Goal: Task Accomplishment & Management: Complete application form

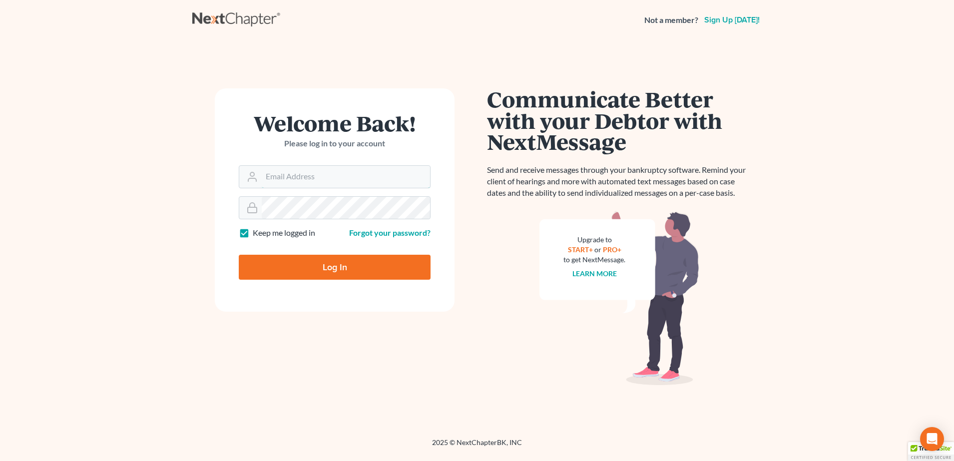
type input "[EMAIL_ADDRESS][DOMAIN_NAME]"
click at [334, 264] on input "Log In" at bounding box center [335, 267] width 192 height 25
type input "Thinking..."
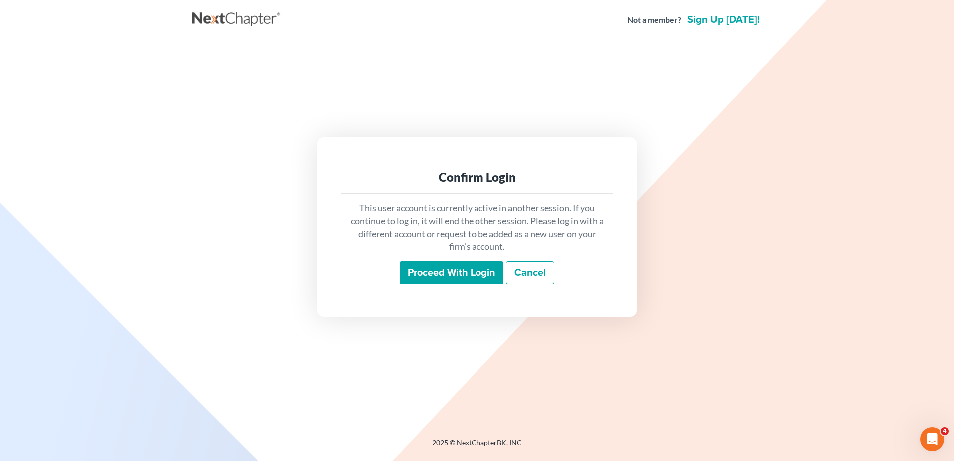
click at [452, 264] on input "Proceed with login" at bounding box center [452, 272] width 104 height 23
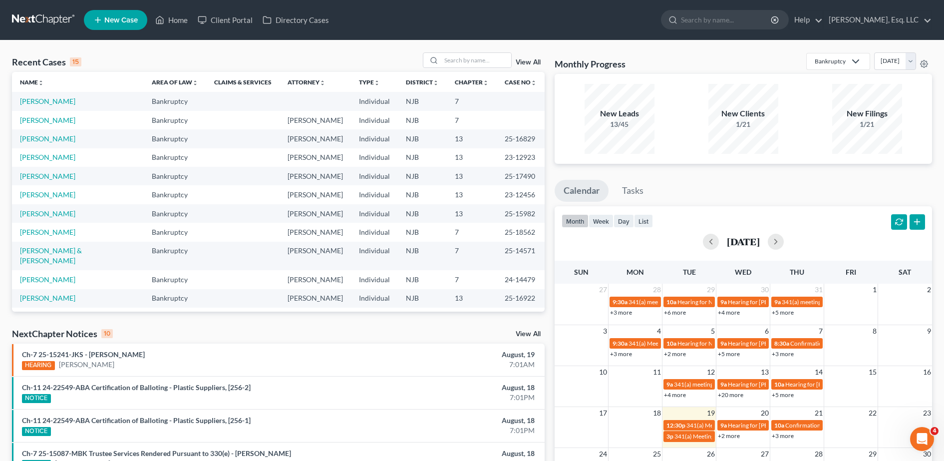
click at [226, 29] on ul "New Case Home Client Portal Directory Cases - No Result - See all results Or Pr…" at bounding box center [508, 20] width 849 height 26
click at [226, 23] on link "Client Portal" at bounding box center [225, 20] width 65 height 18
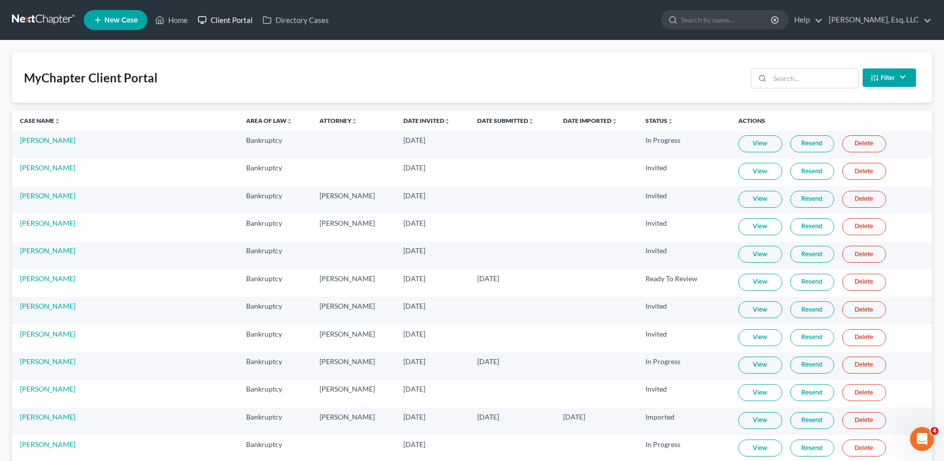
click at [225, 25] on link "Client Portal" at bounding box center [225, 20] width 65 height 18
click at [779, 78] on input "search" at bounding box center [814, 78] width 88 height 19
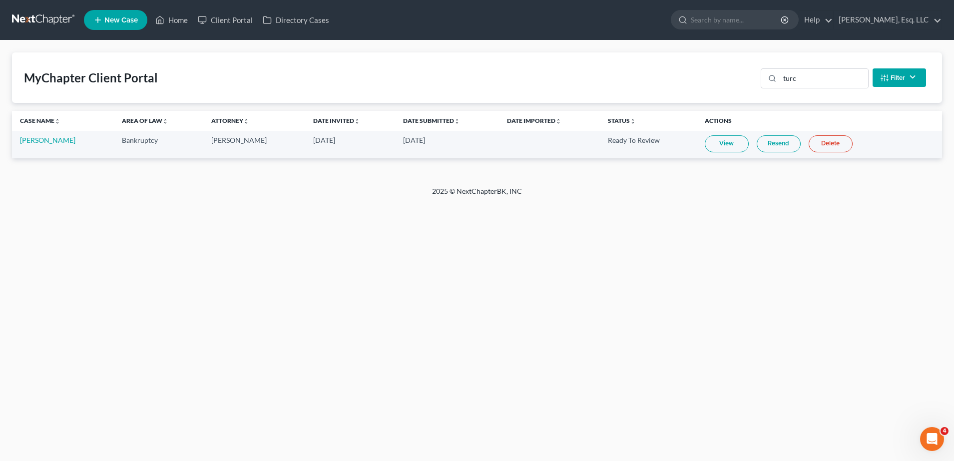
click at [716, 147] on link "View" at bounding box center [727, 143] width 44 height 17
click at [800, 80] on input "turc" at bounding box center [824, 78] width 88 height 19
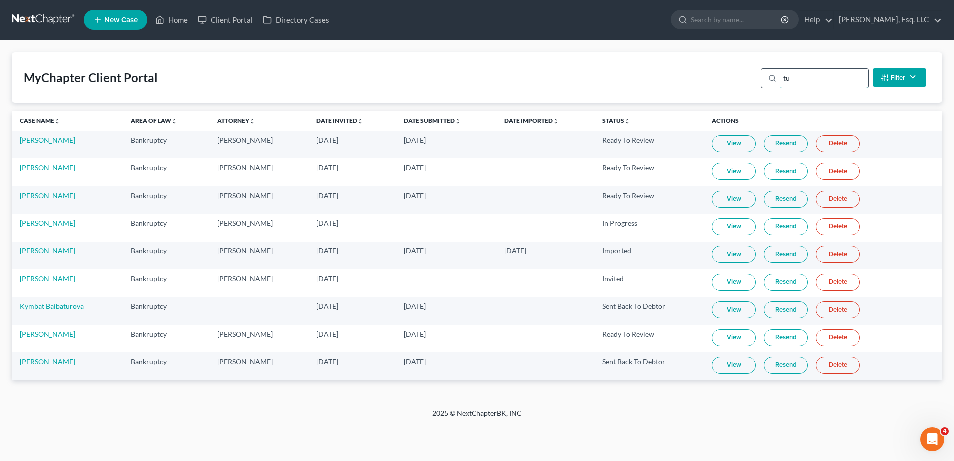
type input "t"
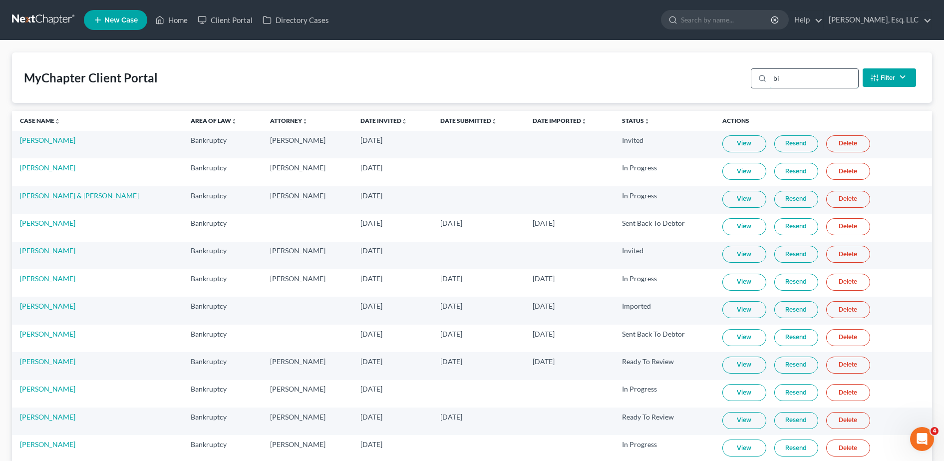
type input "b"
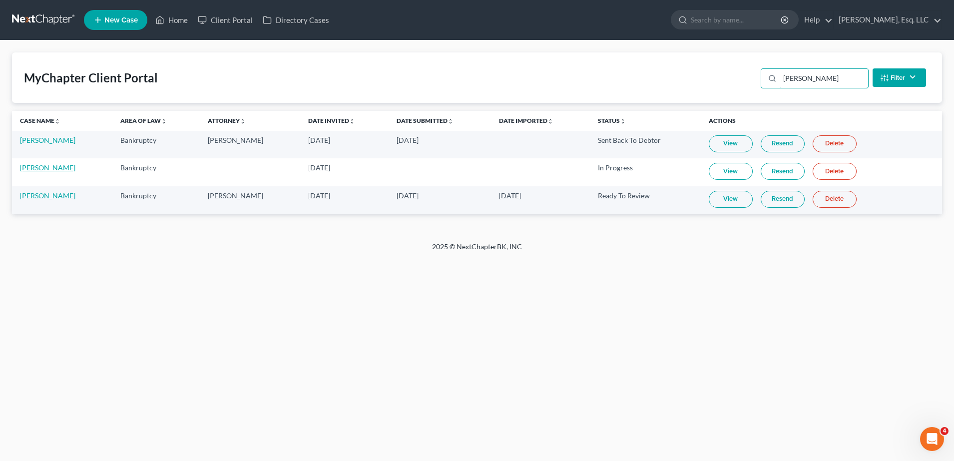
type input "brad"
click at [46, 168] on link "[PERSON_NAME]" at bounding box center [47, 167] width 55 height 8
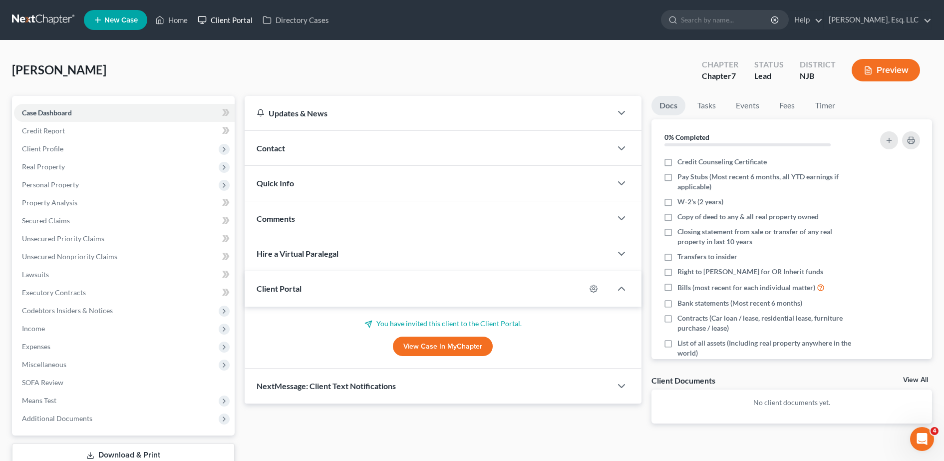
click at [222, 19] on link "Client Portal" at bounding box center [225, 20] width 65 height 18
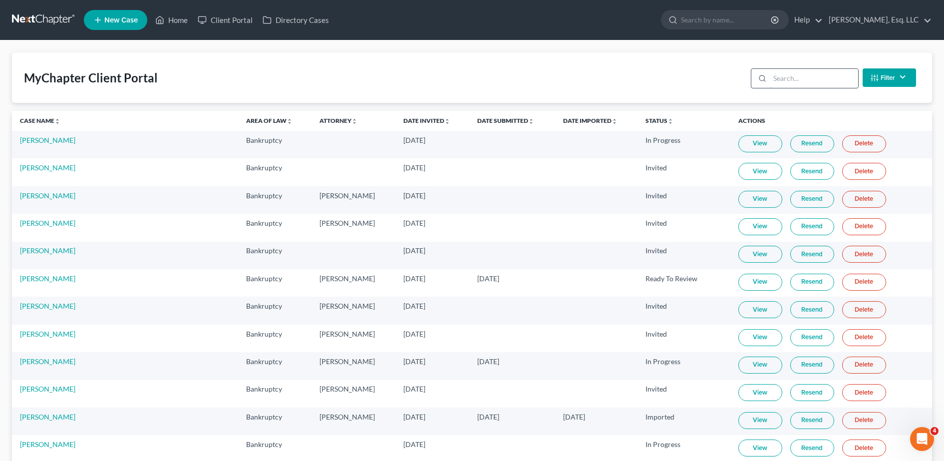
click at [808, 81] on input "search" at bounding box center [814, 78] width 88 height 19
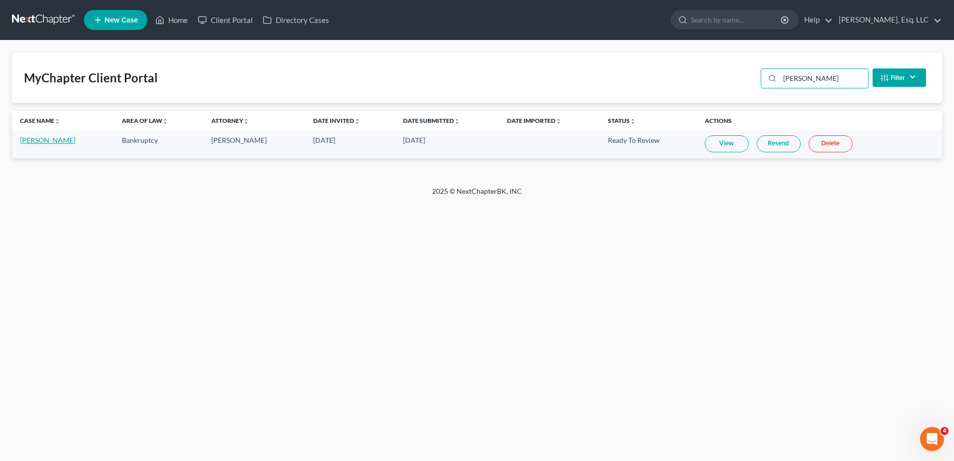
type input "ramos"
click at [32, 141] on link "[PERSON_NAME]" at bounding box center [47, 140] width 55 height 8
select select "1"
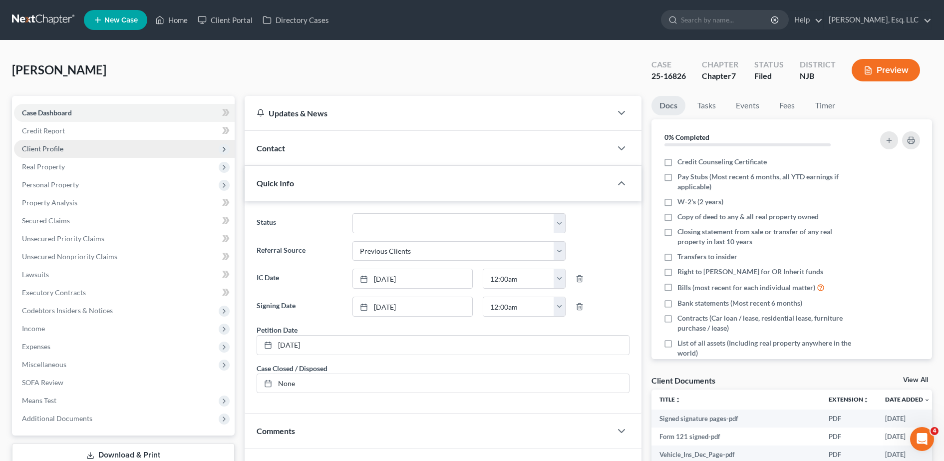
click at [75, 142] on span "Client Profile" at bounding box center [124, 149] width 221 height 18
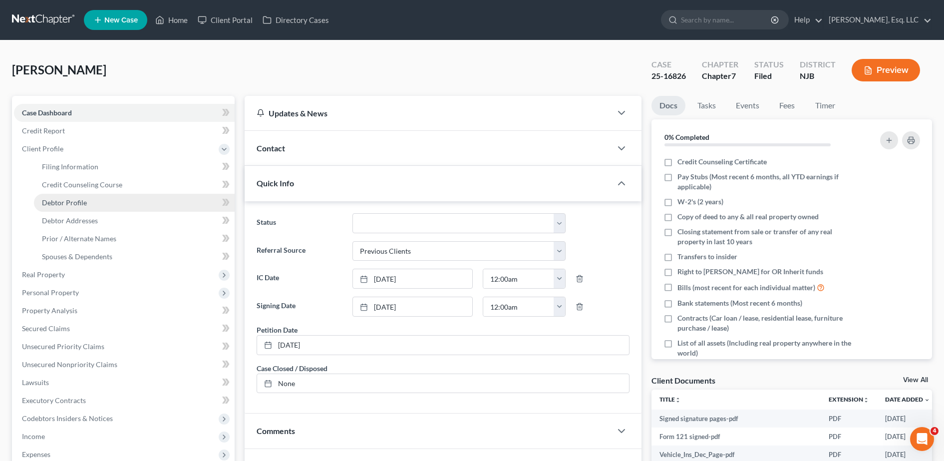
click at [84, 197] on link "Debtor Profile" at bounding box center [134, 203] width 201 height 18
select select "0"
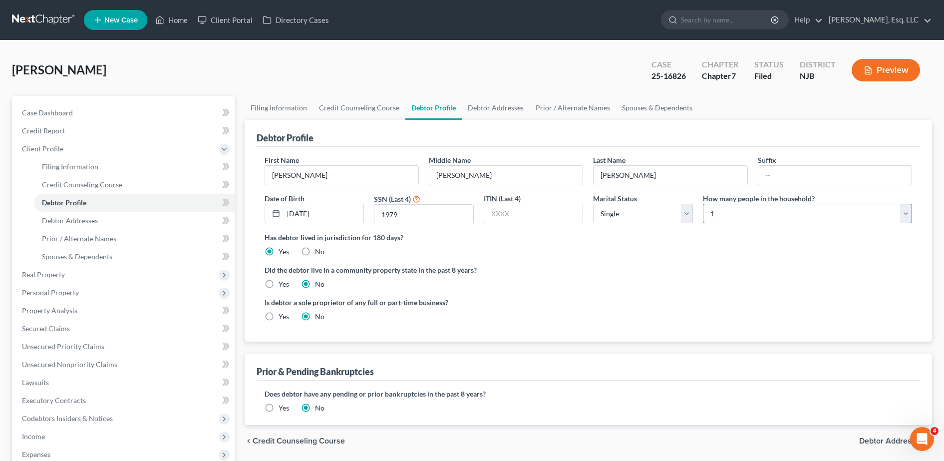
click at [749, 218] on select "Select 1 2 3 4 5 6 7 8 9 10 11 12 13 14 15 16 17 18 19 20" at bounding box center [807, 214] width 209 height 20
select select "1"
click at [703, 204] on select "Select 1 2 3 4 5 6 7 8 9 10 11 12 13 14 15 16 17 18 19 20" at bounding box center [807, 214] width 209 height 20
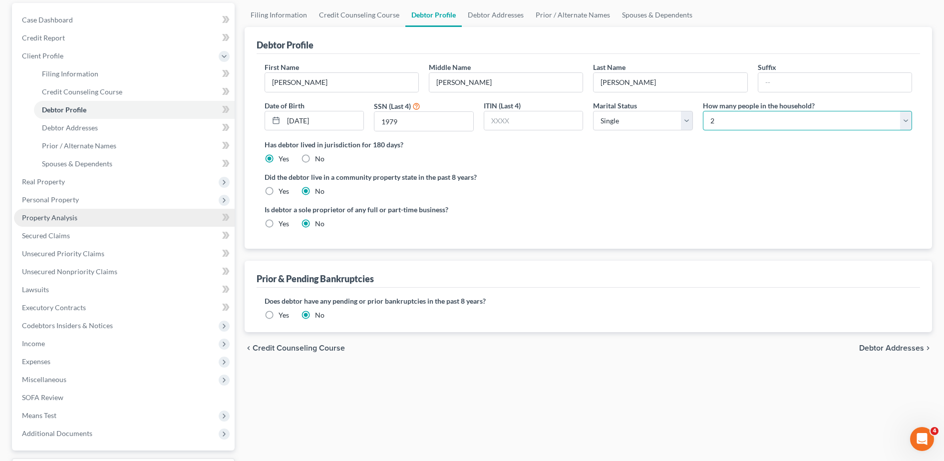
scroll to position [110, 0]
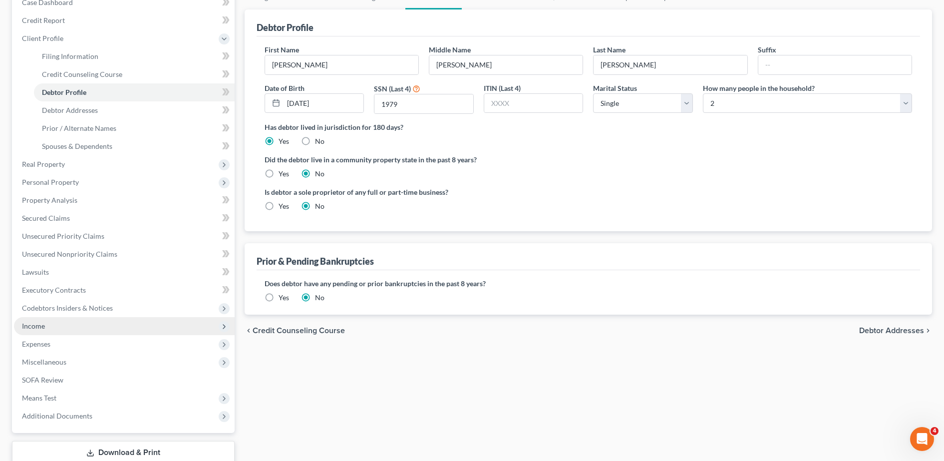
click at [118, 322] on span "Income" at bounding box center [124, 326] width 221 height 18
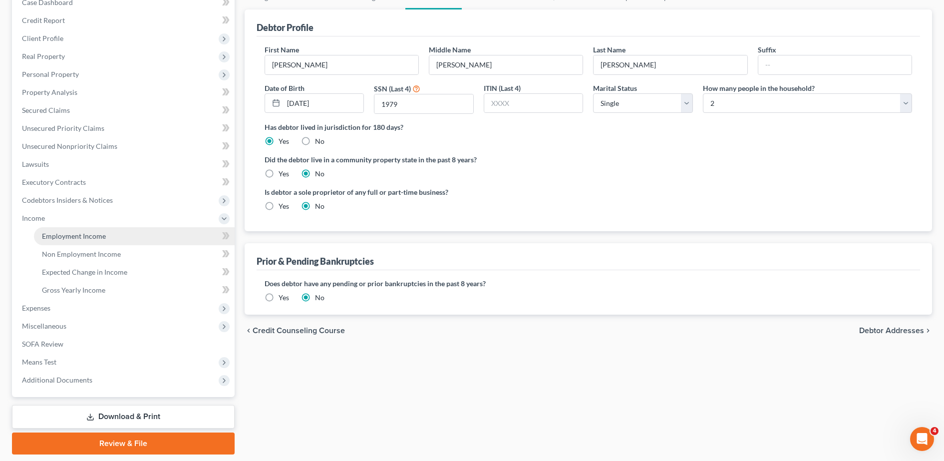
click at [121, 235] on link "Employment Income" at bounding box center [134, 236] width 201 height 18
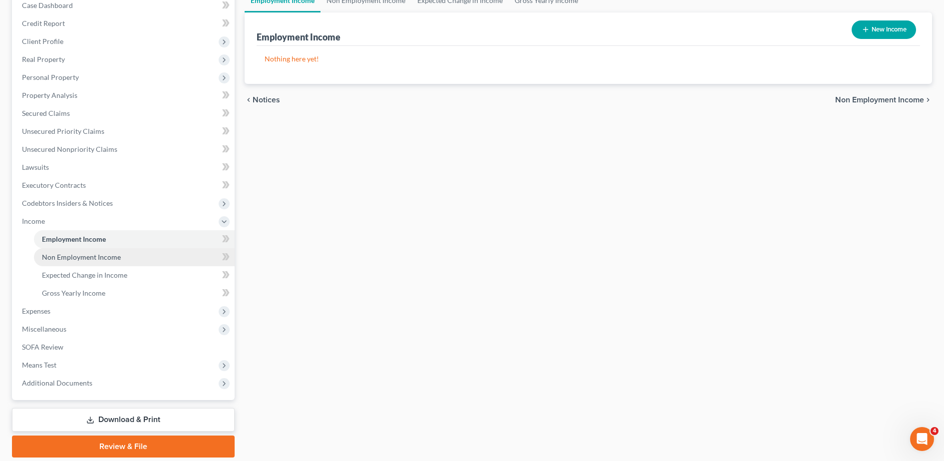
click at [141, 256] on link "Non Employment Income" at bounding box center [134, 257] width 201 height 18
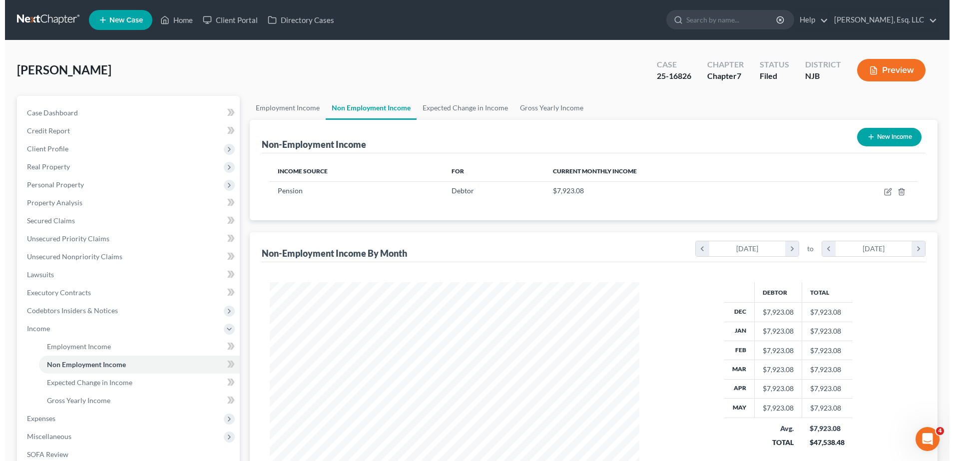
scroll to position [185, 390]
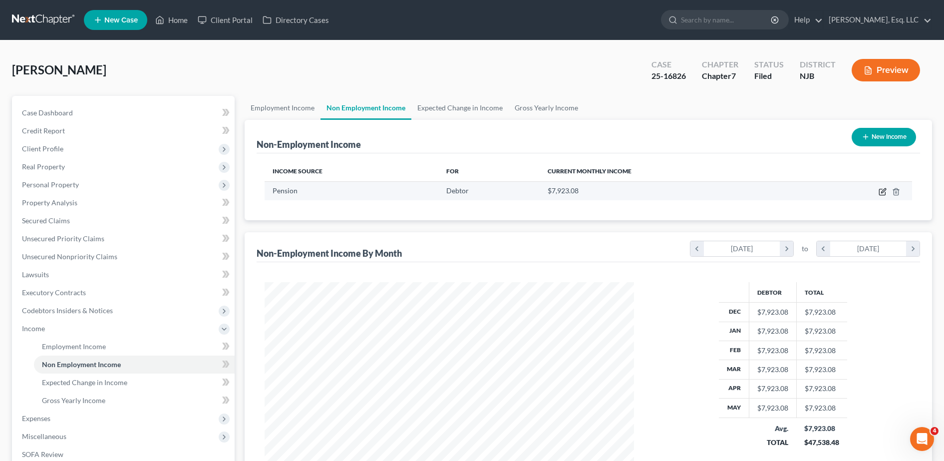
click at [879, 191] on icon "button" at bounding box center [882, 192] width 6 height 6
select select "2"
select select "1"
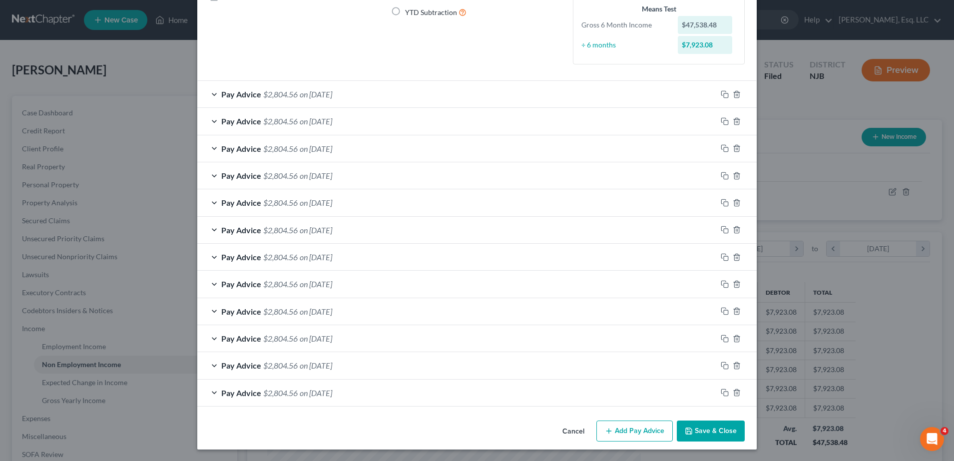
scroll to position [127, 0]
click at [735, 392] on icon "button" at bounding box center [737, 392] width 8 height 8
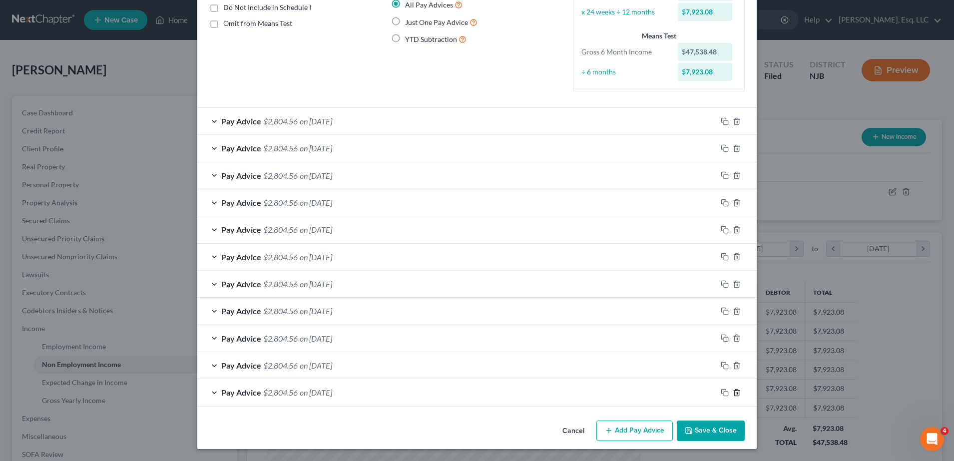
click at [735, 392] on icon "button" at bounding box center [737, 393] width 8 height 8
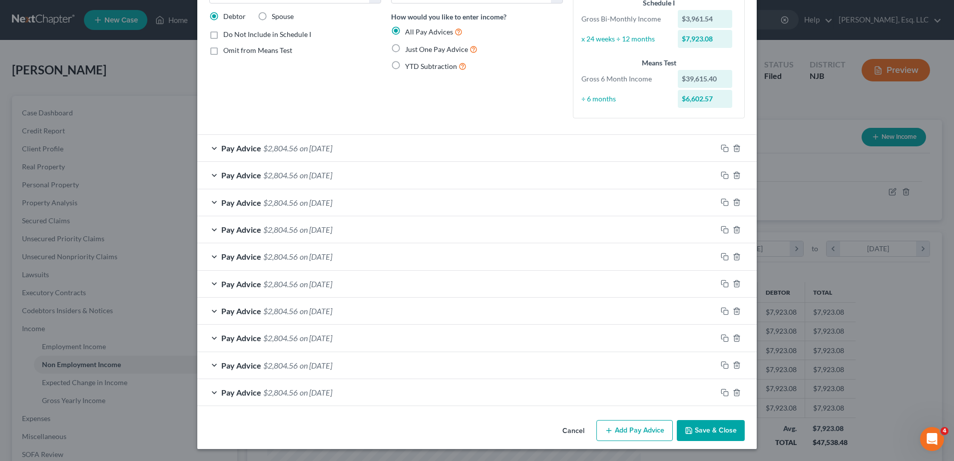
click at [469, 429] on div "Cancel Add Pay Advice Save & Close" at bounding box center [476, 432] width 559 height 33
click at [516, 212] on div "Pay Advice $2,804.56 on 04/30/2025" at bounding box center [456, 202] width 519 height 26
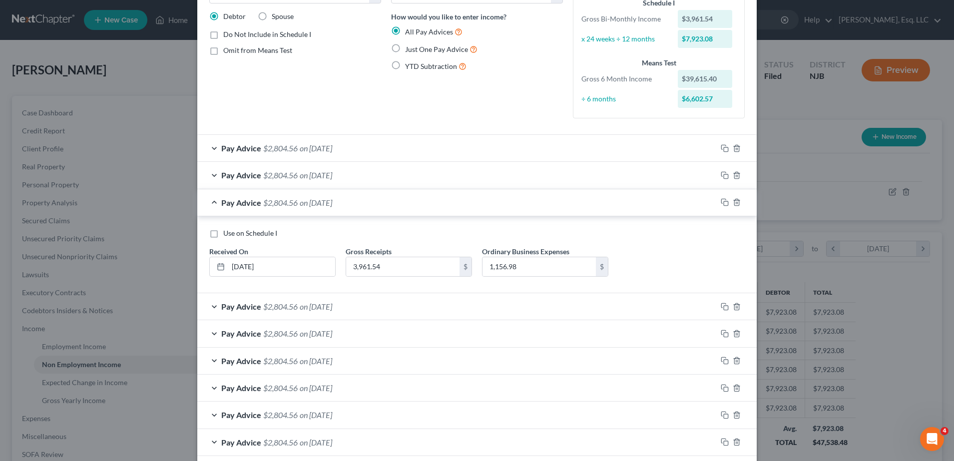
scroll to position [100, 0]
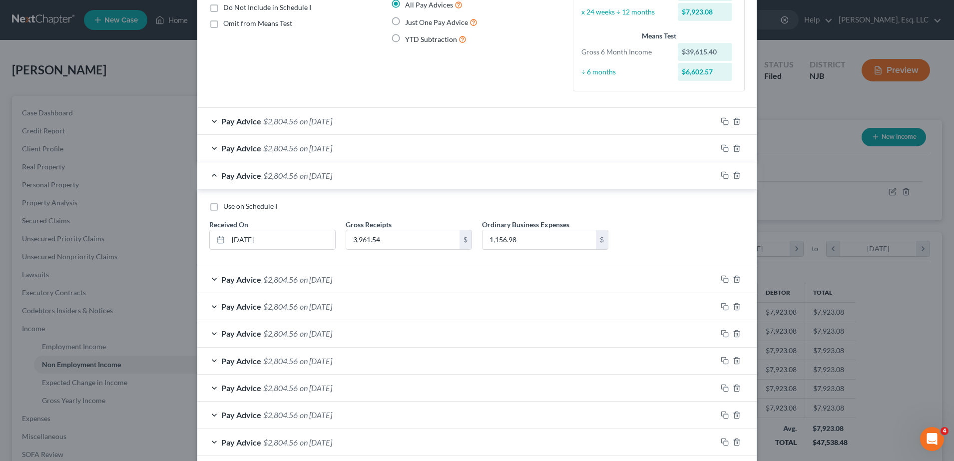
click at [520, 8] on div "All Pay Advices" at bounding box center [477, 4] width 172 height 11
click at [451, 147] on div "Pay Advice $2,804.56 on 05/16/2025" at bounding box center [456, 148] width 519 height 26
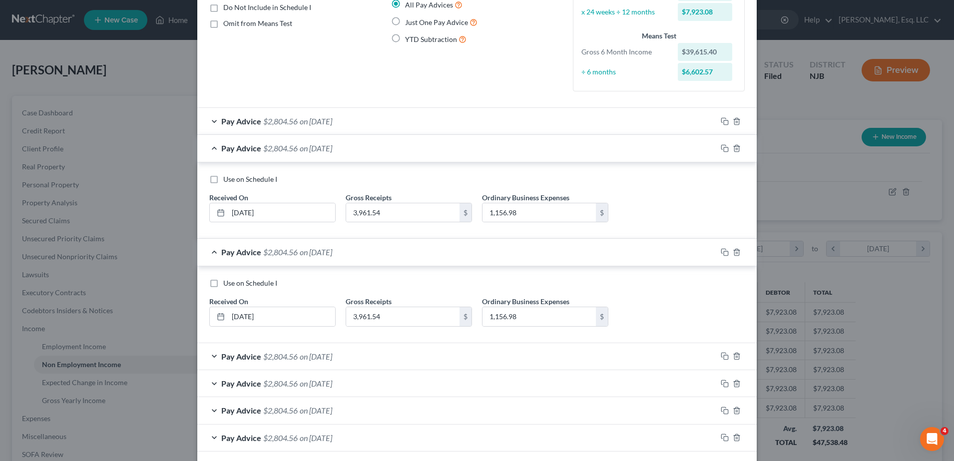
click at [713, 190] on div "Use on Schedule I Received On * 05/16/2025 Gross Receipts 3,961.54 $ Ordinary B…" at bounding box center [476, 202] width 545 height 56
click at [520, 215] on input "1,156.98" at bounding box center [538, 212] width 113 height 19
drag, startPoint x: 520, startPoint y: 215, endPoint x: 470, endPoint y: 214, distance: 50.4
click at [470, 214] on div "Use on Schedule I Received On * 05/16/2025 Gross Receipts 3,961.54 $ Ordinary B…" at bounding box center [476, 202] width 545 height 56
type input "1,141.47"
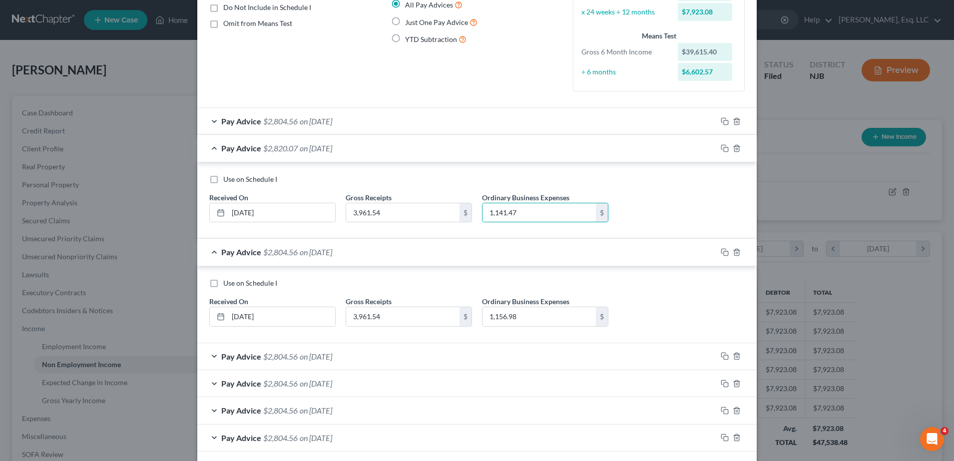
click at [507, 134] on div "Pay Advice $2,804.56 on 05/31/2025" at bounding box center [456, 121] width 519 height 26
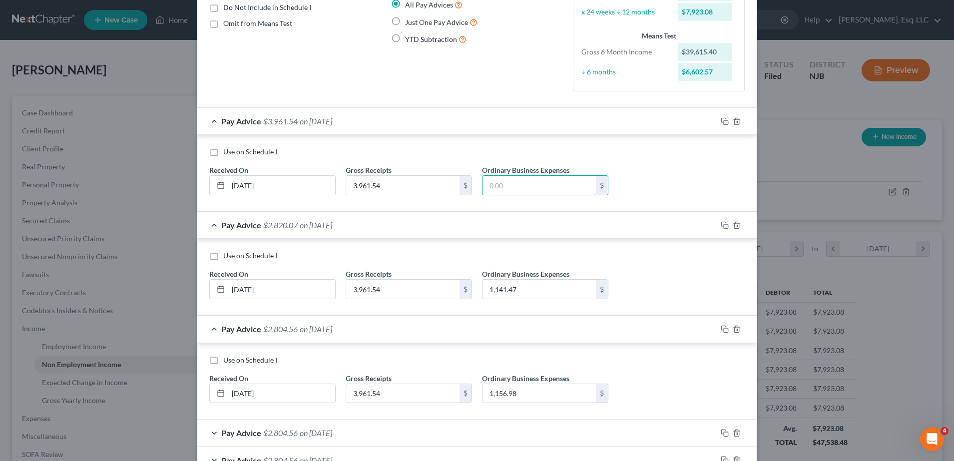
paste input "1,141.47"
type input "1,141.47"
click at [694, 175] on div "Use on Schedule I Received On * 05/31/2025 Gross Receipts 3,961.54 $ Ordinary B…" at bounding box center [476, 175] width 545 height 56
click at [567, 119] on div "Pay Advice $2,820.07 on 05/31/2025" at bounding box center [456, 121] width 519 height 26
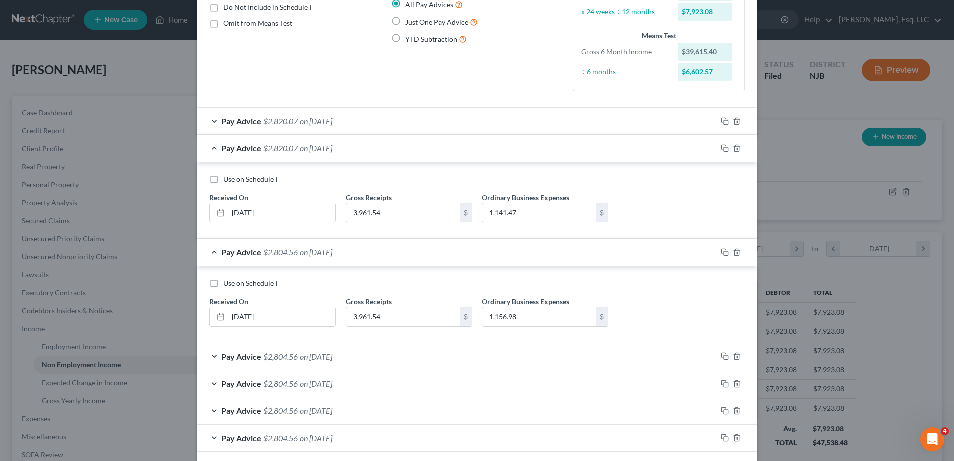
click at [513, 151] on div "Pay Advice $2,820.07 on 05/16/2025" at bounding box center [456, 148] width 519 height 26
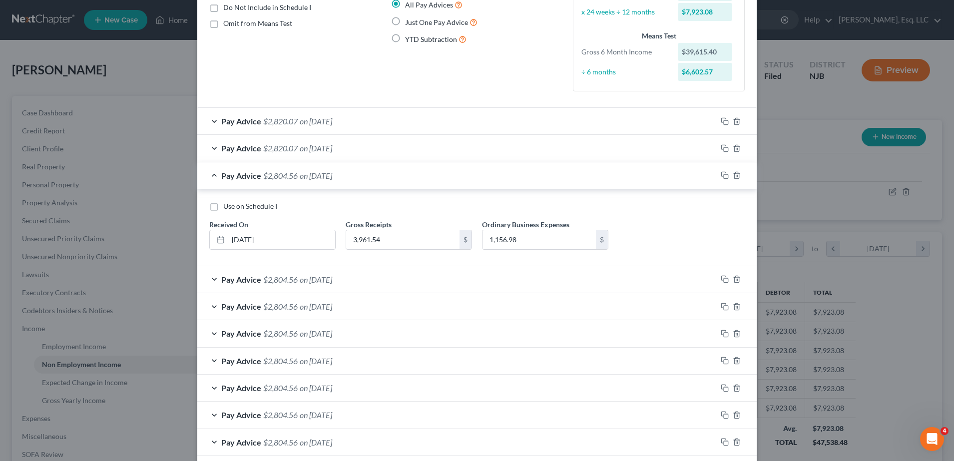
click at [530, 9] on div "All Pay Advices" at bounding box center [477, 4] width 172 height 11
click at [696, 27] on div "Schedule I Gross Bi-Monthly Income $3,961.54 x 24 weeks ÷ 12 months $7,923.08 M…" at bounding box center [658, 27] width 165 height 112
click at [416, 175] on div "Pay Advice $2,804.56 on 04/30/2025" at bounding box center [456, 175] width 519 height 26
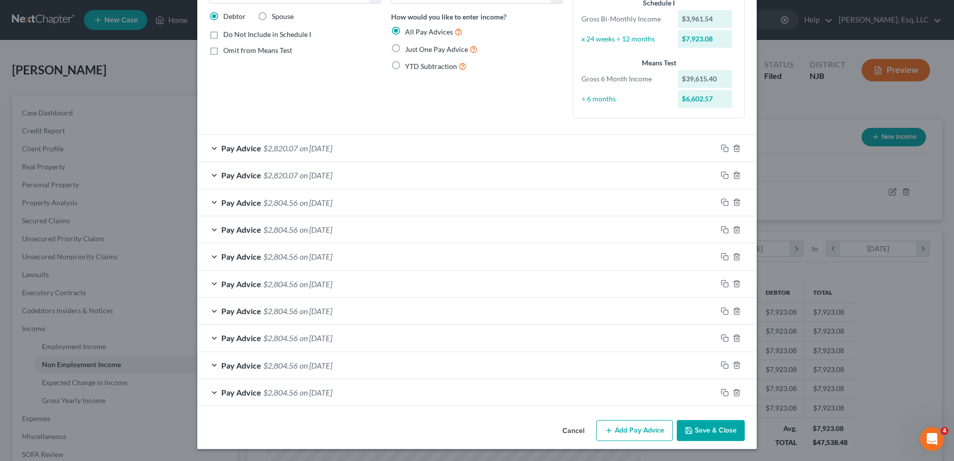
scroll to position [73, 0]
click at [386, 275] on div "Pay Advice $2,804.56 on 03/15/2025" at bounding box center [456, 284] width 519 height 26
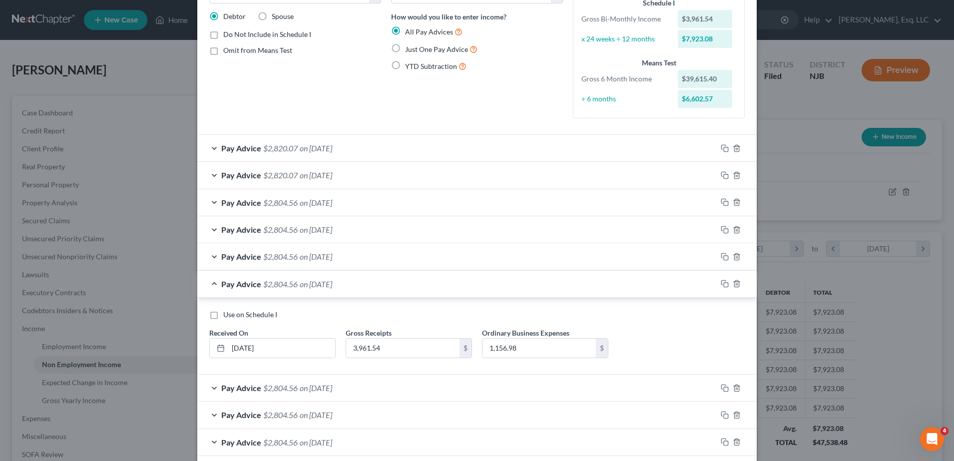
scroll to position [100, 0]
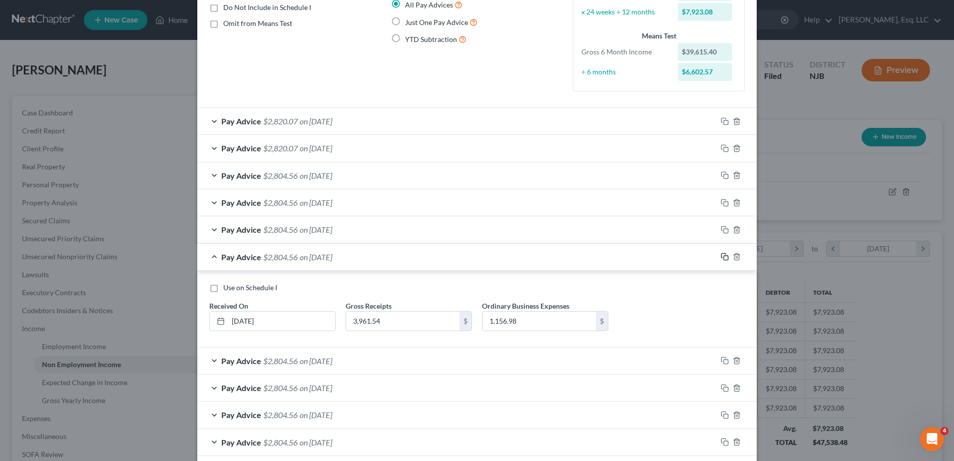
click at [721, 255] on icon "button" at bounding box center [725, 257] width 8 height 8
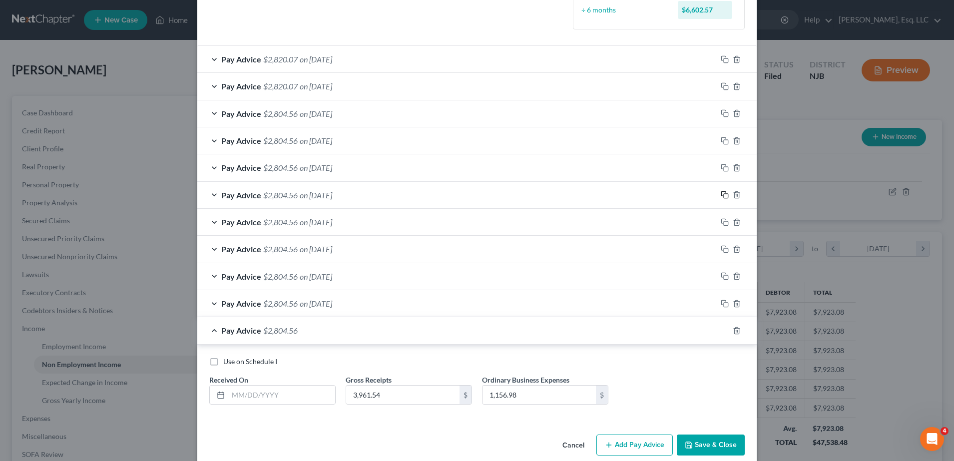
scroll to position [162, 0]
click at [300, 382] on div "Received On *" at bounding box center [272, 389] width 136 height 30
click at [297, 393] on input "text" at bounding box center [281, 394] width 107 height 19
type input "[DATE]"
click at [332, 194] on span "on 03/15/2025" at bounding box center [316, 194] width 32 height 9
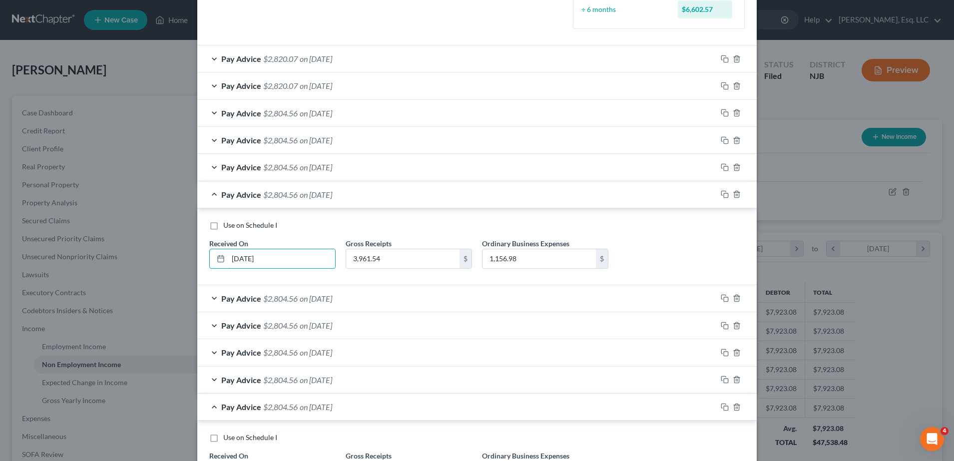
drag, startPoint x: 275, startPoint y: 257, endPoint x: 174, endPoint y: 265, distance: 101.7
click at [174, 265] on div "Edit Income Source × Income Source * Select Unemployment Disability (from emplo…" at bounding box center [477, 230] width 954 height 461
type input "[DATE]"
click at [340, 213] on div "Use on Schedule I Received On * 03/14/2025 Gross Receipts 3,961.54 $ Ordinary B…" at bounding box center [476, 246] width 559 height 77
click at [533, 263] on input "1,156.98" at bounding box center [538, 258] width 113 height 19
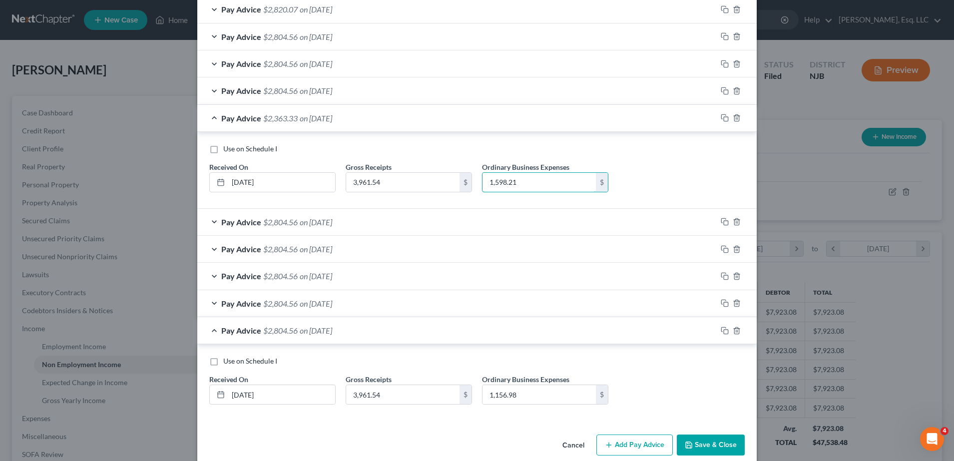
scroll to position [253, 0]
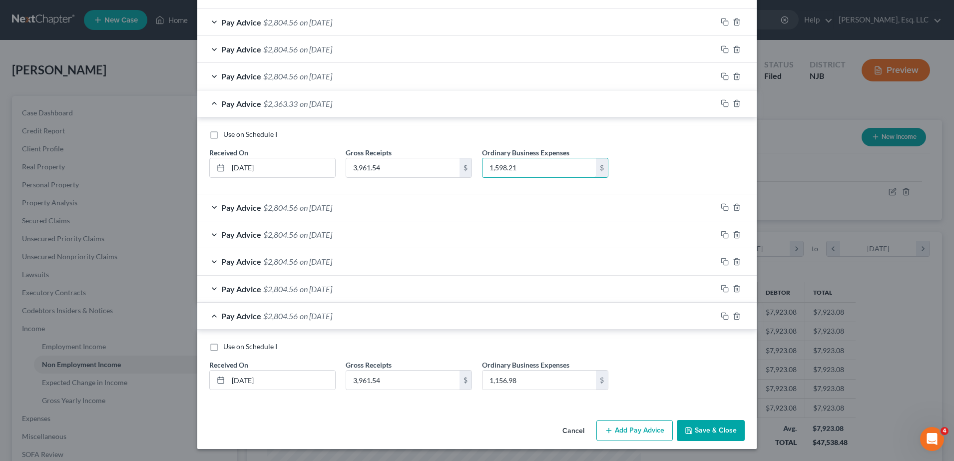
type input "1,598.21"
click at [307, 357] on div "Use on Schedule I Received On * 03/14/2025 Gross Receipts 3,961.54 $ Ordinary B…" at bounding box center [476, 370] width 545 height 56
click at [524, 383] on input "1,156.98" at bounding box center [538, 380] width 113 height 19
type input "982.32"
click at [559, 75] on div "Pay Advice $2,804.56 on 03/31/2025" at bounding box center [456, 76] width 519 height 26
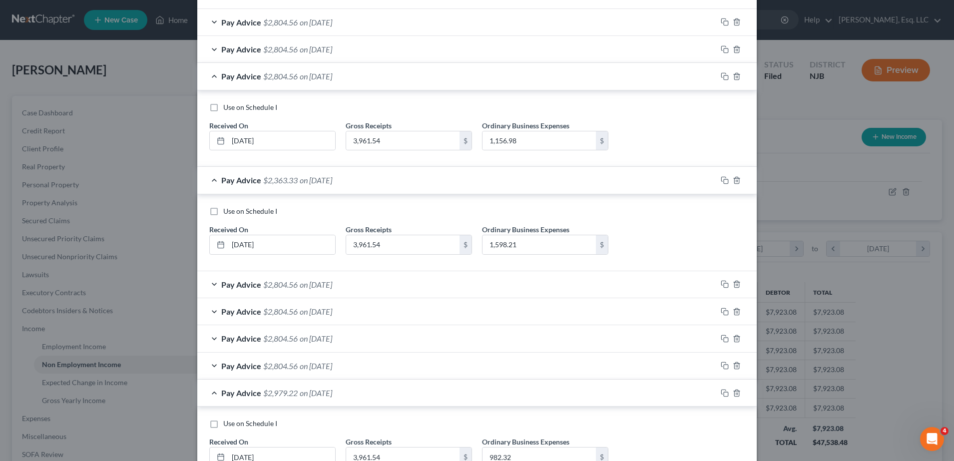
click at [335, 215] on div "Use on Schedule I" at bounding box center [476, 211] width 535 height 10
click at [528, 140] on input "1,156.98" at bounding box center [538, 140] width 113 height 19
type input "1,232.41"
click at [621, 109] on div "Use on Schedule I" at bounding box center [476, 107] width 535 height 10
click at [577, 76] on div "Pay Advice $2,729.13 on 03/31/2025" at bounding box center [456, 76] width 519 height 26
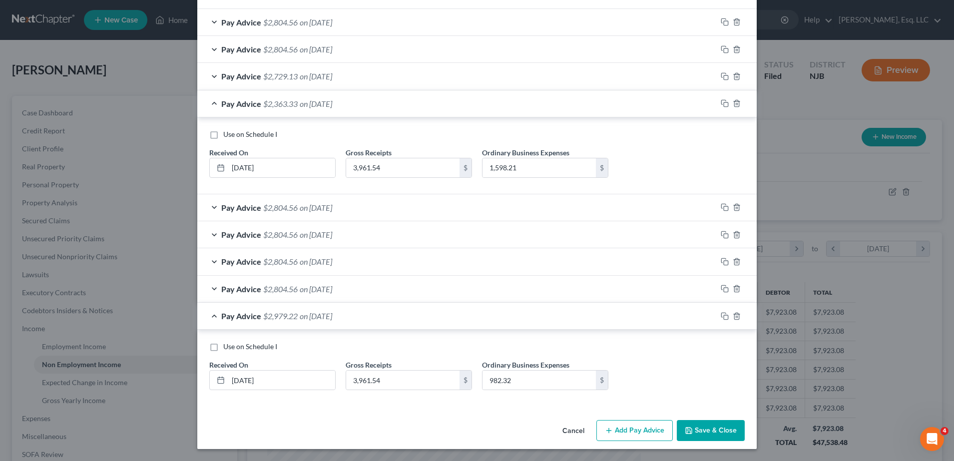
click at [541, 116] on div "Pay Advice $2,363.33 on 03/14/2025" at bounding box center [456, 103] width 519 height 26
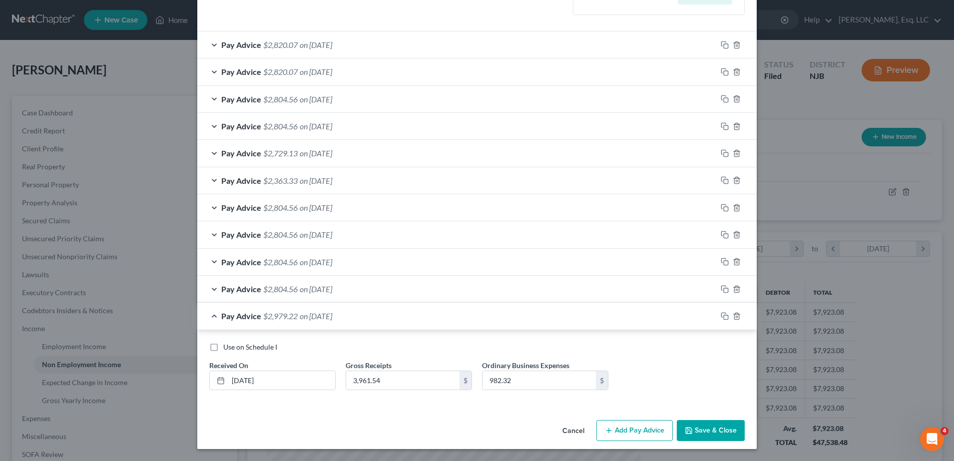
click at [460, 324] on div "Pay Advice $2,979.22 on 03/14/2025" at bounding box center [456, 316] width 519 height 26
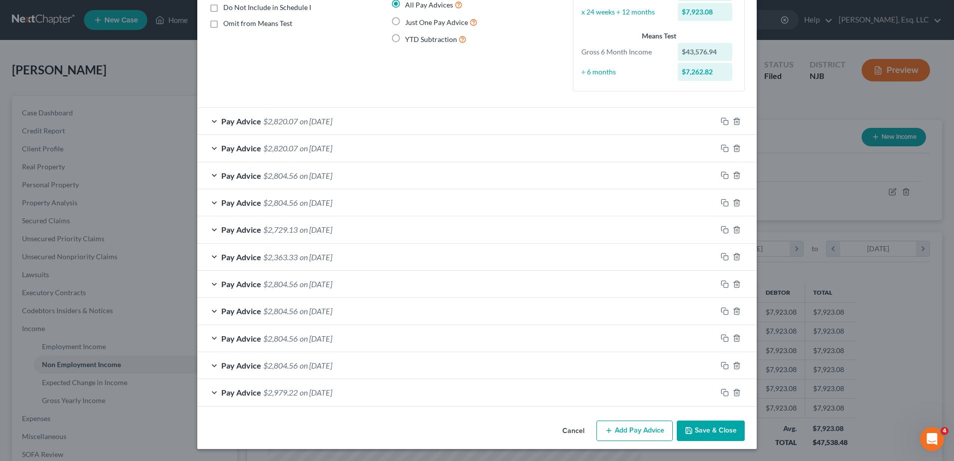
scroll to position [100, 0]
click at [486, 61] on div "Pay Period Select Monthly Twice Monthly Every Other Week Weekly How would you l…" at bounding box center [477, 22] width 182 height 153
click at [348, 35] on div "Income Source * Select Unemployment Disability (from employer) Pension Retireme…" at bounding box center [295, 22] width 182 height 153
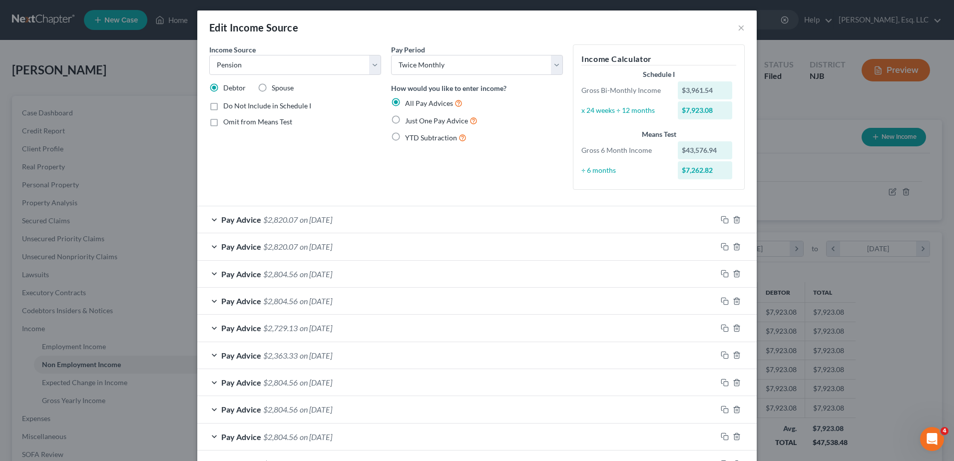
scroll to position [2, 0]
click at [507, 71] on select "Select Monthly Twice Monthly Every Other Week Weekly" at bounding box center [477, 64] width 172 height 20
select select "2"
click at [391, 54] on select "Select Monthly Twice Monthly Every Other Week Weekly" at bounding box center [477, 64] width 172 height 20
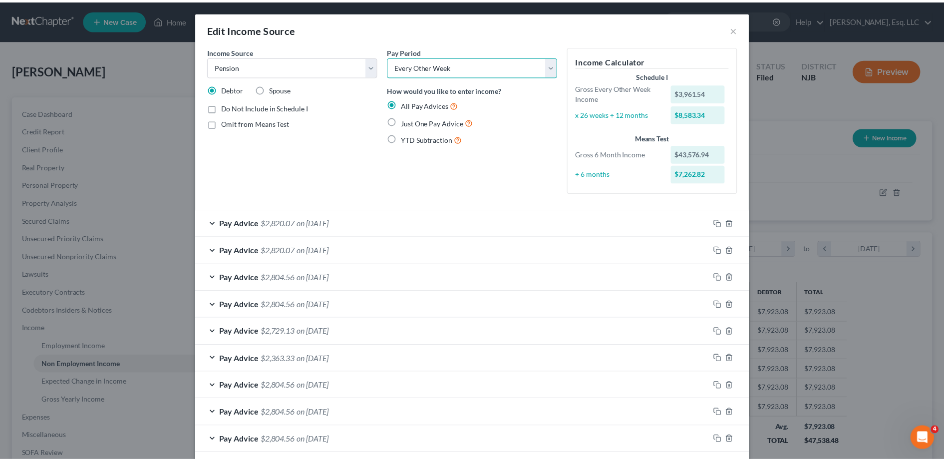
scroll to position [102, 0]
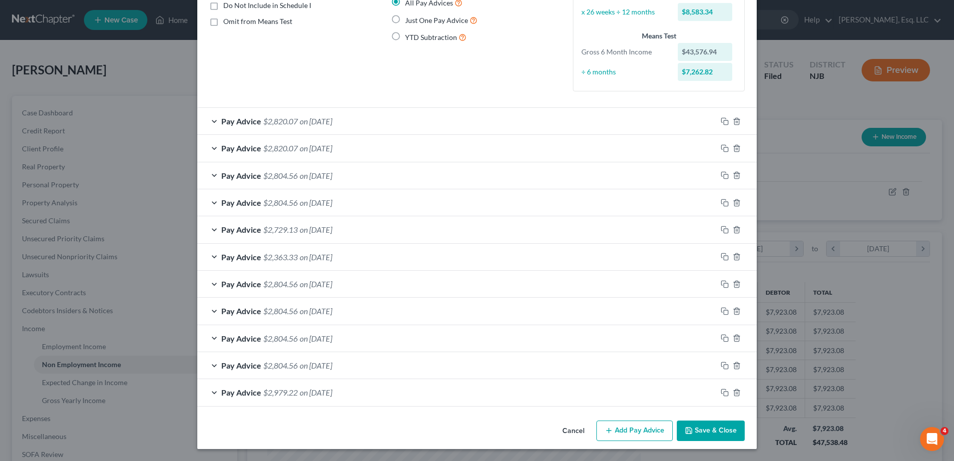
click at [702, 428] on button "Save & Close" at bounding box center [711, 431] width 68 height 21
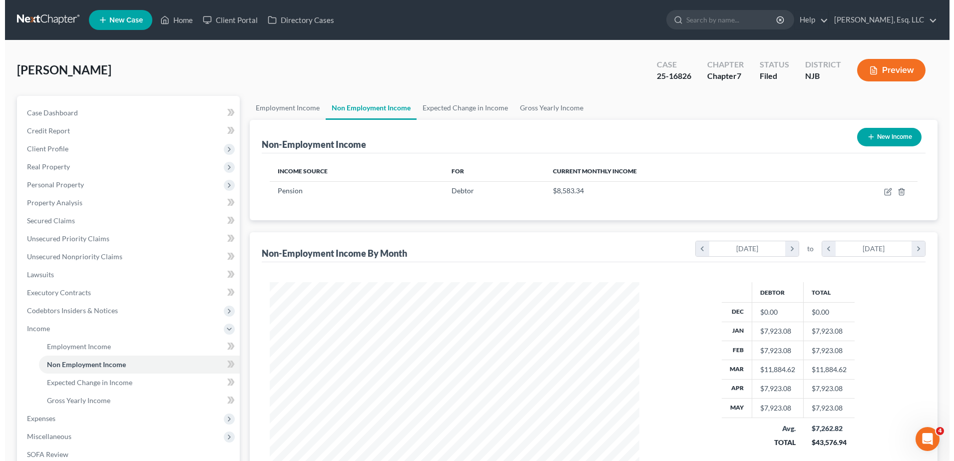
scroll to position [35, 0]
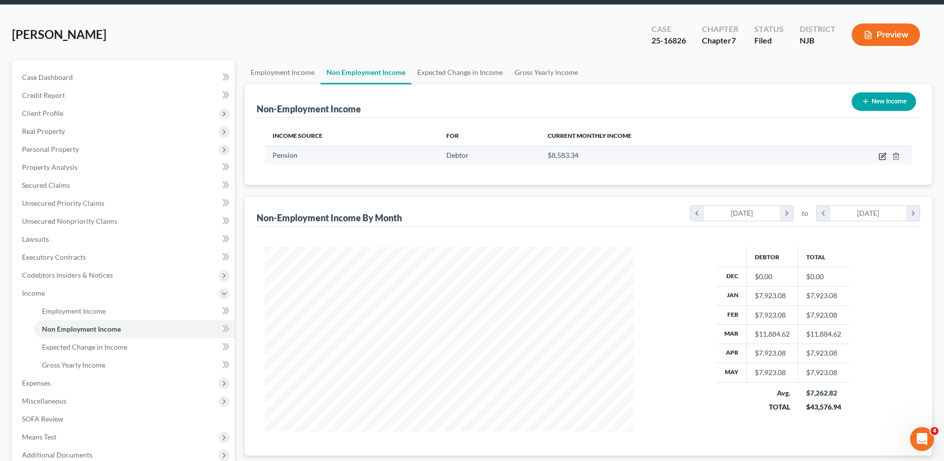
click at [880, 157] on icon "button" at bounding box center [883, 156] width 8 height 8
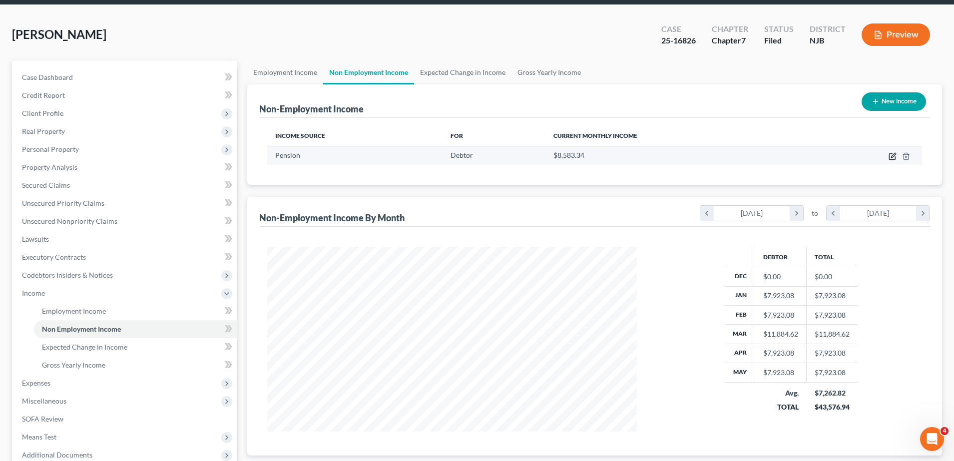
select select "2"
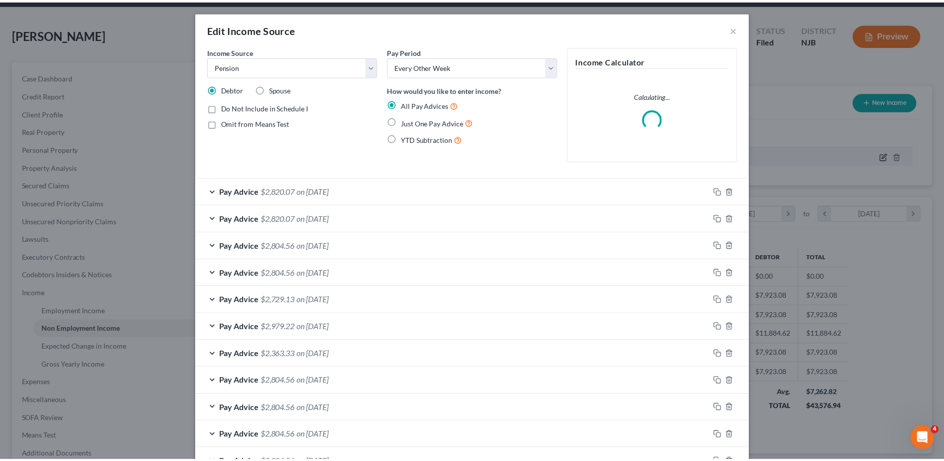
scroll to position [187, 394]
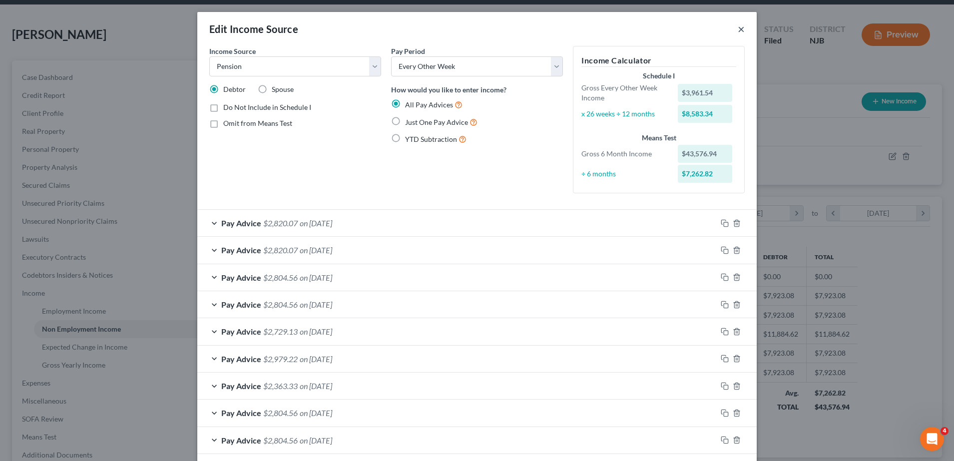
click at [738, 23] on button "×" at bounding box center [741, 29] width 7 height 12
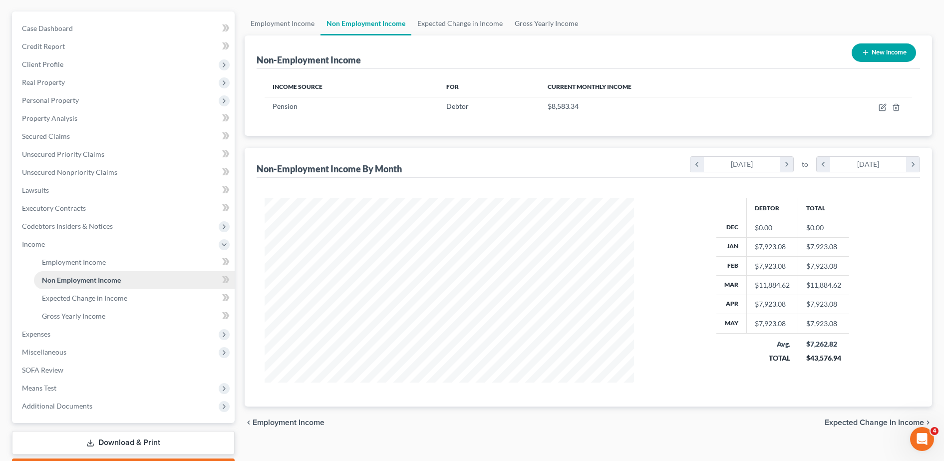
scroll to position [126, 0]
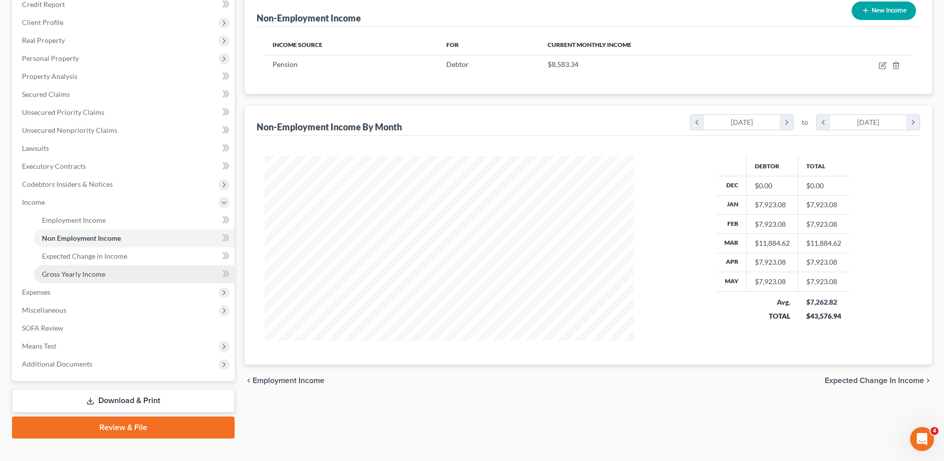
click at [83, 277] on span "Gross Yearly Income" at bounding box center [73, 274] width 63 height 8
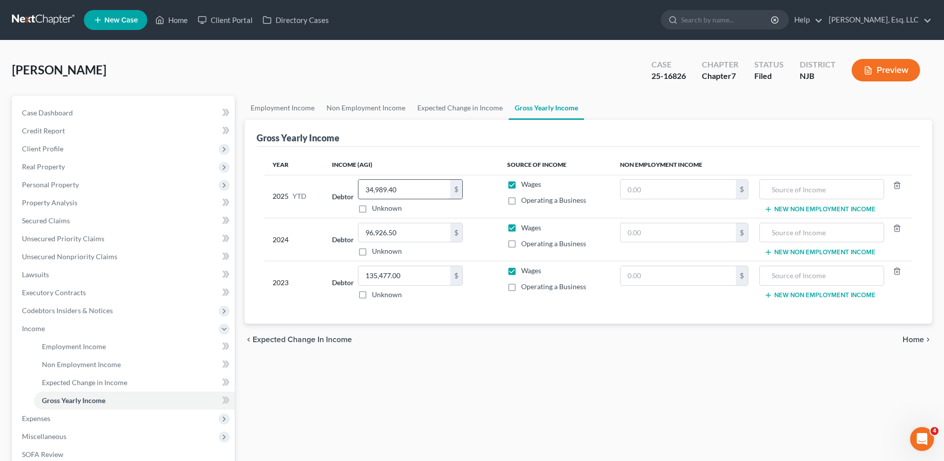
click at [427, 189] on input "34,989.40" at bounding box center [405, 189] width 92 height 19
type input "47,520.00"
click at [113, 359] on link "Non Employment Income" at bounding box center [134, 365] width 201 height 18
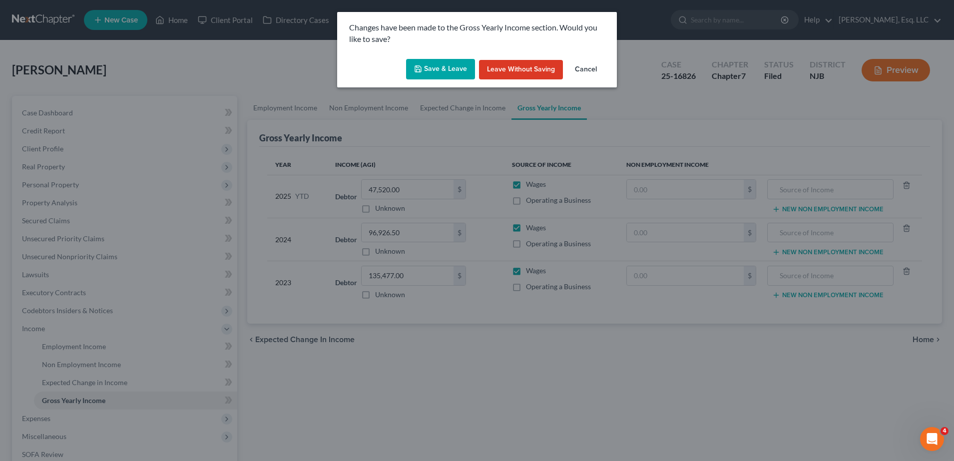
click at [447, 69] on button "Save & Leave" at bounding box center [440, 69] width 69 height 21
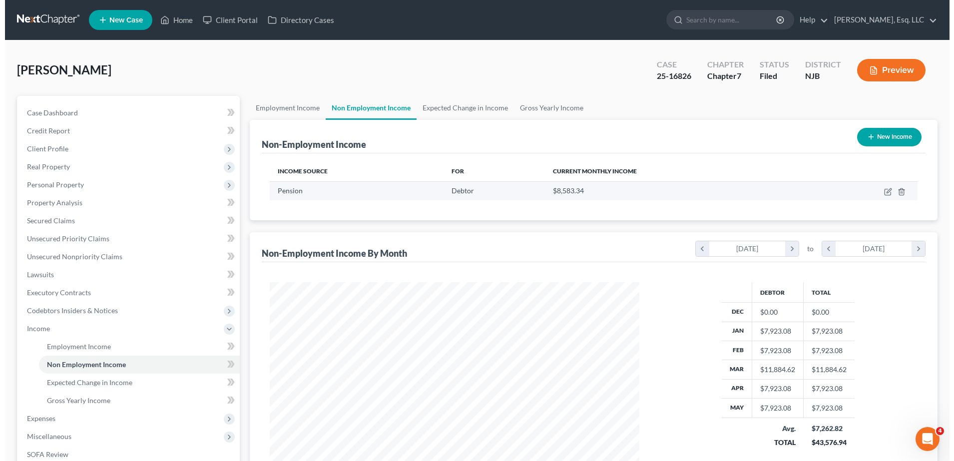
scroll to position [185, 390]
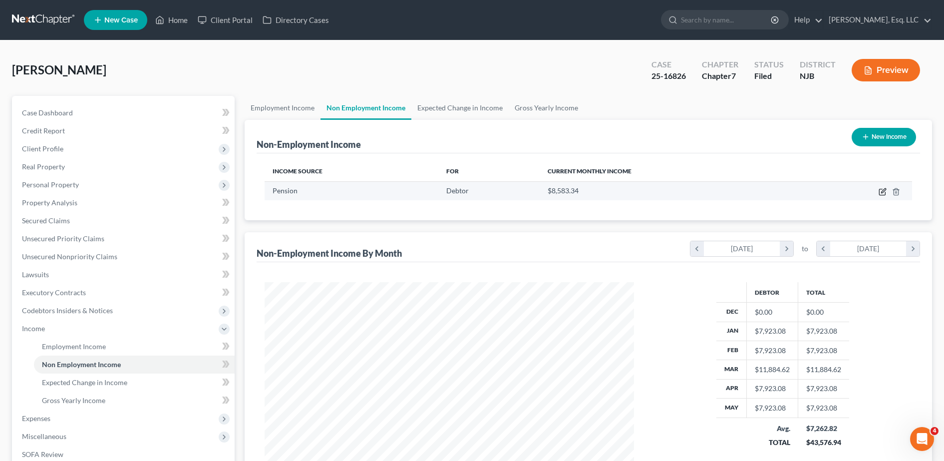
click at [885, 193] on icon "button" at bounding box center [883, 192] width 8 height 8
select select "2"
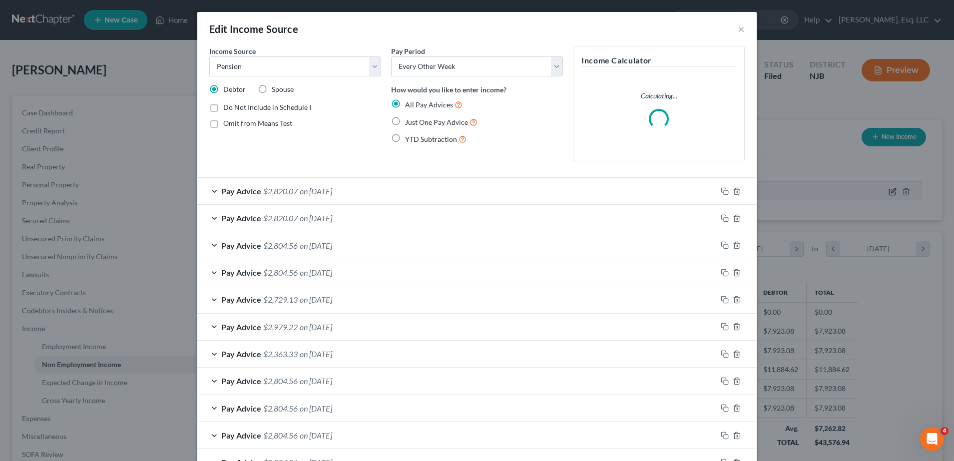
scroll to position [187, 394]
click at [517, 71] on select "Select Monthly Twice Monthly Every Other Week Weekly" at bounding box center [477, 66] width 172 height 20
select select "1"
click at [391, 56] on select "Select Monthly Twice Monthly Every Other Week Weekly" at bounding box center [477, 66] width 172 height 20
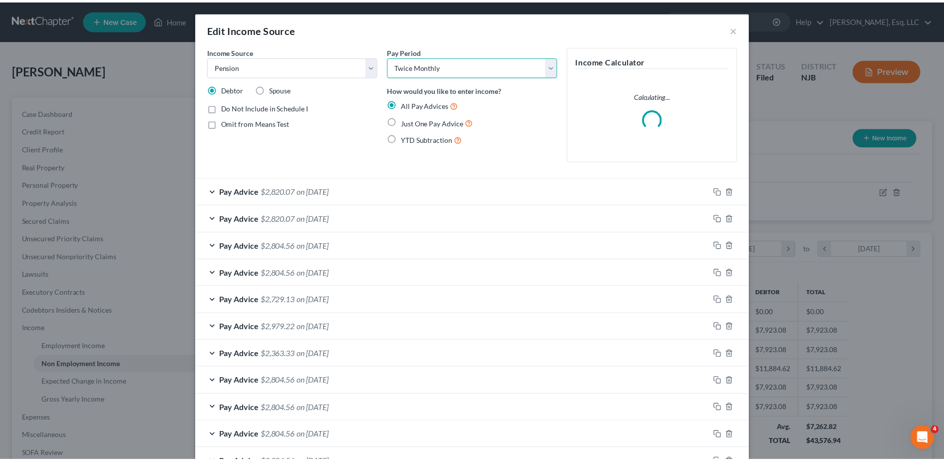
scroll to position [70, 0]
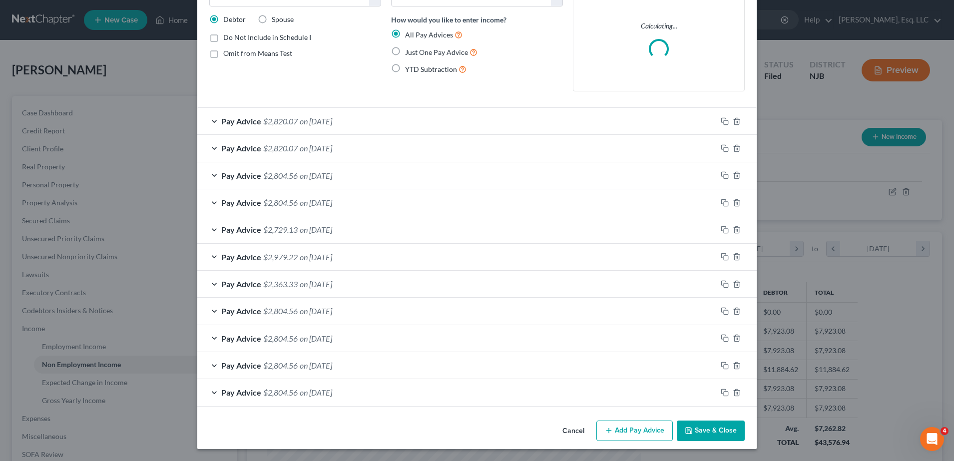
click at [701, 432] on button "Save & Close" at bounding box center [711, 431] width 68 height 21
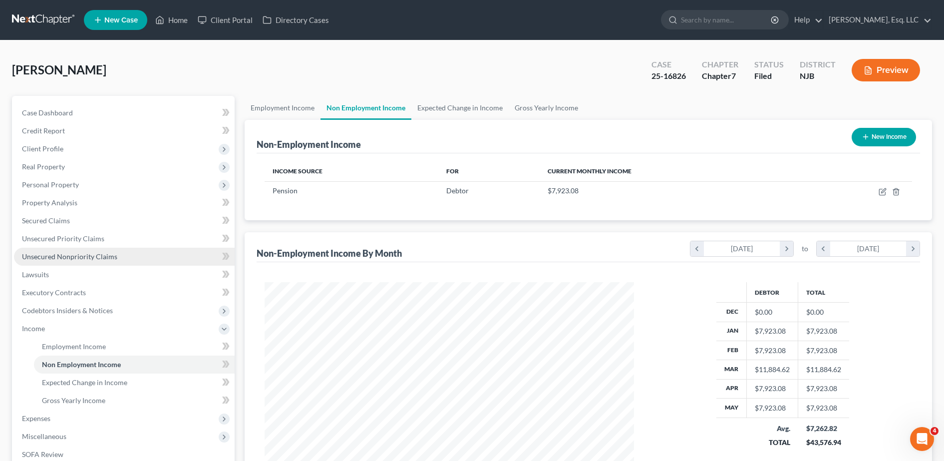
scroll to position [142, 0]
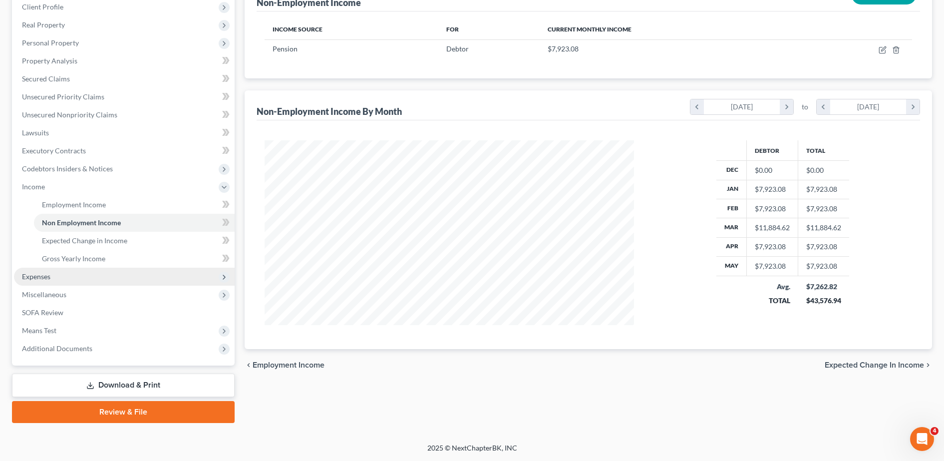
click at [75, 281] on span "Expenses" at bounding box center [124, 277] width 221 height 18
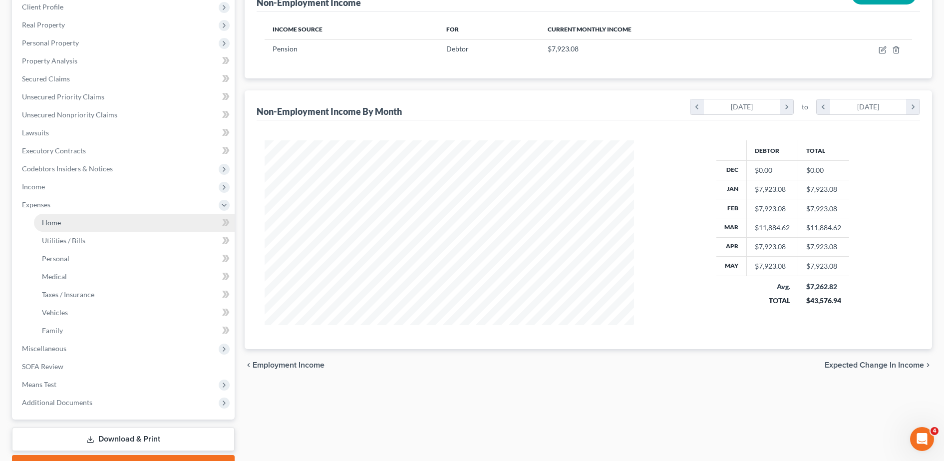
click at [71, 225] on link "Home" at bounding box center [134, 223] width 201 height 18
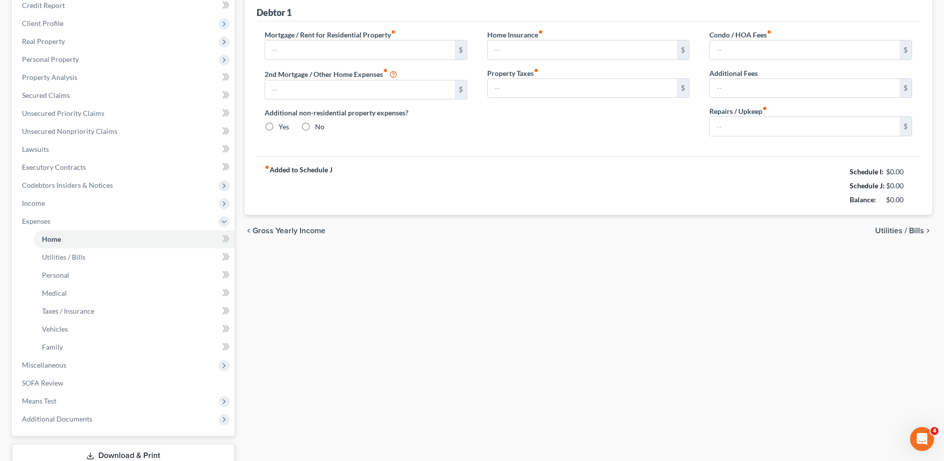
type input "1,955.00"
type input "0.00"
radio input "true"
type input "0.00"
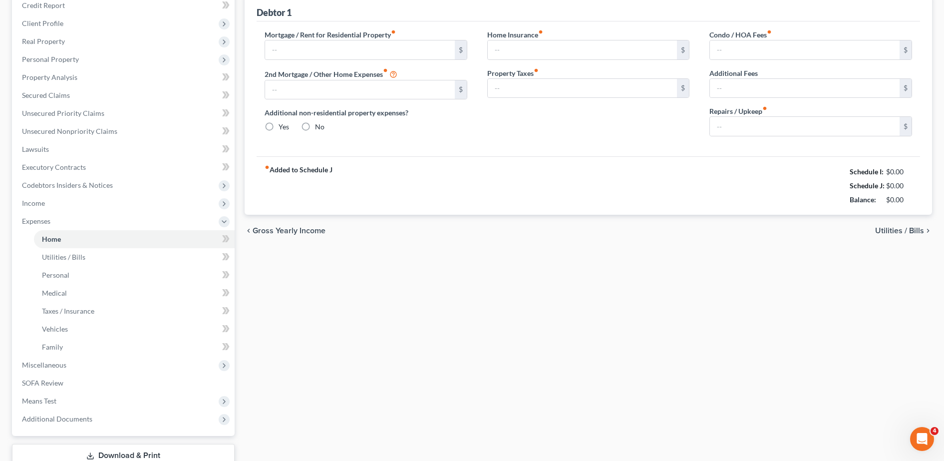
type input "0.00"
type input "25.00"
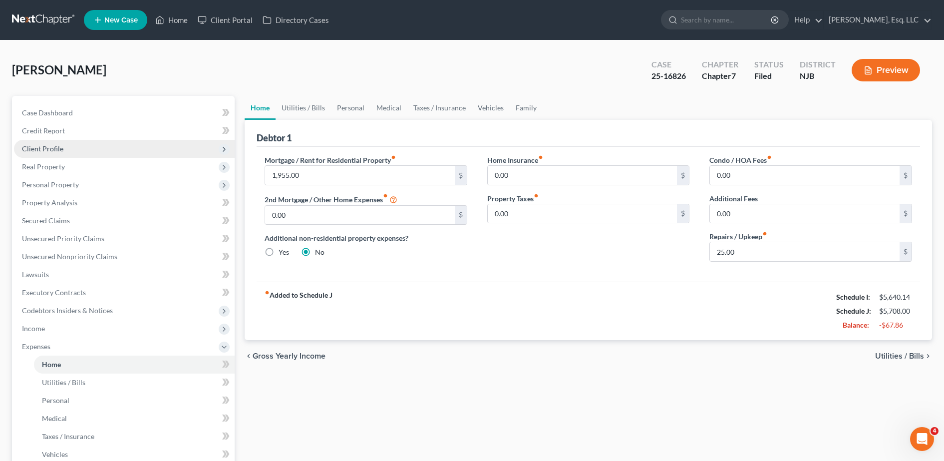
click at [82, 148] on span "Client Profile" at bounding box center [124, 149] width 221 height 18
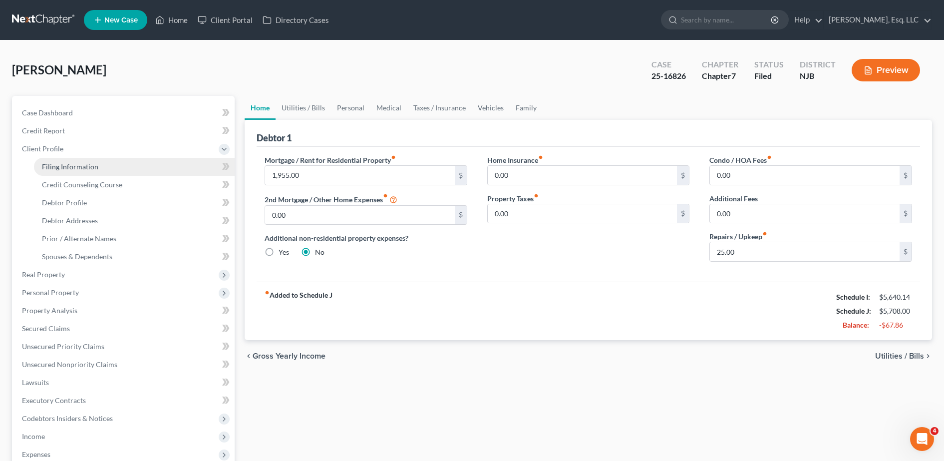
click at [89, 163] on span "Filing Information" at bounding box center [70, 166] width 56 height 8
select select "1"
select select "0"
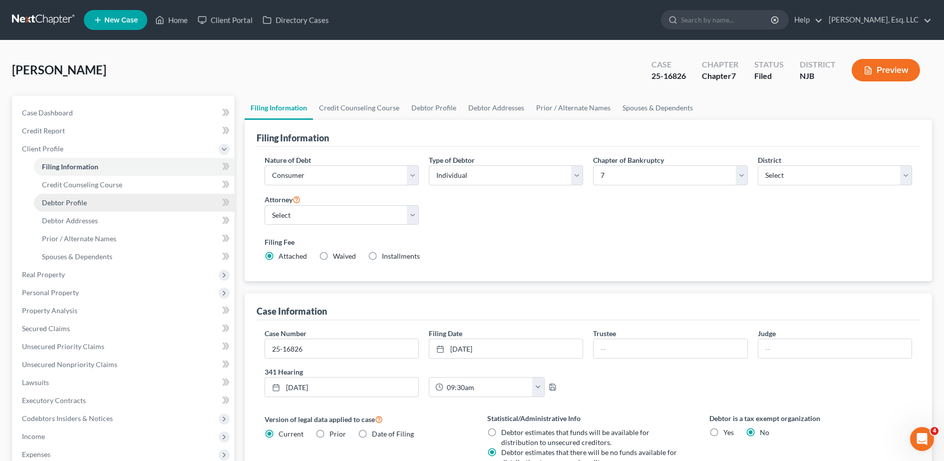
click at [85, 198] on span "Debtor Profile" at bounding box center [64, 202] width 45 height 8
select select "0"
select select "1"
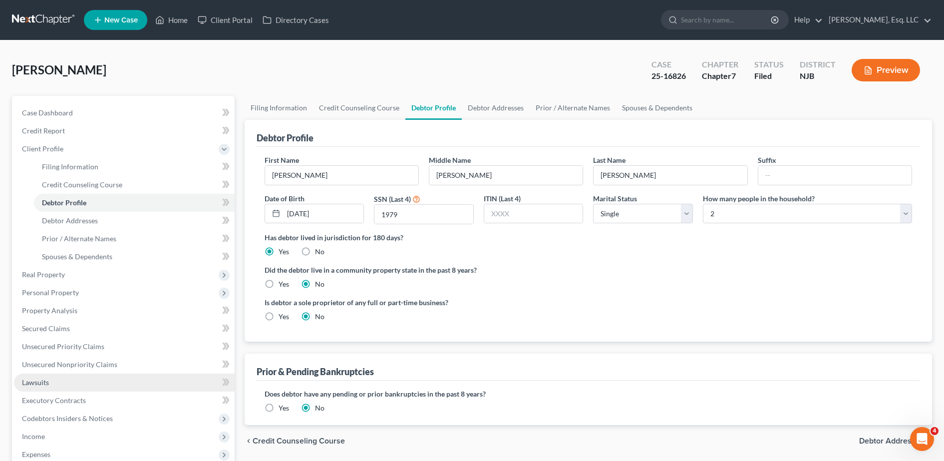
scroll to position [178, 0]
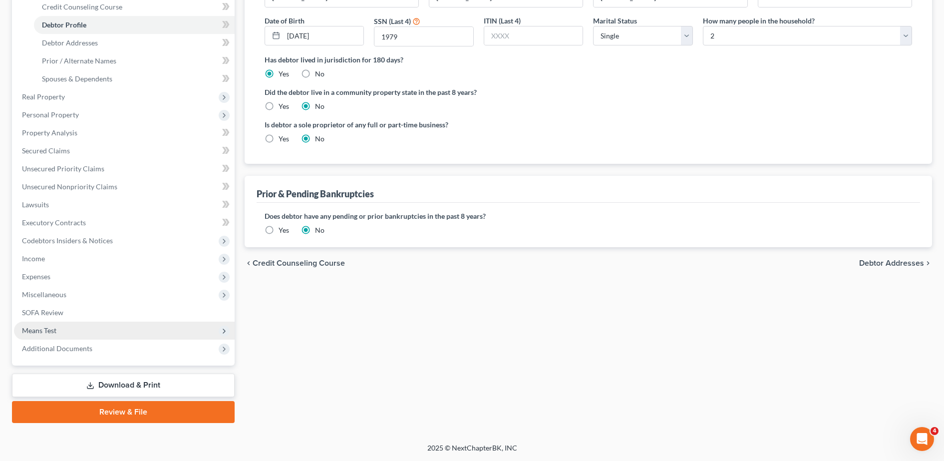
click at [79, 330] on span "Means Test" at bounding box center [124, 331] width 221 height 18
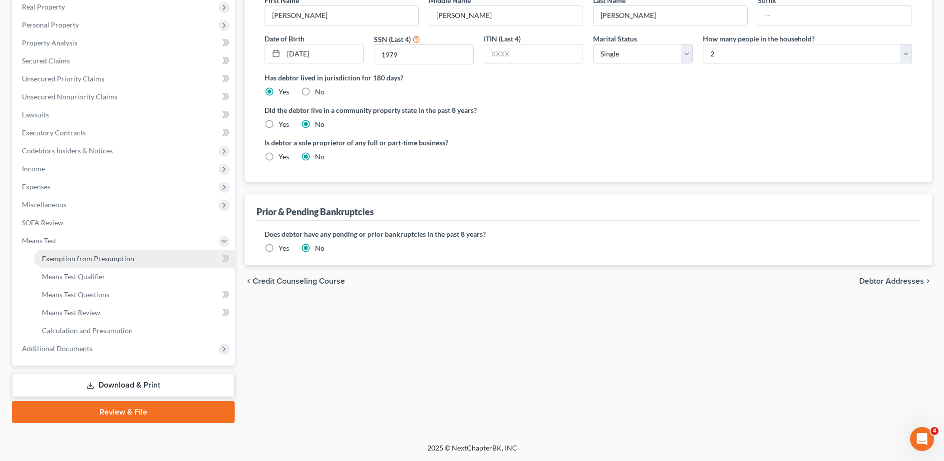
click at [111, 260] on span "Exemption from Presumption" at bounding box center [88, 258] width 92 height 8
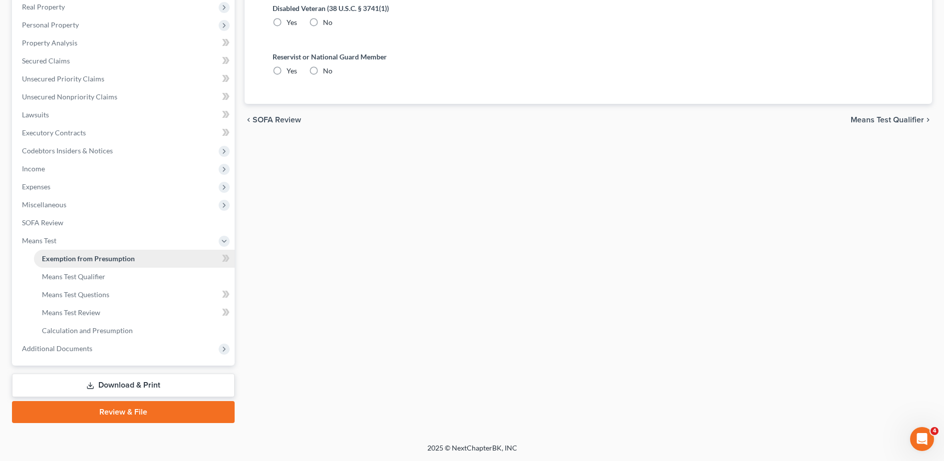
radio input "true"
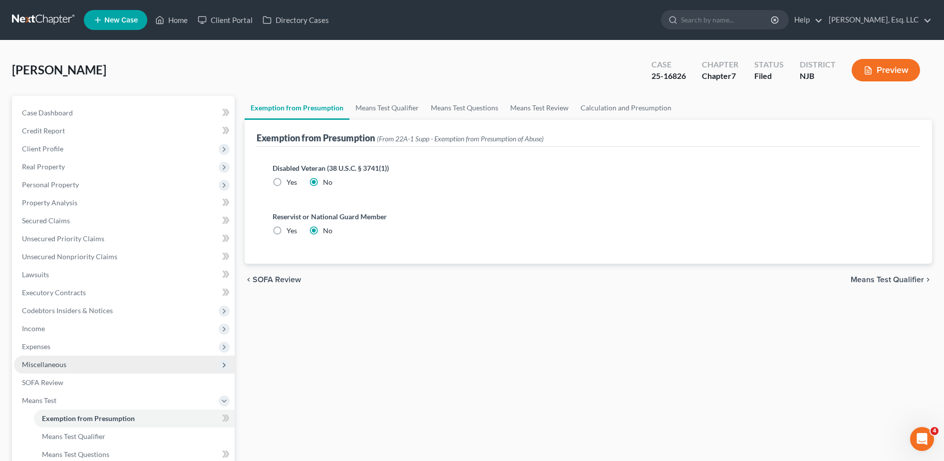
scroll to position [160, 0]
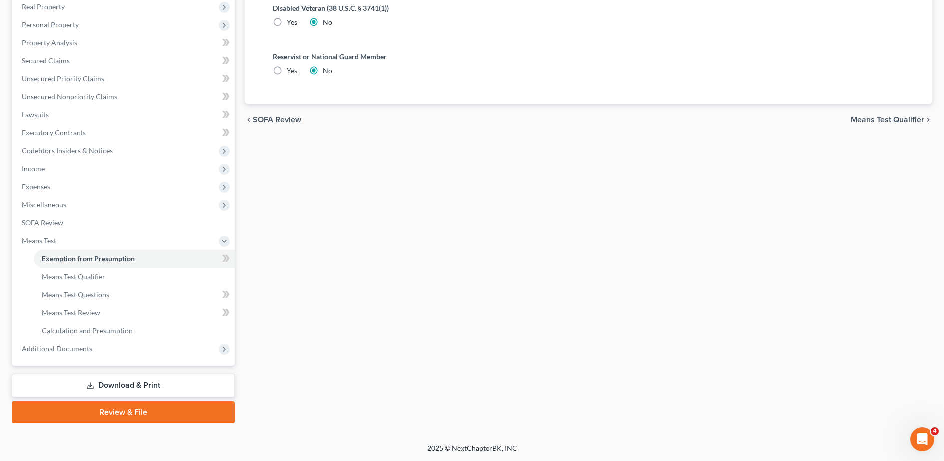
click at [127, 379] on link "Download & Print" at bounding box center [123, 385] width 223 height 23
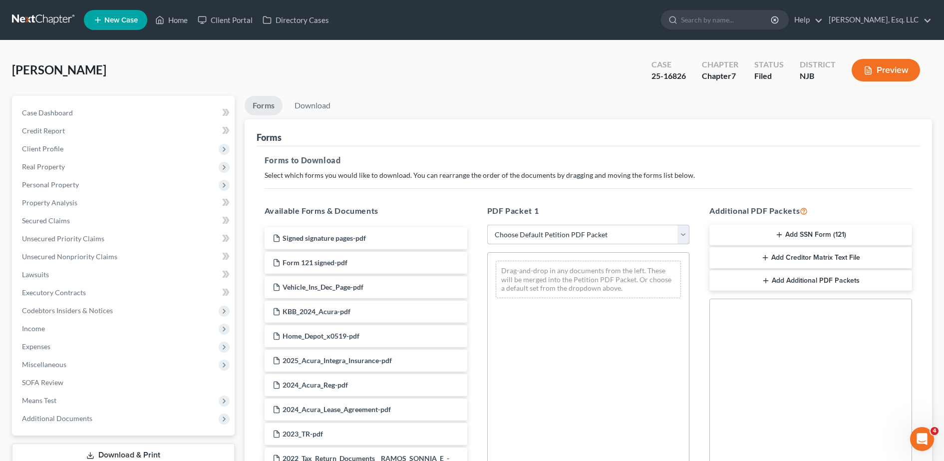
click at [591, 232] on select "Choose Default Petition PDF Packet Complete Bankruptcy Petition (all forms and …" at bounding box center [588, 235] width 203 height 20
click at [487, 225] on select "Choose Default Petition PDF Packet Complete Bankruptcy Petition (all forms and …" at bounding box center [588, 235] width 203 height 20
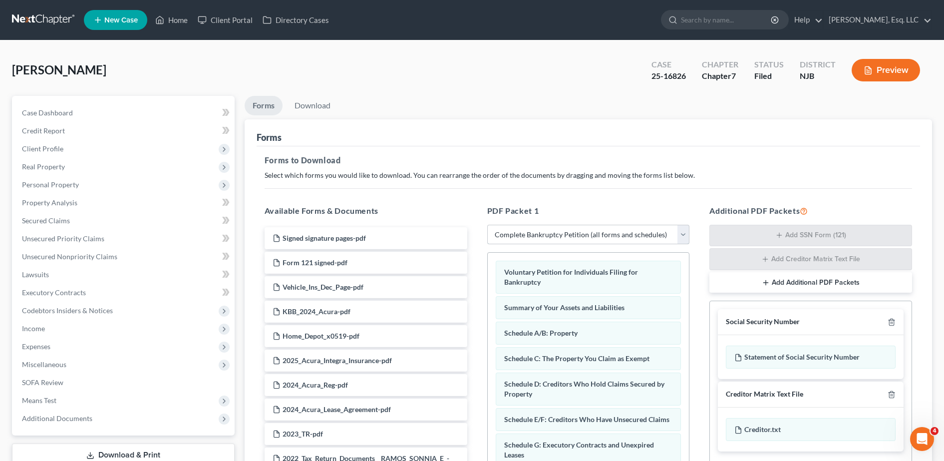
scroll to position [157, 0]
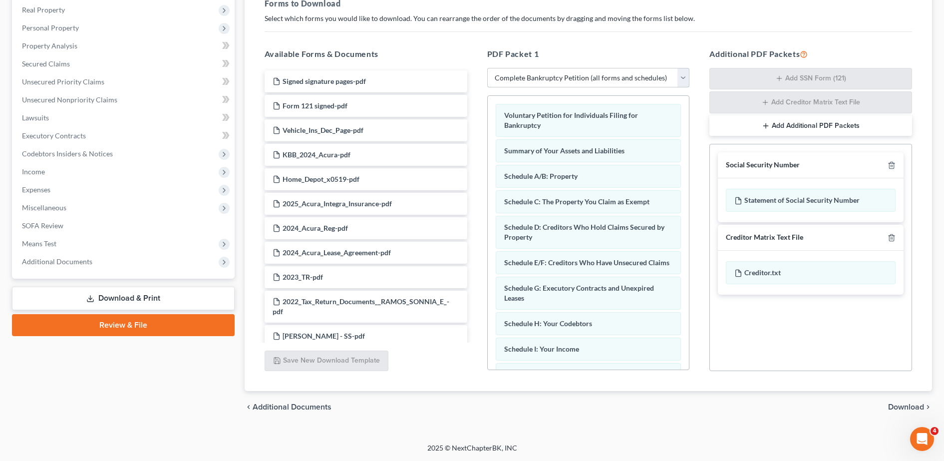
click at [514, 80] on select "Choose Default Petition PDF Packet Complete Bankruptcy Petition (all forms and …" at bounding box center [588, 78] width 203 height 20
select select "2"
click at [487, 68] on select "Choose Default Petition PDF Packet Complete Bankruptcy Petition (all forms and …" at bounding box center [588, 78] width 203 height 20
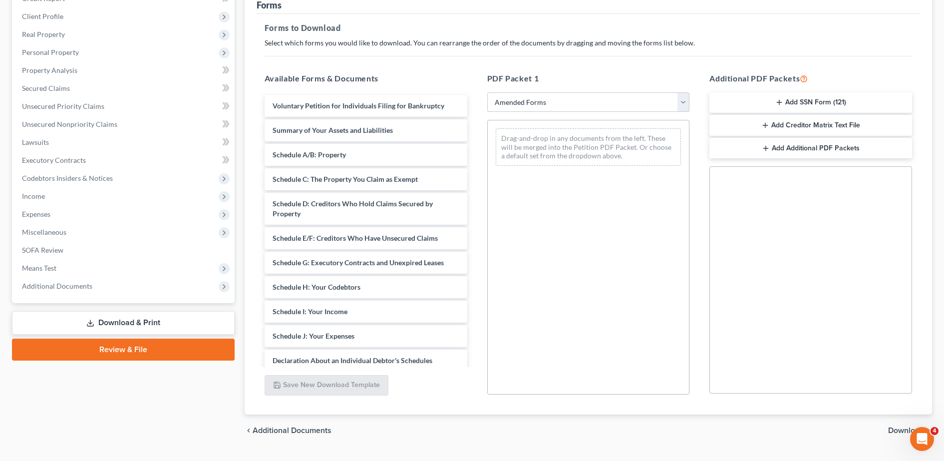
scroll to position [133, 0]
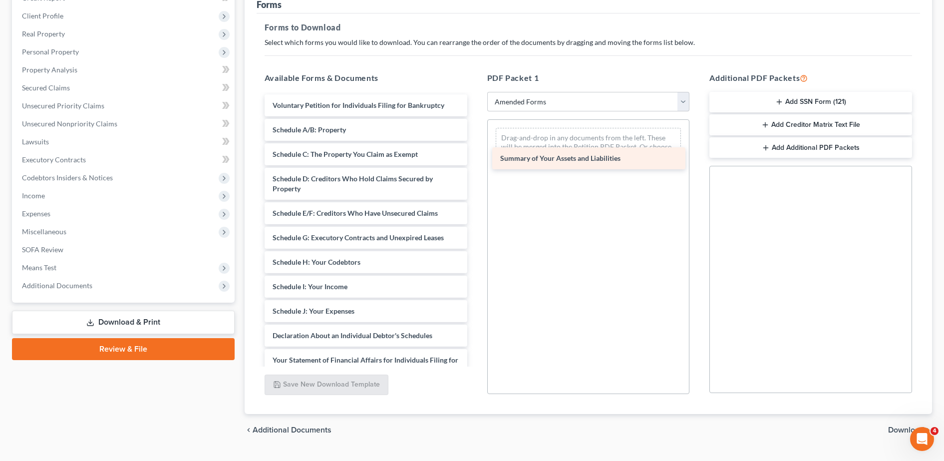
drag, startPoint x: 373, startPoint y: 124, endPoint x: 600, endPoint y: 152, distance: 229.4
click at [475, 152] on div "Summary of Your Assets and Liabilities Voluntary Petition for Individuals Filin…" at bounding box center [366, 325] width 219 height 463
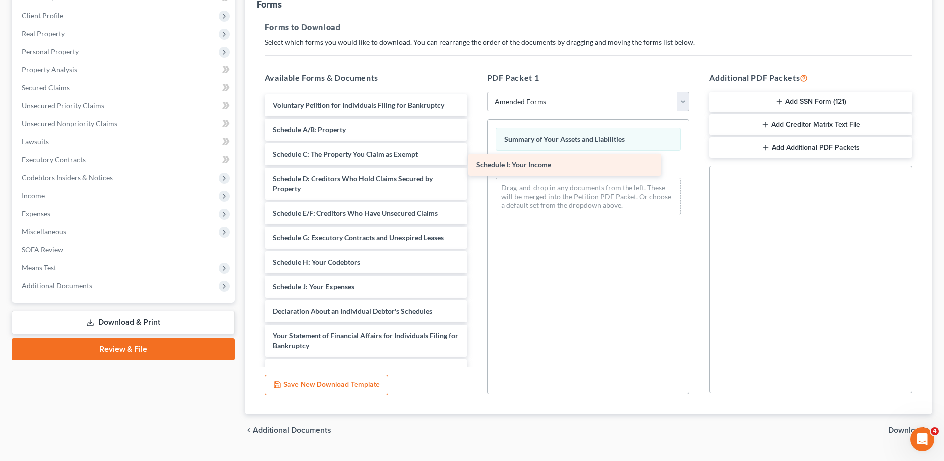
drag, startPoint x: 334, startPoint y: 283, endPoint x: 558, endPoint y: 170, distance: 251.0
click at [475, 170] on div "Schedule I: Your Income Voluntary Petition for Individuals Filing for Bankruptc…" at bounding box center [366, 313] width 219 height 439
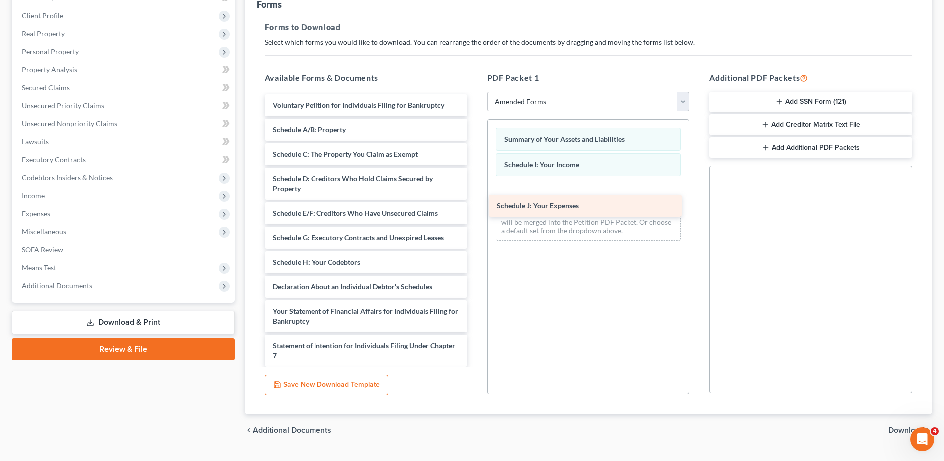
drag, startPoint x: 327, startPoint y: 288, endPoint x: 573, endPoint y: 188, distance: 266.2
click at [475, 188] on div "Schedule J: Your Expenses Voluntary Petition for Individuals Filing for Bankrup…" at bounding box center [366, 301] width 219 height 415
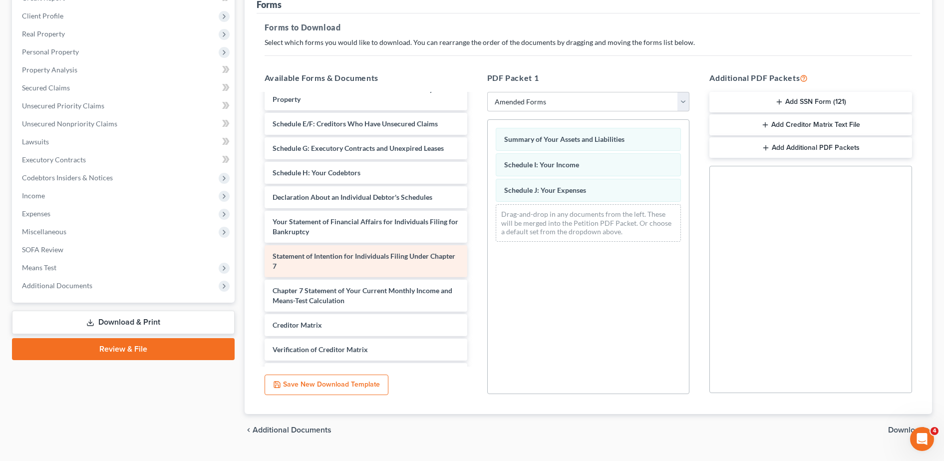
scroll to position [104, 0]
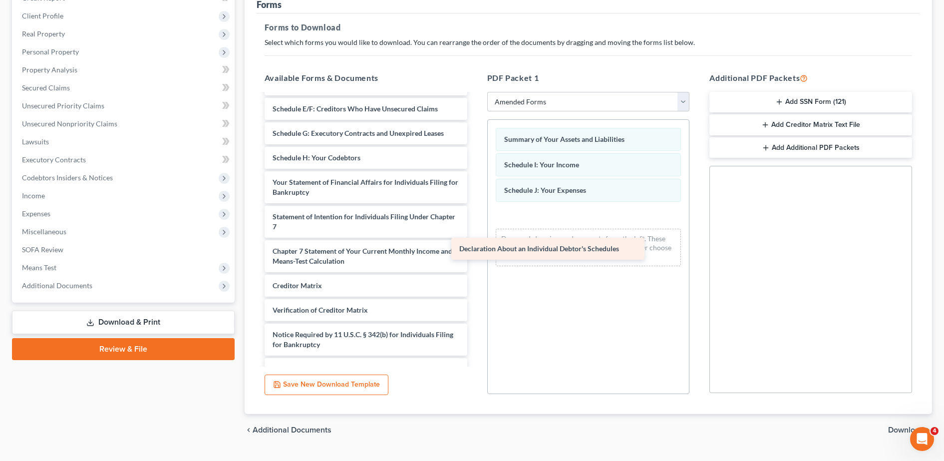
drag, startPoint x: 348, startPoint y: 179, endPoint x: 544, endPoint y: 226, distance: 201.7
click at [475, 226] on div "Declaration About an Individual Debtor's Schedules Voluntary Petition for Indiv…" at bounding box center [366, 185] width 219 height 390
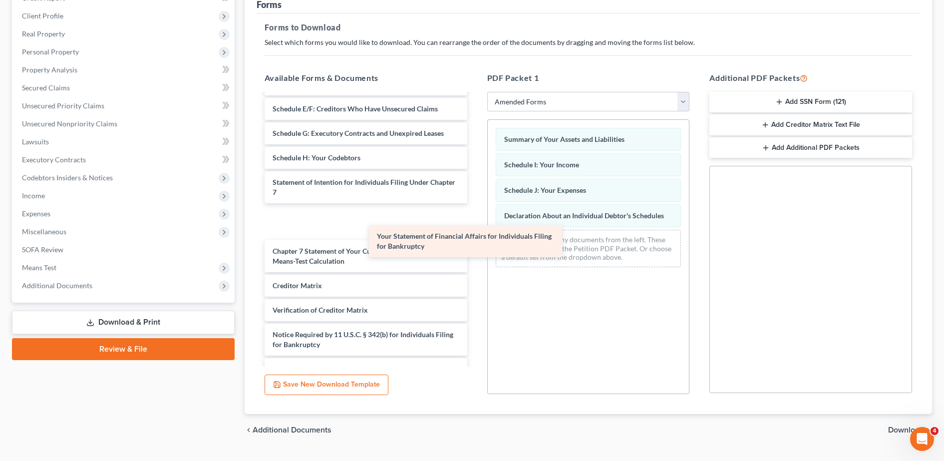
scroll to position [86, 0]
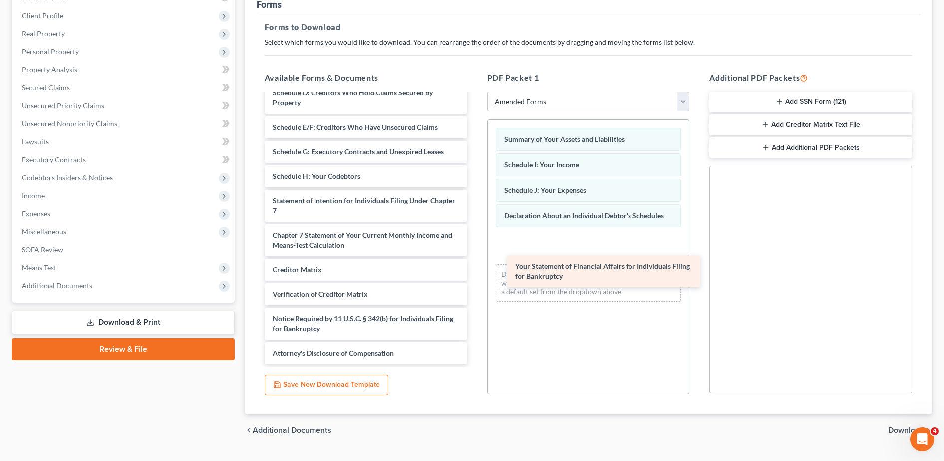
drag, startPoint x: 349, startPoint y: 186, endPoint x: 589, endPoint y: 258, distance: 250.3
click at [475, 258] on div "Your Statement of Financial Affairs for Individuals Filing for Bankruptcy Volun…" at bounding box center [366, 186] width 219 height 356
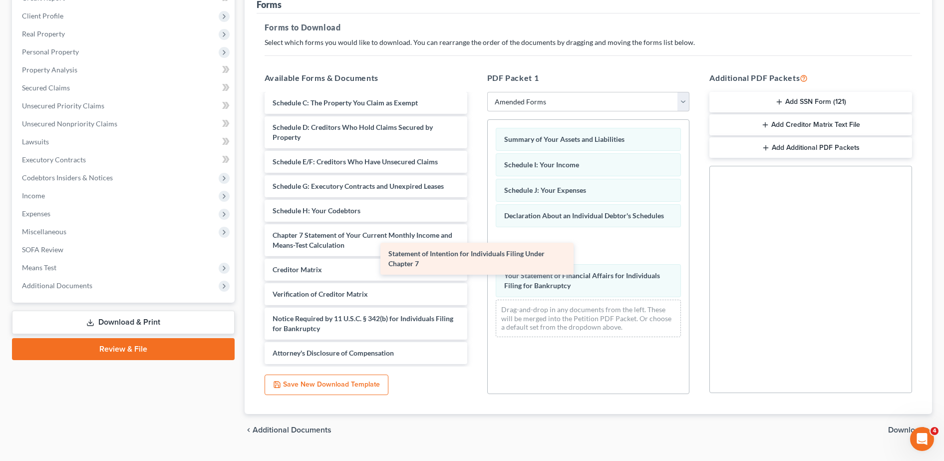
scroll to position [51, 0]
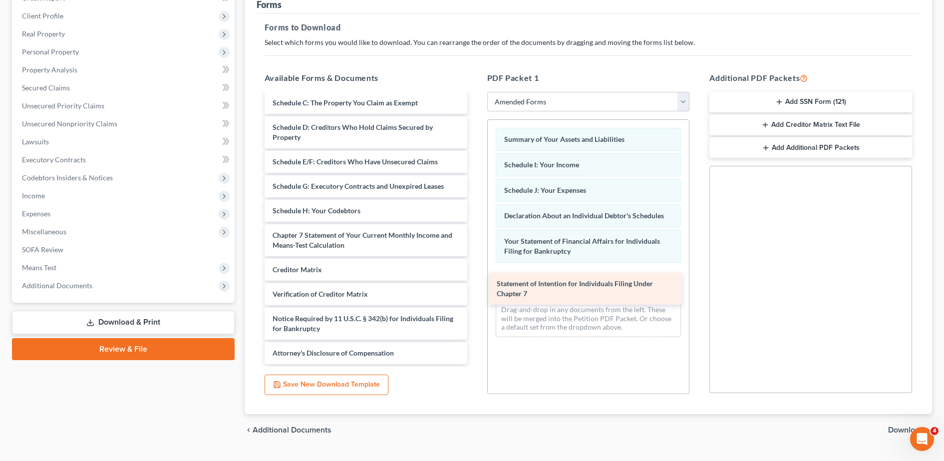
drag, startPoint x: 398, startPoint y: 202, endPoint x: 622, endPoint y: 285, distance: 239.1
click at [475, 285] on div "Statement of Intention for Individuals Filing Under Chapter 7 Voluntary Petitio…" at bounding box center [366, 203] width 219 height 321
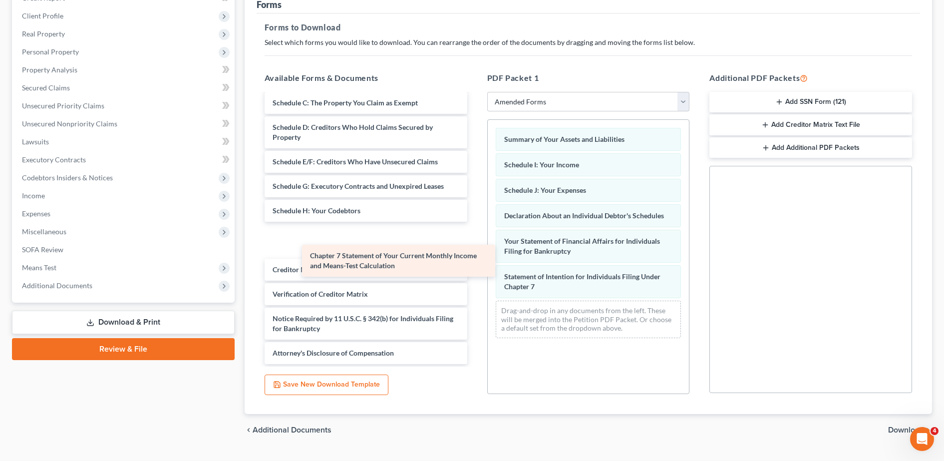
scroll to position [17, 0]
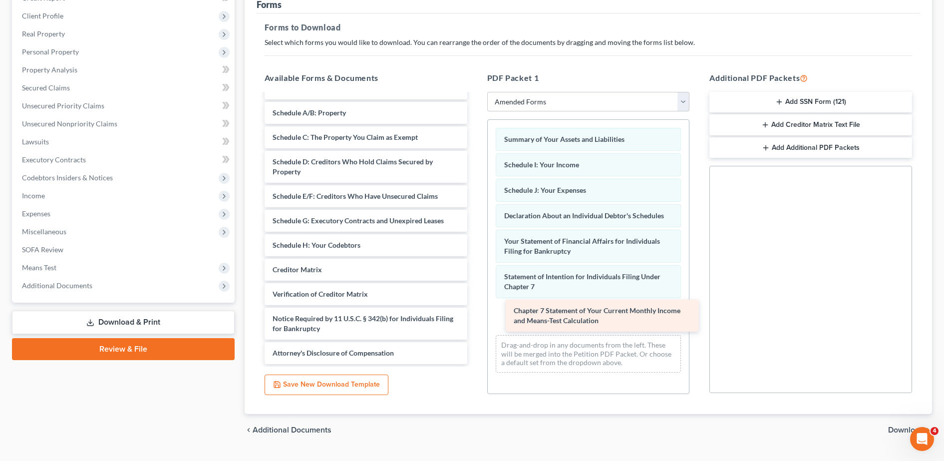
drag, startPoint x: 346, startPoint y: 235, endPoint x: 583, endPoint y: 312, distance: 249.9
click at [475, 312] on div "Chapter 7 Statement of Your Current Monthly Income and Means-Test Calculation V…" at bounding box center [366, 220] width 219 height 287
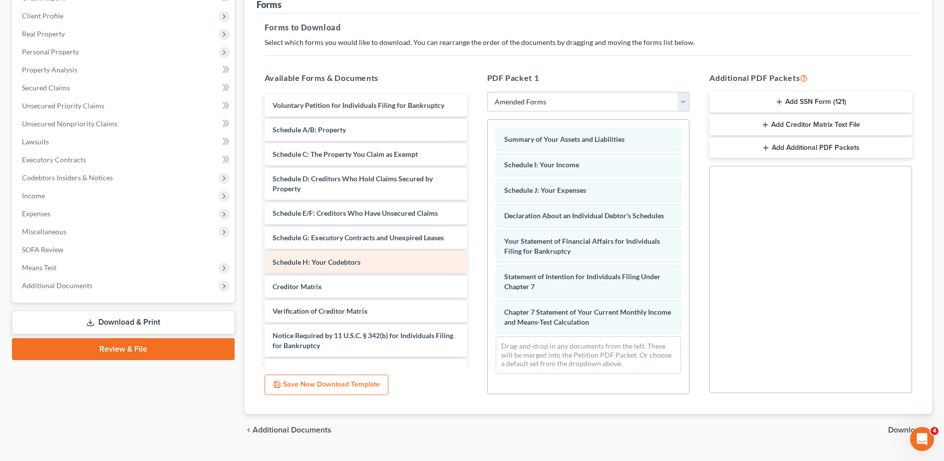
scroll to position [0, 0]
click at [898, 433] on span "Download" at bounding box center [906, 430] width 36 height 8
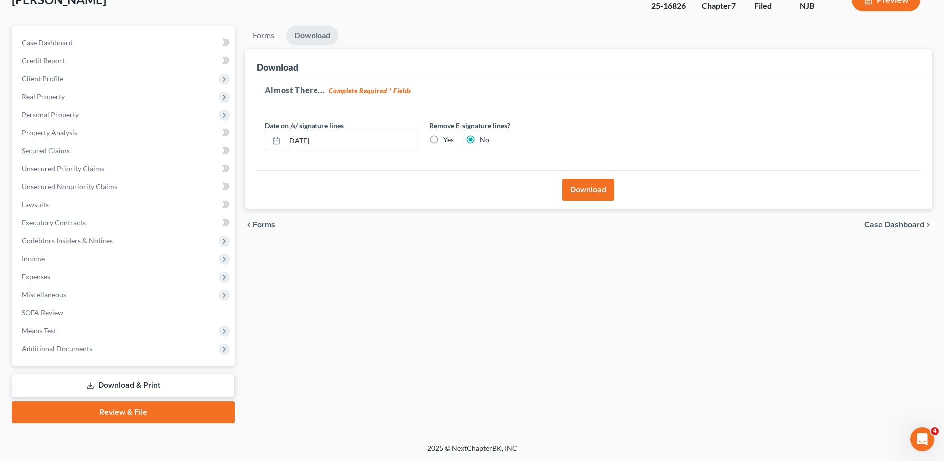
click at [443, 139] on label "Yes" at bounding box center [448, 140] width 10 height 10
click at [447, 139] on input "Yes" at bounding box center [450, 138] width 6 height 6
radio input "true"
radio input "false"
click at [581, 188] on button "Download" at bounding box center [588, 190] width 52 height 22
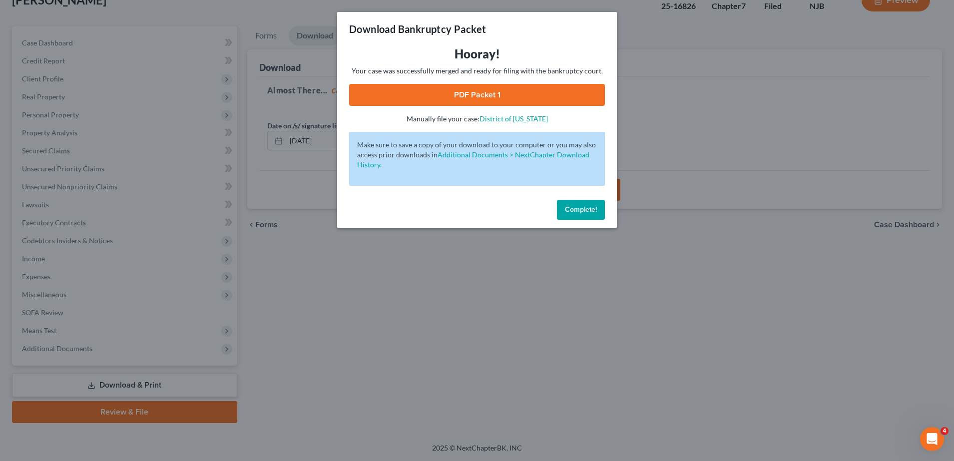
click at [519, 94] on link "PDF Packet 1" at bounding box center [477, 95] width 256 height 22
click at [583, 206] on span "Complete!" at bounding box center [581, 209] width 32 height 8
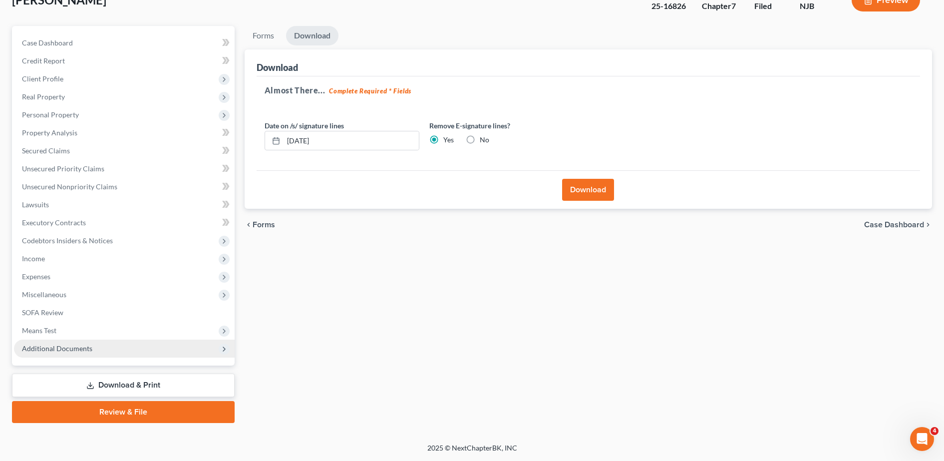
click at [92, 349] on span "Additional Documents" at bounding box center [124, 349] width 221 height 18
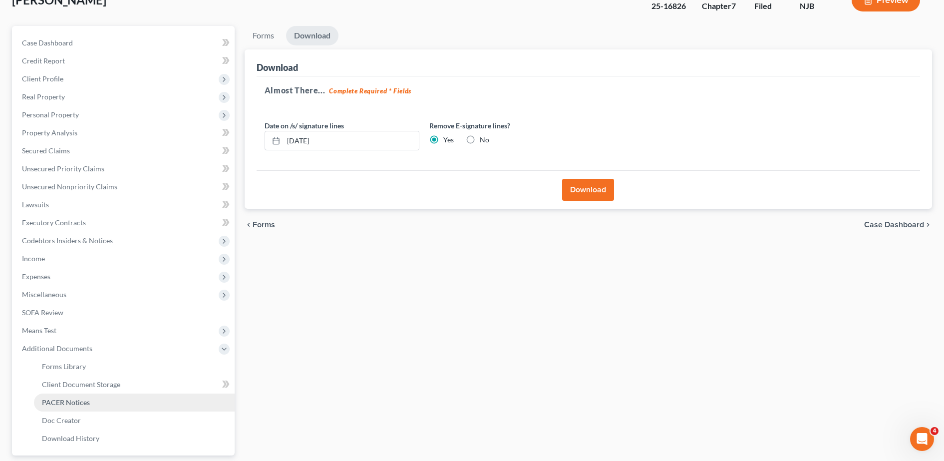
click at [80, 400] on span "PACER Notices" at bounding box center [66, 402] width 48 height 8
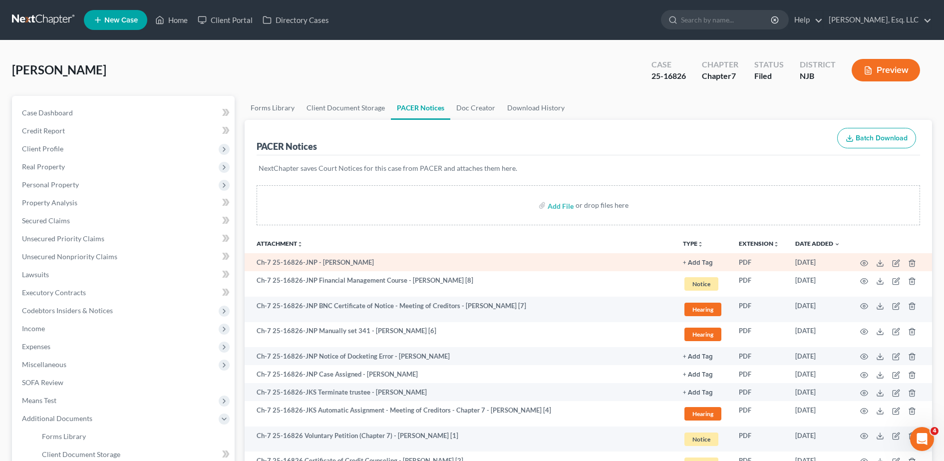
scroll to position [160, 0]
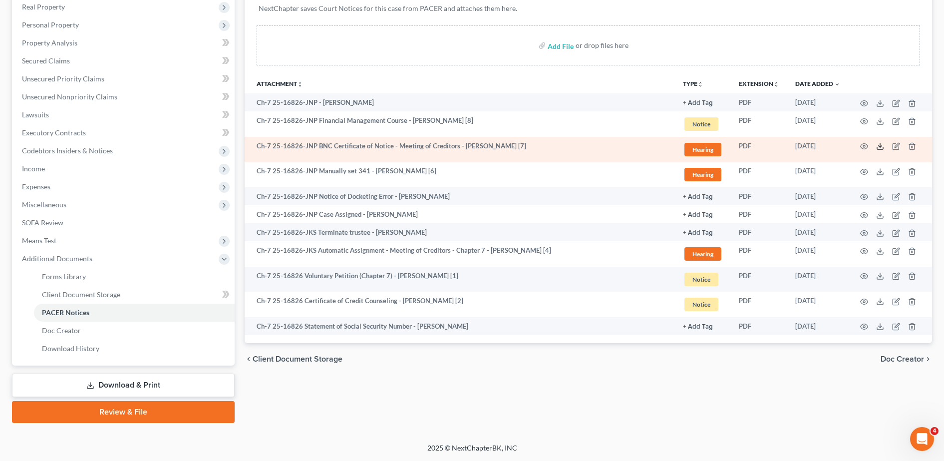
click at [881, 148] on icon at bounding box center [880, 146] width 8 height 8
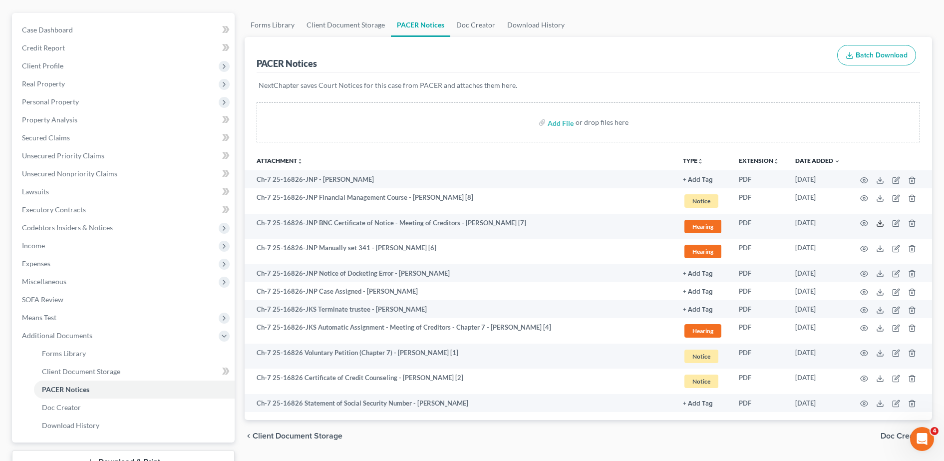
scroll to position [0, 0]
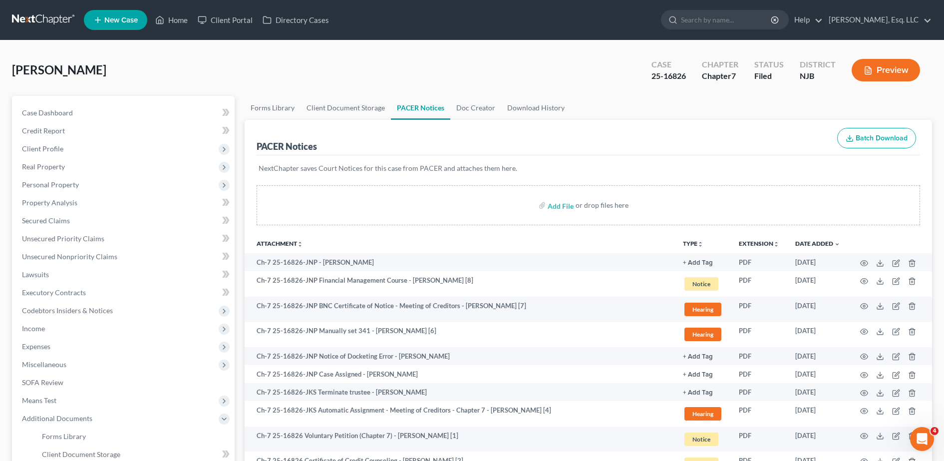
click at [225, 29] on ul "New Case Home Client Portal Directory Cases - No Result - See all results Or Pr…" at bounding box center [508, 20] width 849 height 26
click at [238, 8] on ul "New Case Home Client Portal Directory Cases - No Result - See all results Or Pr…" at bounding box center [508, 20] width 849 height 26
click at [235, 15] on link "Client Portal" at bounding box center [225, 20] width 65 height 18
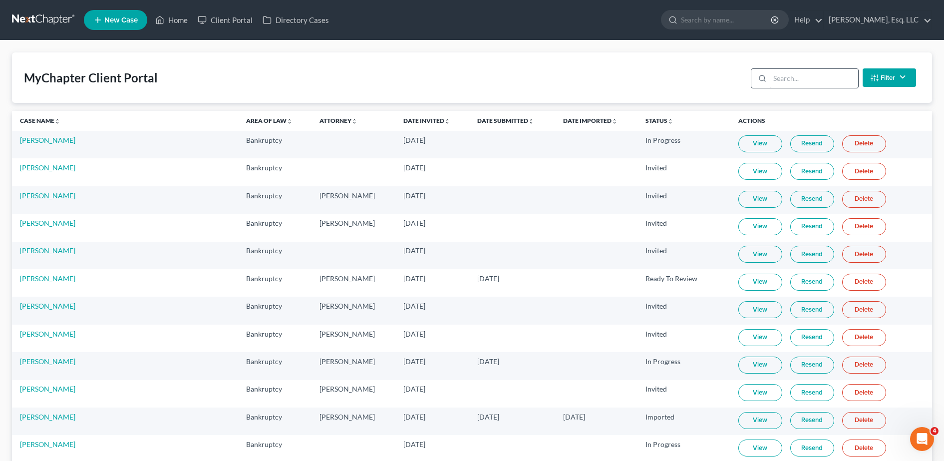
click at [825, 88] on div "Filter Status Filter... Invited In Progress Ready To Review Reviewed Imported S…" at bounding box center [833, 77] width 173 height 26
click at [823, 79] on input "search" at bounding box center [814, 78] width 88 height 19
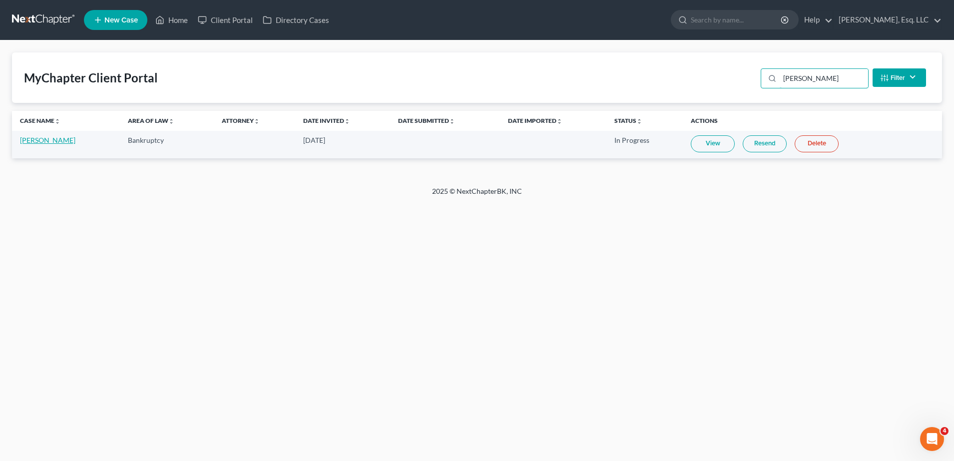
type input "dylan"
click at [46, 137] on link "[PERSON_NAME]" at bounding box center [47, 140] width 55 height 8
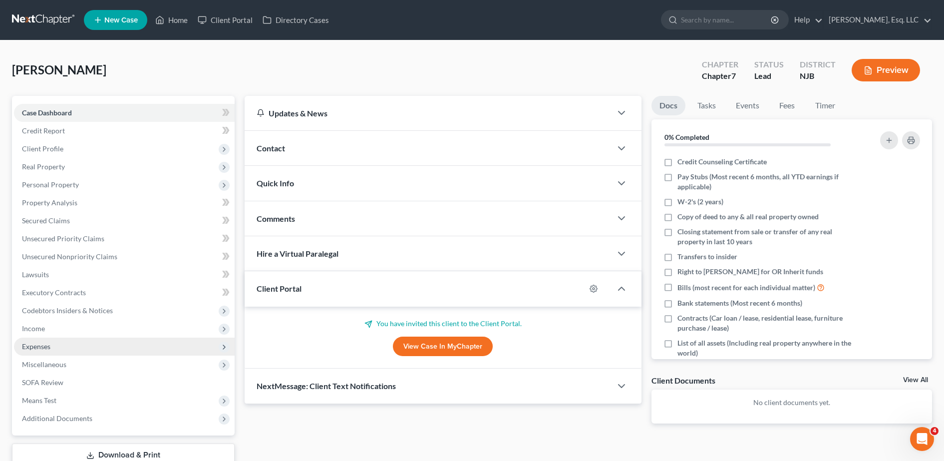
click at [78, 342] on span "Expenses" at bounding box center [124, 347] width 221 height 18
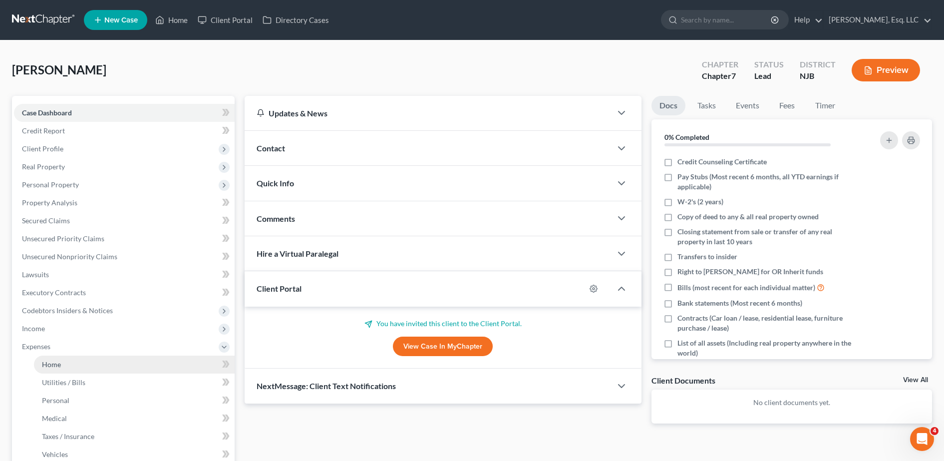
click at [91, 362] on link "Home" at bounding box center [134, 365] width 201 height 18
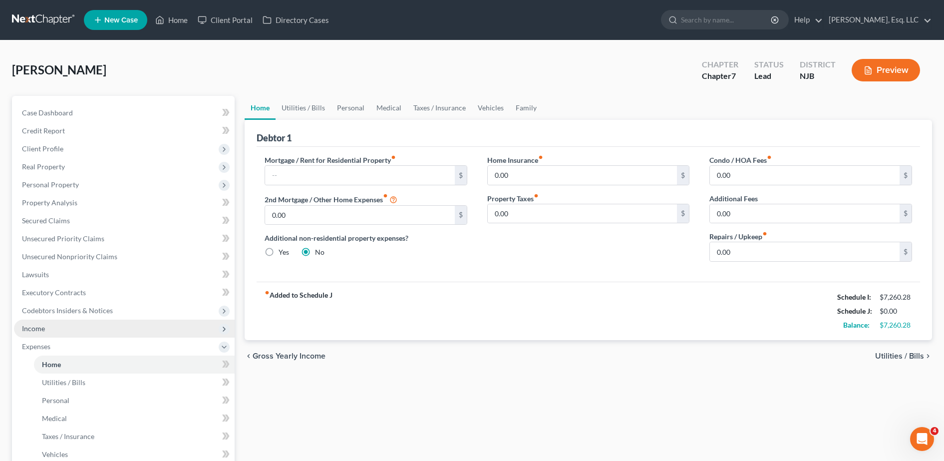
click at [54, 328] on span "Income" at bounding box center [124, 329] width 221 height 18
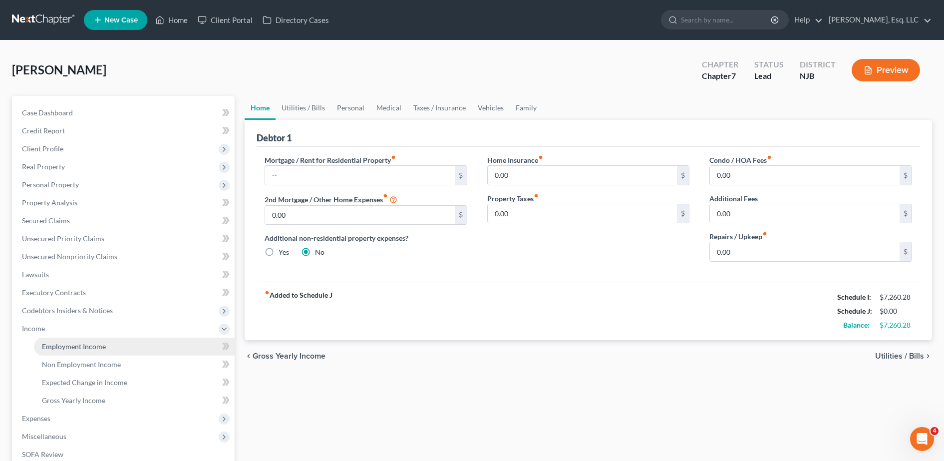
click at [80, 344] on span "Employment Income" at bounding box center [74, 346] width 64 height 8
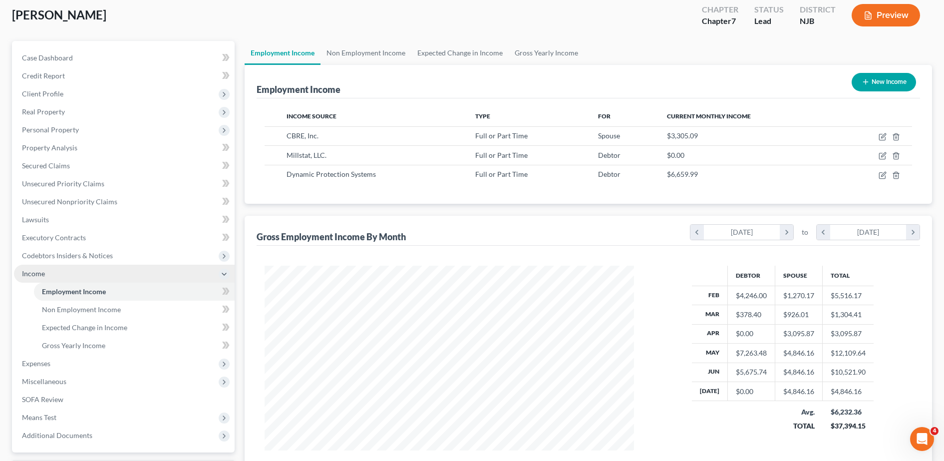
scroll to position [56, 0]
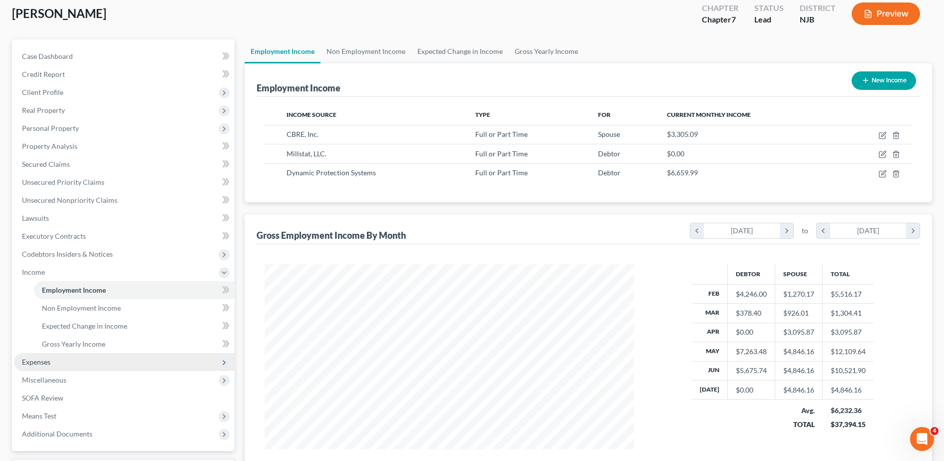
click at [83, 363] on span "Expenses" at bounding box center [124, 362] width 221 height 18
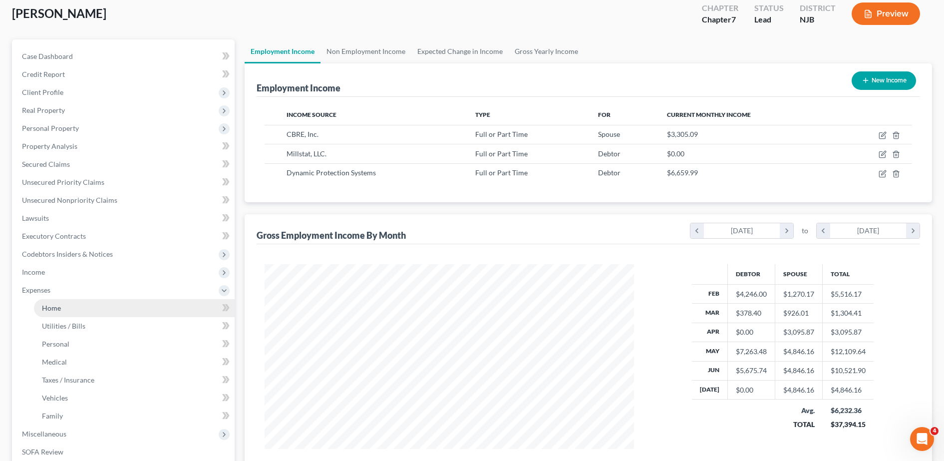
click at [68, 307] on link "Home" at bounding box center [134, 308] width 201 height 18
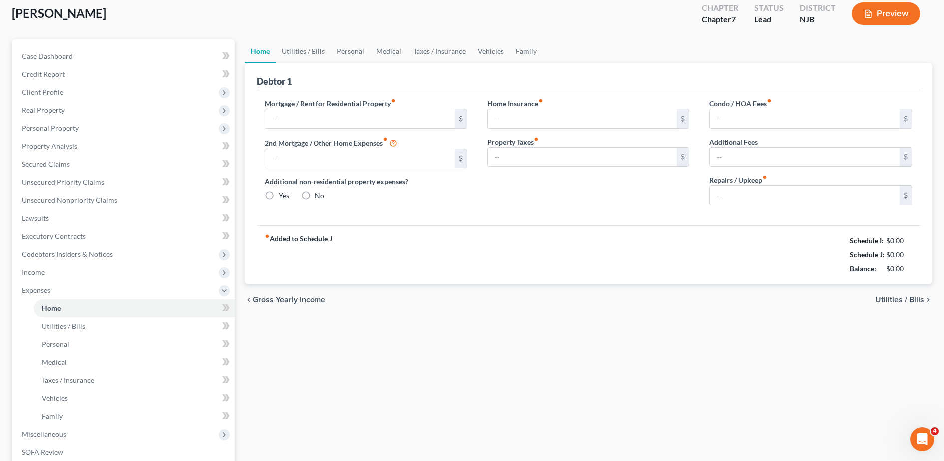
type input "0.00"
radio input "true"
type input "0.00"
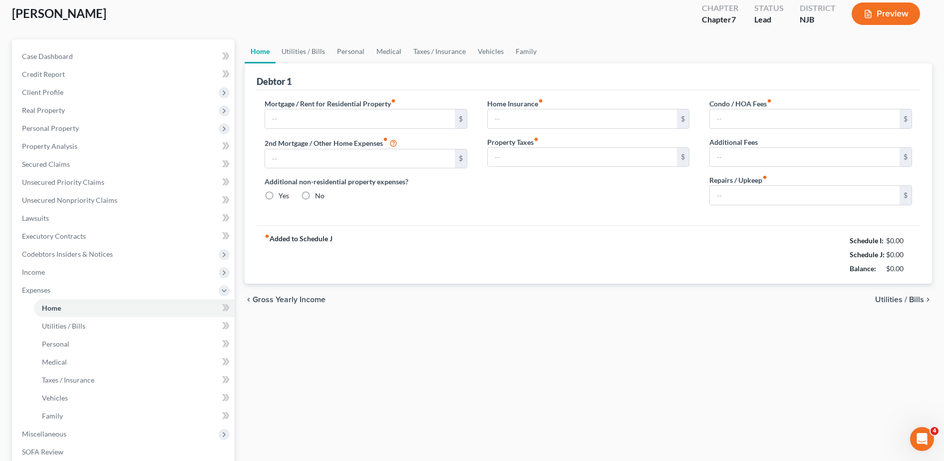
type input "0.00"
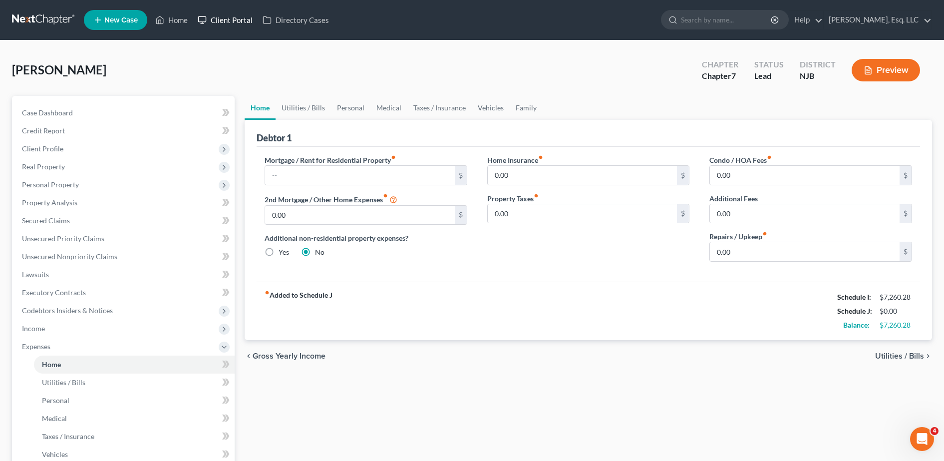
click at [228, 24] on link "Client Portal" at bounding box center [225, 20] width 65 height 18
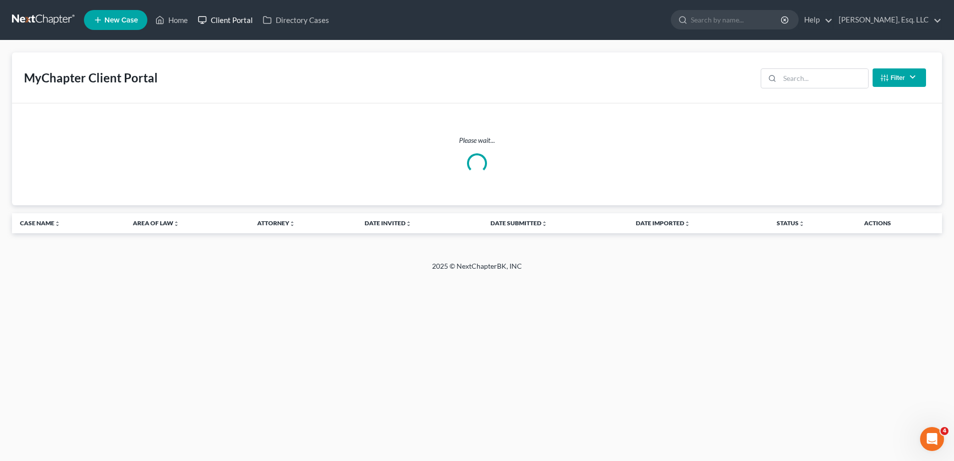
click at [228, 24] on link "Client Portal" at bounding box center [225, 20] width 65 height 18
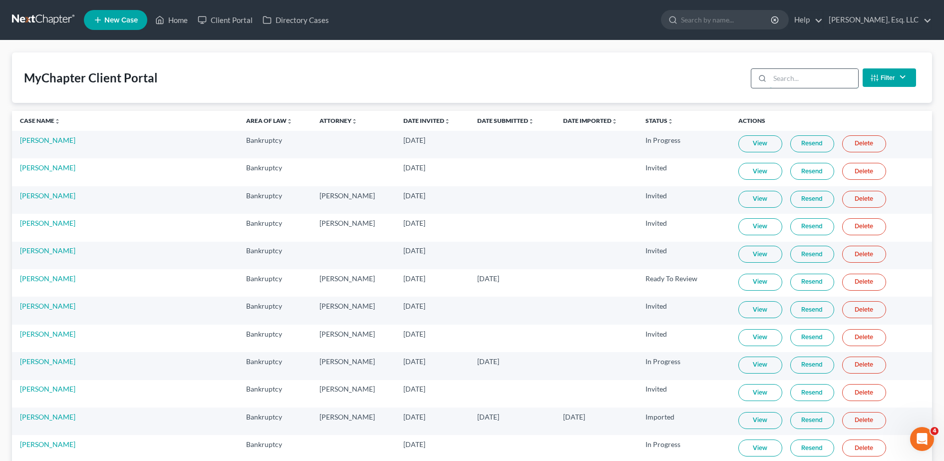
click at [813, 77] on input "search" at bounding box center [814, 78] width 88 height 19
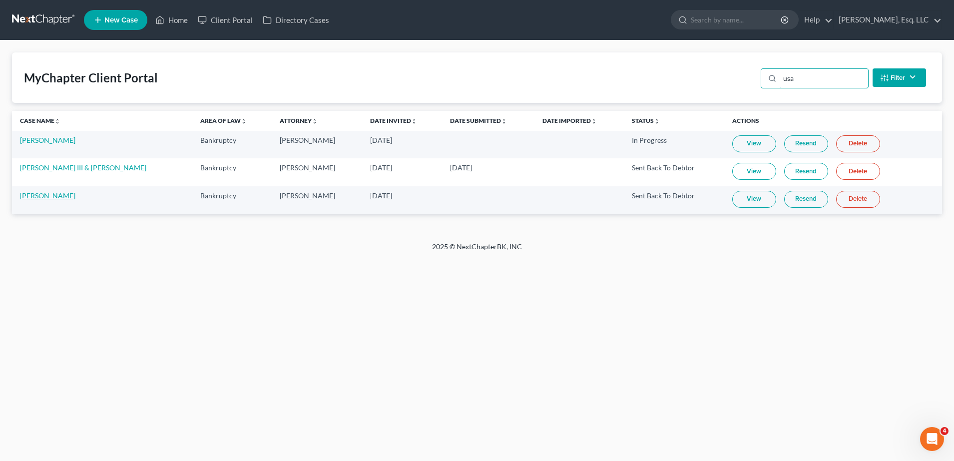
type input "usa"
click at [52, 194] on link "[PERSON_NAME]" at bounding box center [47, 195] width 55 height 8
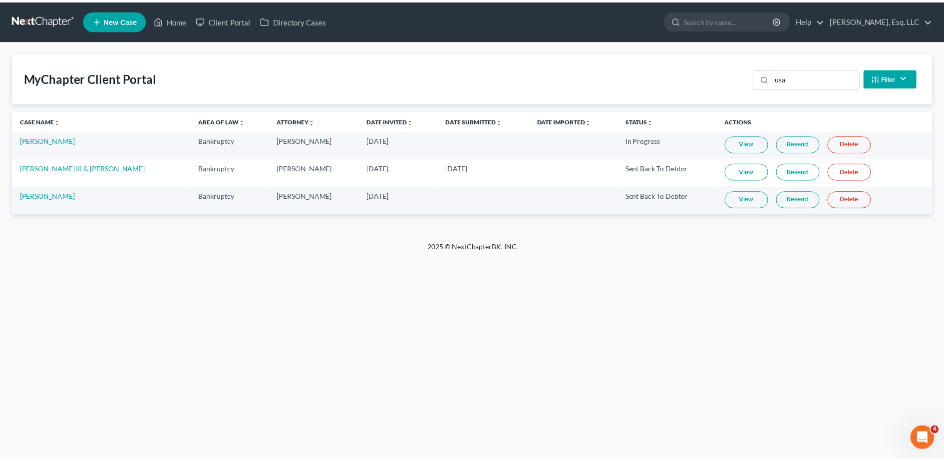
select select "6"
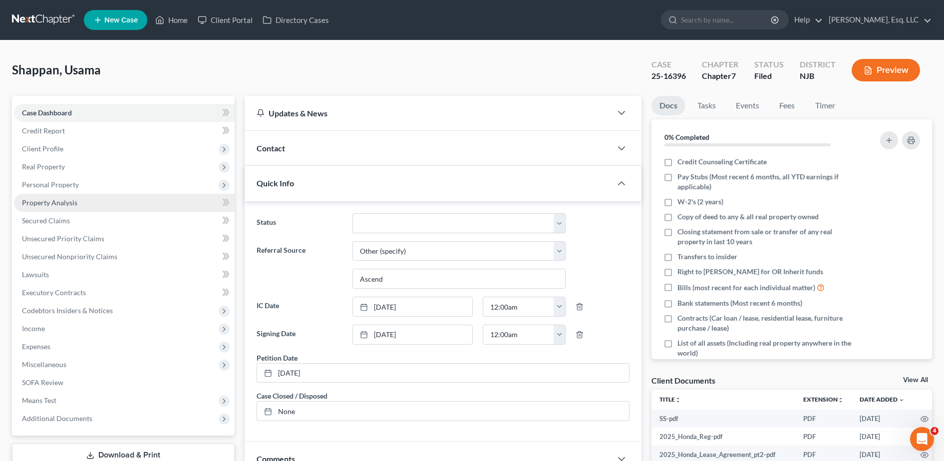
scroll to position [182, 0]
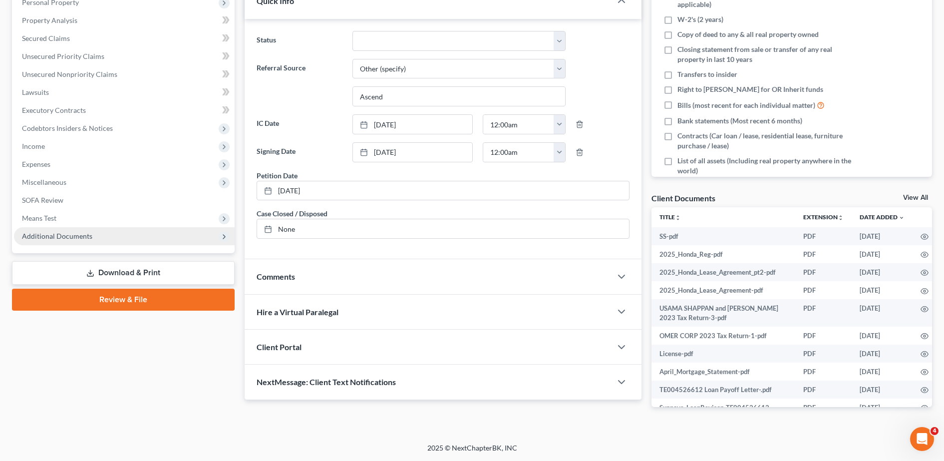
click at [125, 245] on span "Additional Documents" at bounding box center [124, 236] width 221 height 18
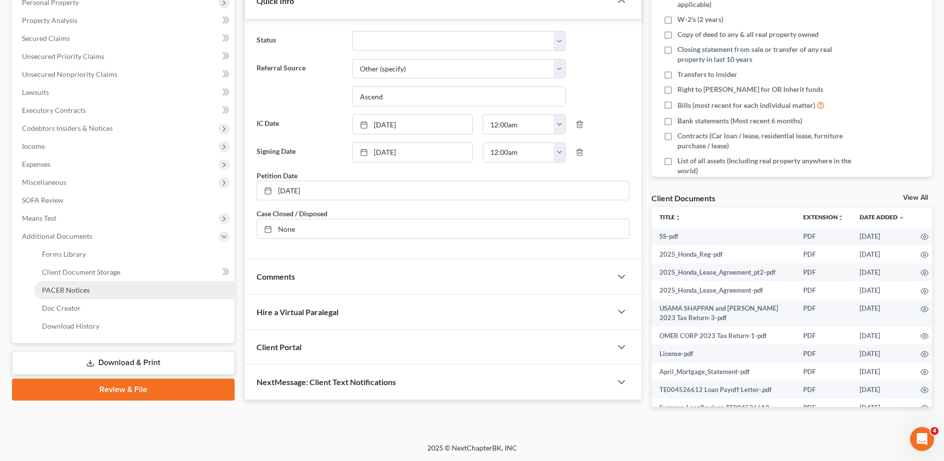
click at [86, 289] on span "PACER Notices" at bounding box center [66, 290] width 48 height 8
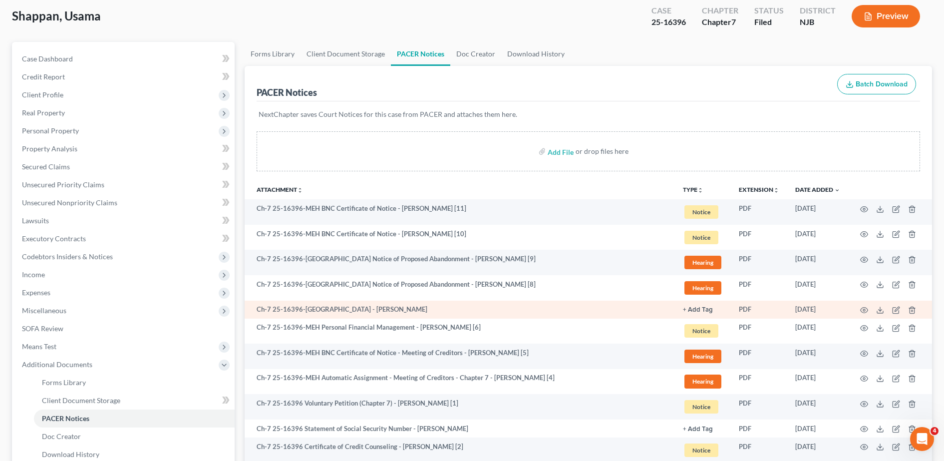
scroll to position [160, 0]
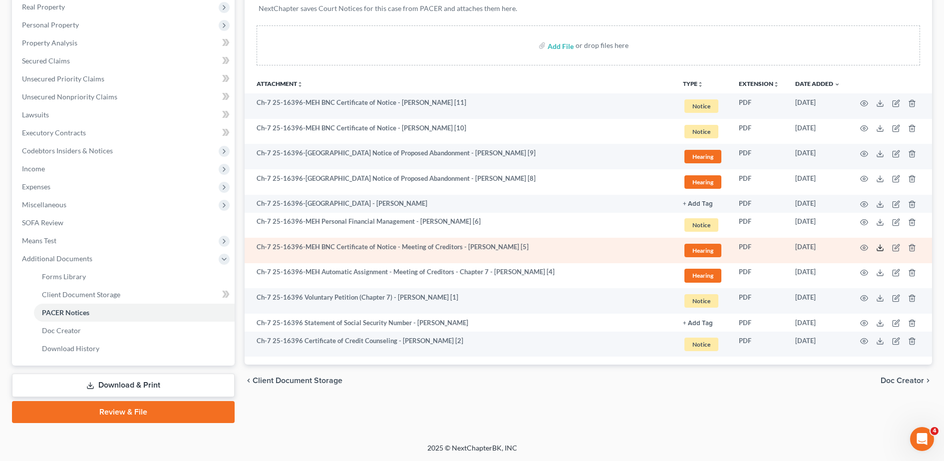
click at [881, 248] on polyline at bounding box center [880, 247] width 3 height 1
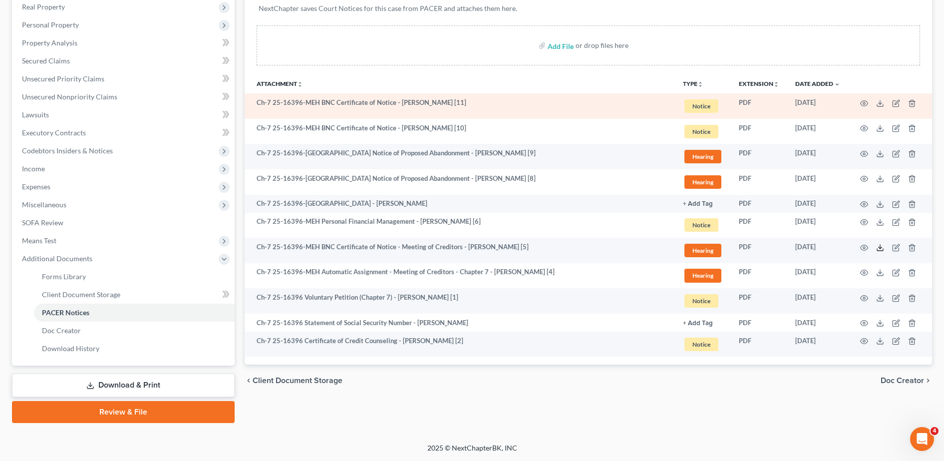
scroll to position [0, 0]
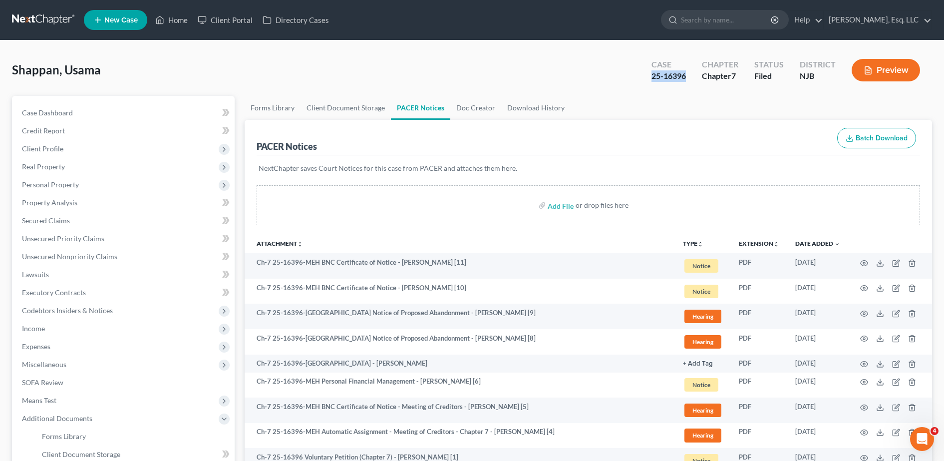
drag, startPoint x: 649, startPoint y: 76, endPoint x: 692, endPoint y: 77, distance: 43.0
click at [692, 77] on div "Case 25-16396" at bounding box center [669, 70] width 50 height 29
copy div "25-16396"
click at [221, 21] on link "Client Portal" at bounding box center [225, 20] width 65 height 18
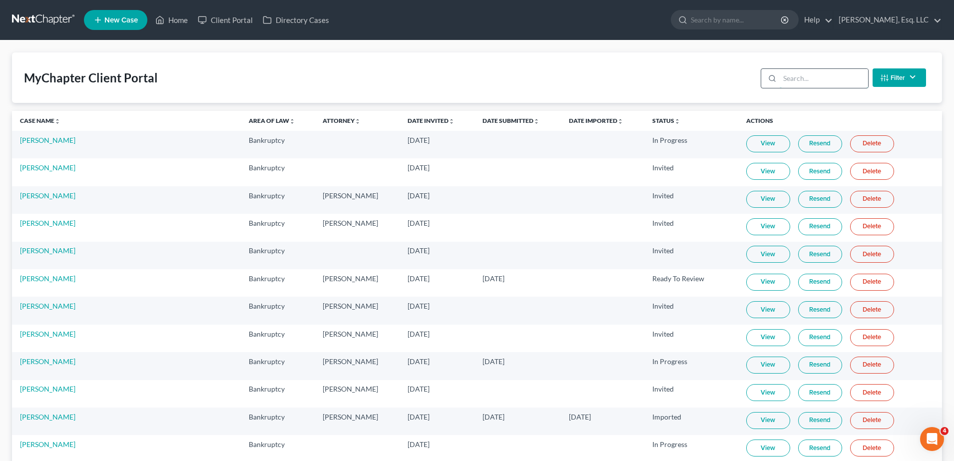
click at [836, 75] on input "search" at bounding box center [824, 78] width 88 height 19
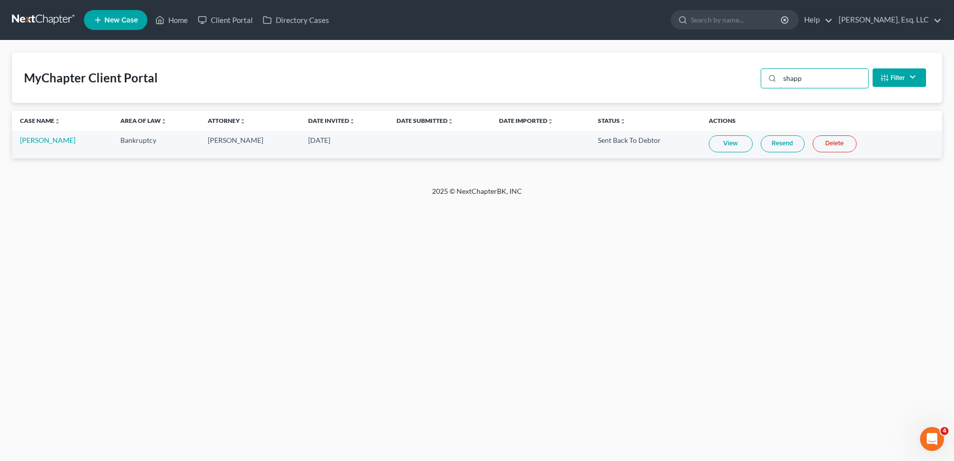
type input "shapp"
click at [729, 140] on link "View" at bounding box center [731, 143] width 44 height 17
drag, startPoint x: 757, startPoint y: 82, endPoint x: 680, endPoint y: 90, distance: 77.8
click at [680, 90] on div "MyChapter Client Portal shapp Filter Status Filter... Invited In Progress Ready…" at bounding box center [477, 77] width 930 height 50
type input "G"
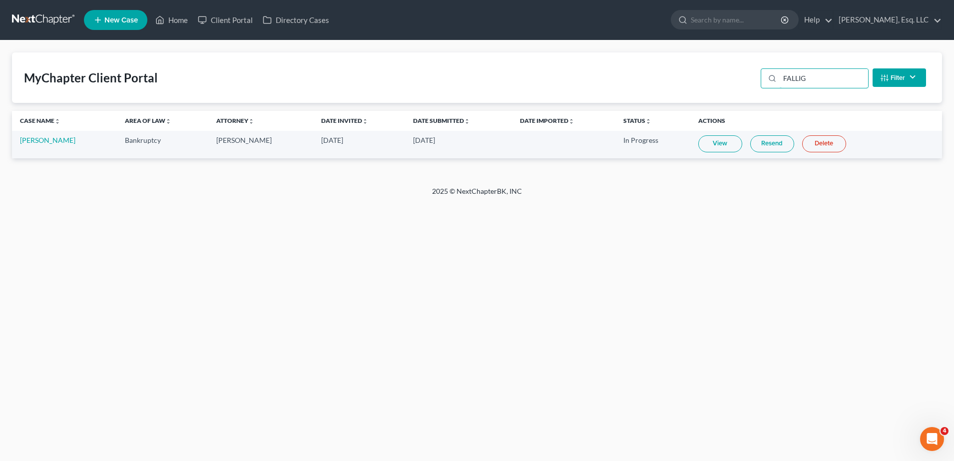
type input "FALLIG"
click at [47, 146] on td "[PERSON_NAME]" at bounding box center [64, 144] width 105 height 27
click at [46, 144] on td "[PERSON_NAME]" at bounding box center [64, 144] width 105 height 27
click at [46, 141] on link "[PERSON_NAME]" at bounding box center [47, 140] width 55 height 8
select select "0"
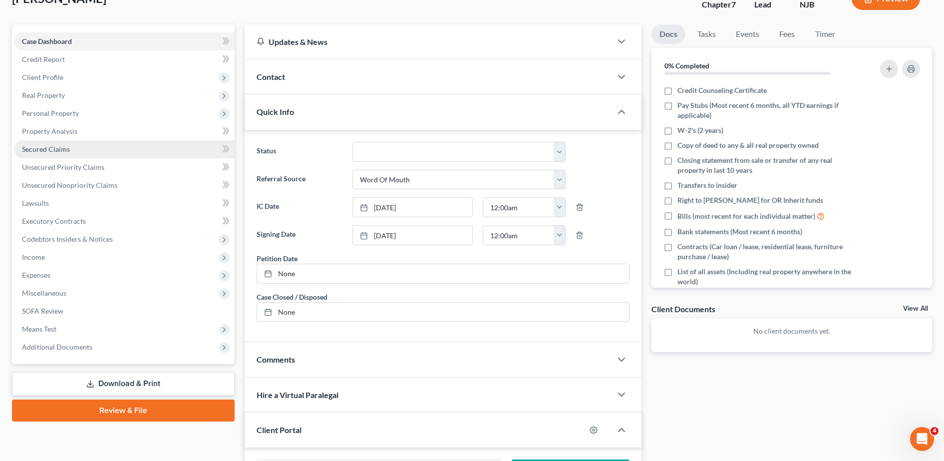
scroll to position [72, 0]
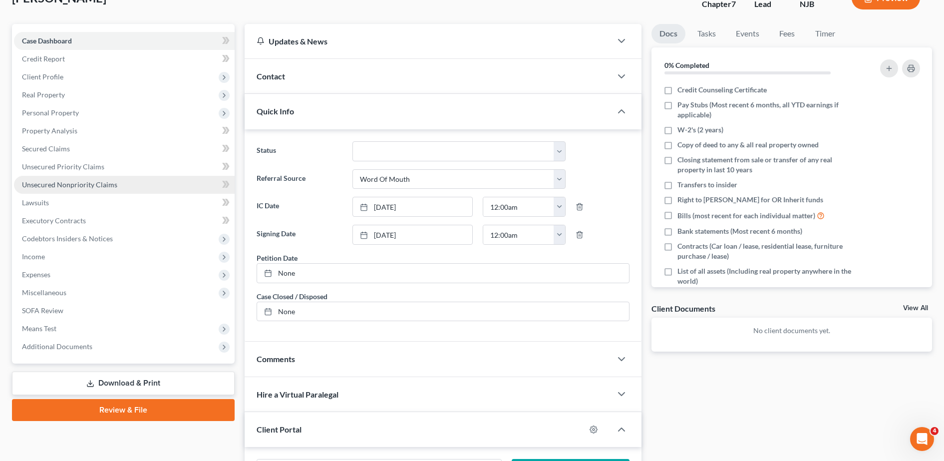
click at [120, 181] on link "Unsecured Nonpriority Claims" at bounding box center [124, 185] width 221 height 18
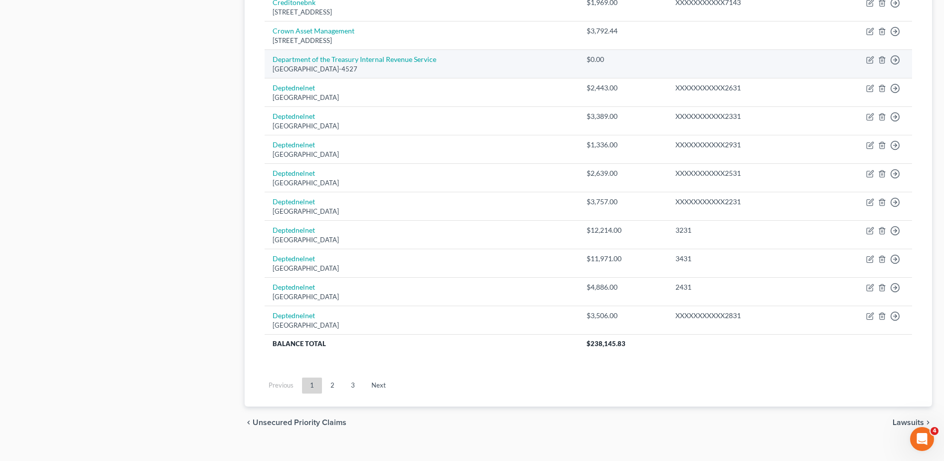
scroll to position [692, 0]
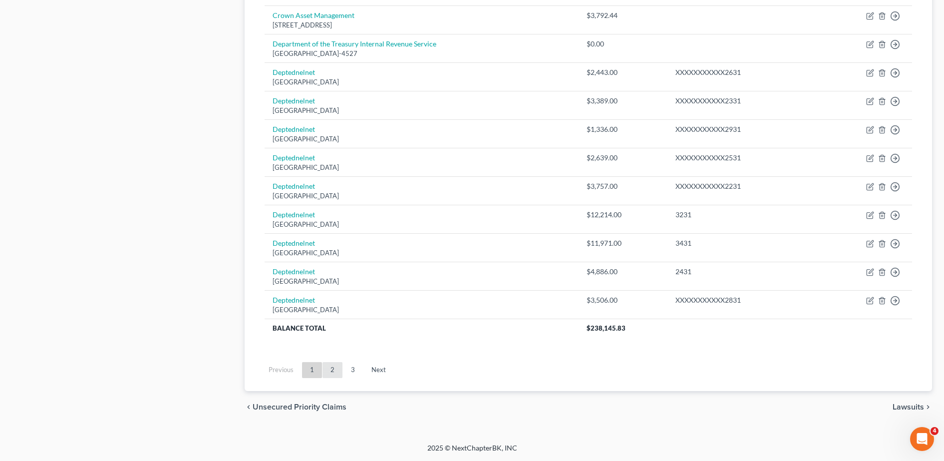
click at [334, 366] on link "2" at bounding box center [333, 370] width 20 height 16
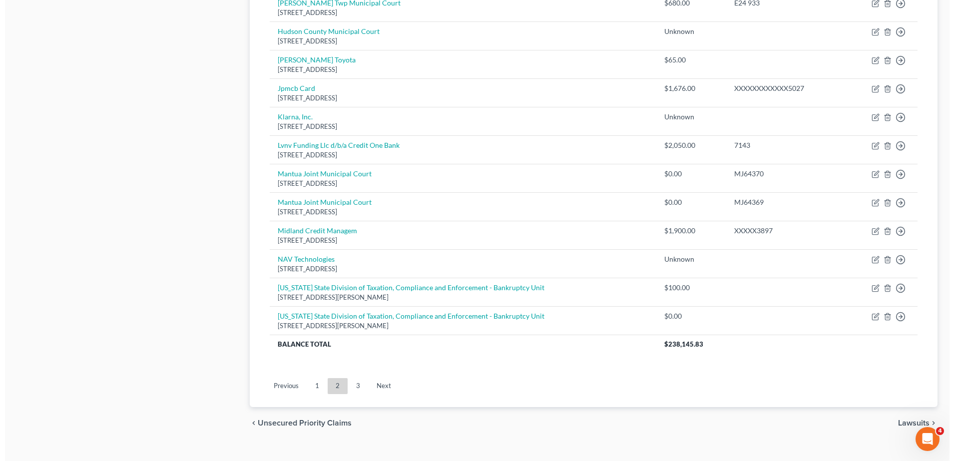
scroll to position [675, 0]
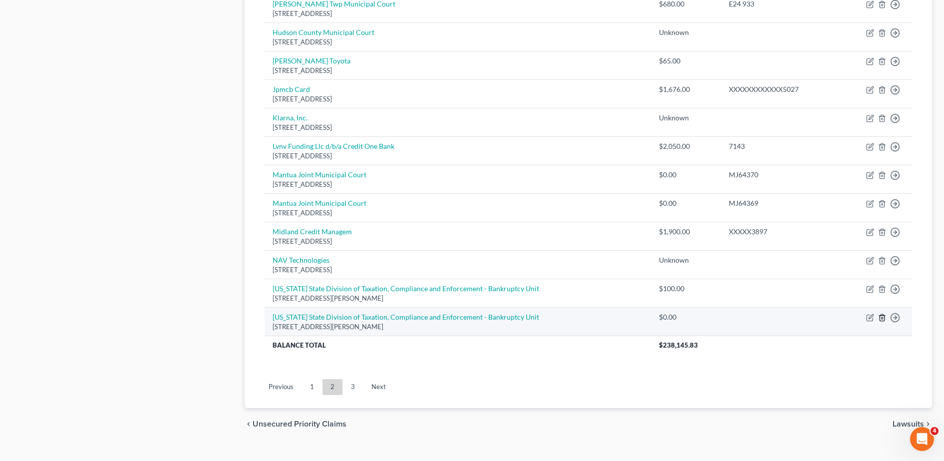
click at [880, 316] on icon "button" at bounding box center [882, 317] width 4 height 6
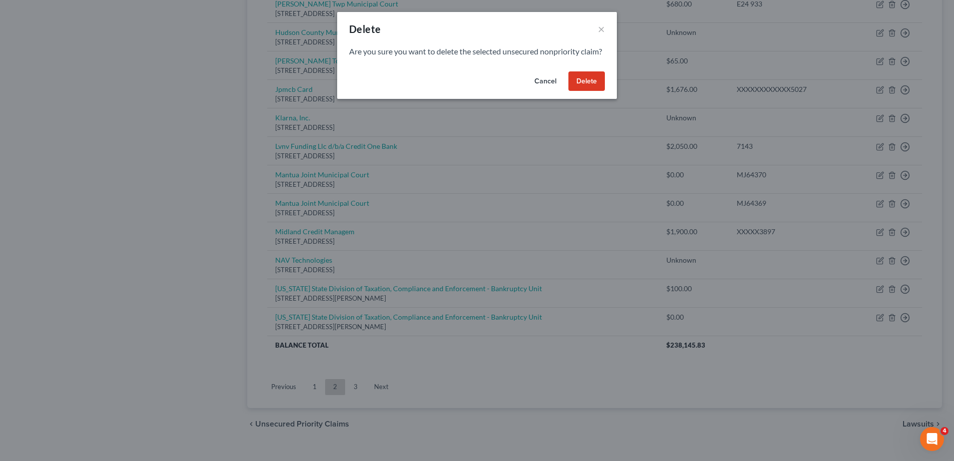
click at [584, 88] on button "Delete" at bounding box center [586, 81] width 36 height 20
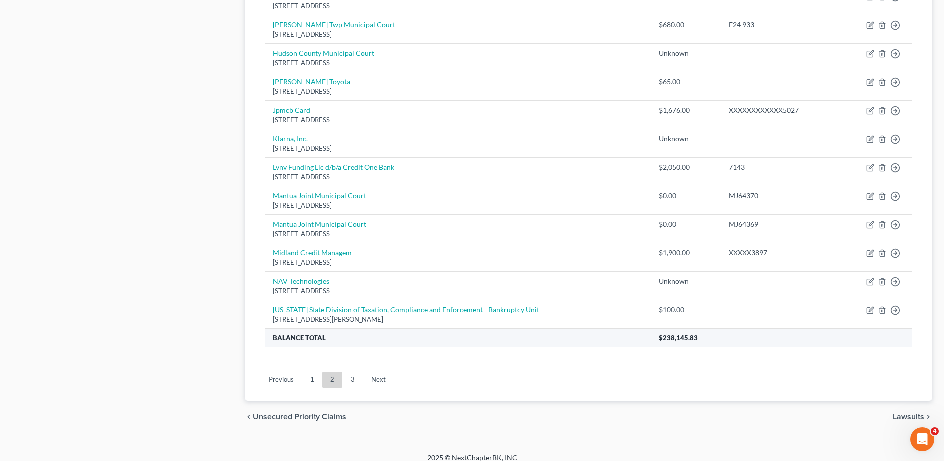
scroll to position [664, 0]
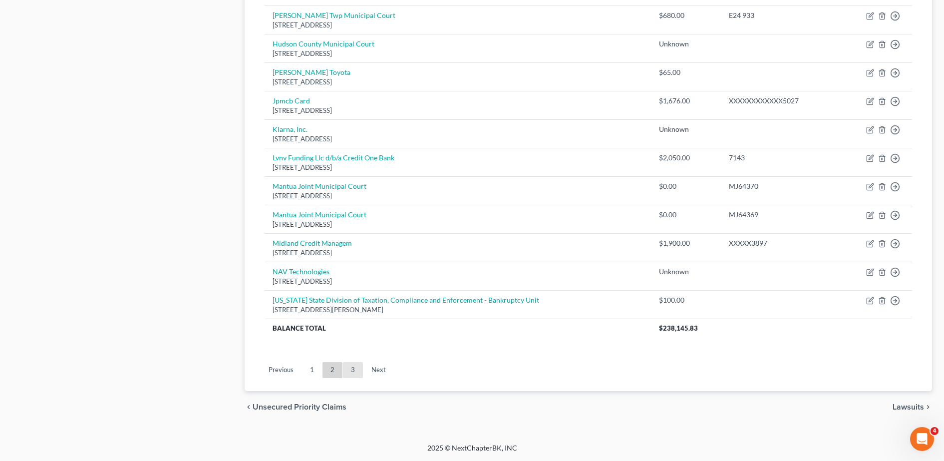
click at [350, 366] on link "3" at bounding box center [353, 370] width 20 height 16
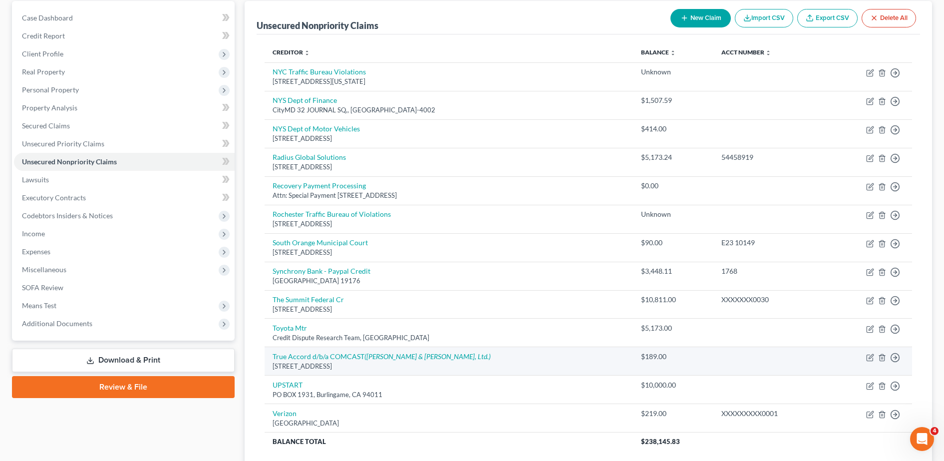
scroll to position [93, 0]
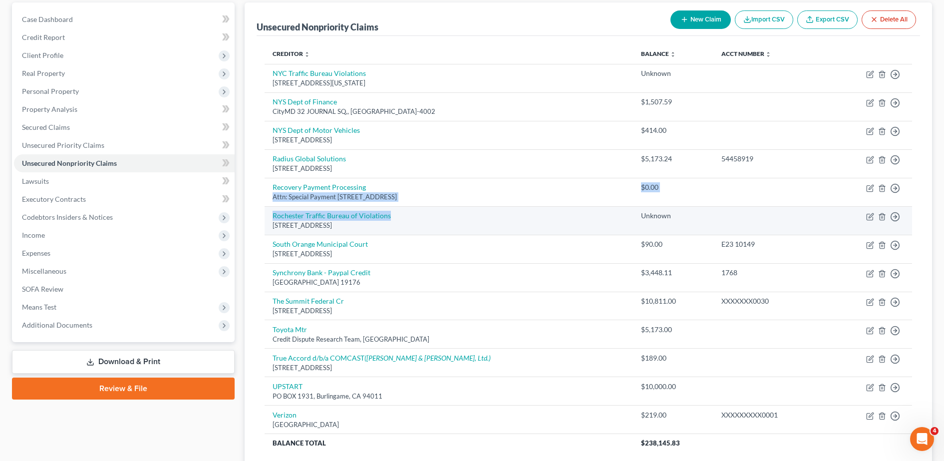
drag, startPoint x: 410, startPoint y: 214, endPoint x: 272, endPoint y: 207, distance: 137.5
click at [272, 207] on td "Rochester Traffic Bureau of Violations 200 E. Main St. Suite B-002, Rochester, …" at bounding box center [449, 220] width 369 height 28
copy link "Rochester Traffic Bureau of Violations"
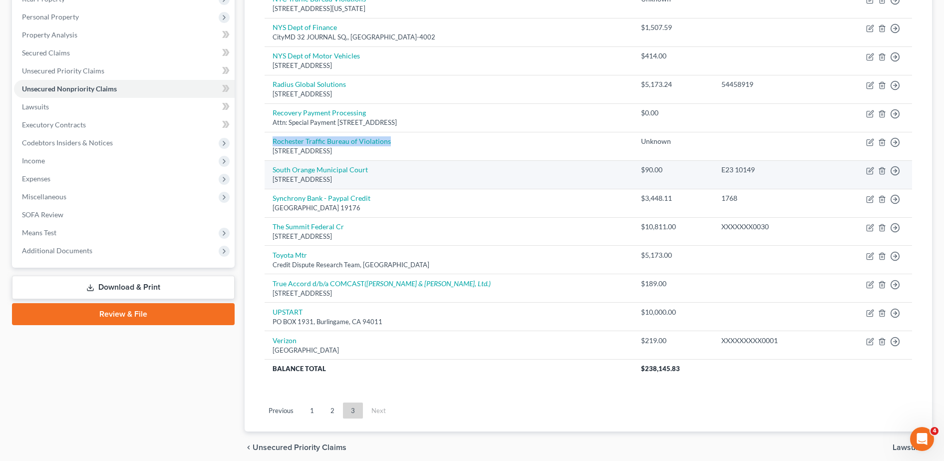
scroll to position [181, 0]
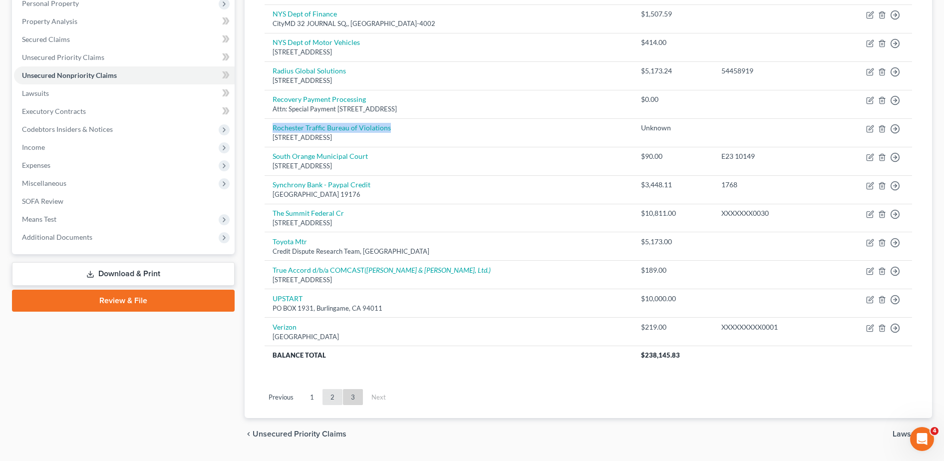
click at [334, 393] on link "2" at bounding box center [333, 397] width 20 height 16
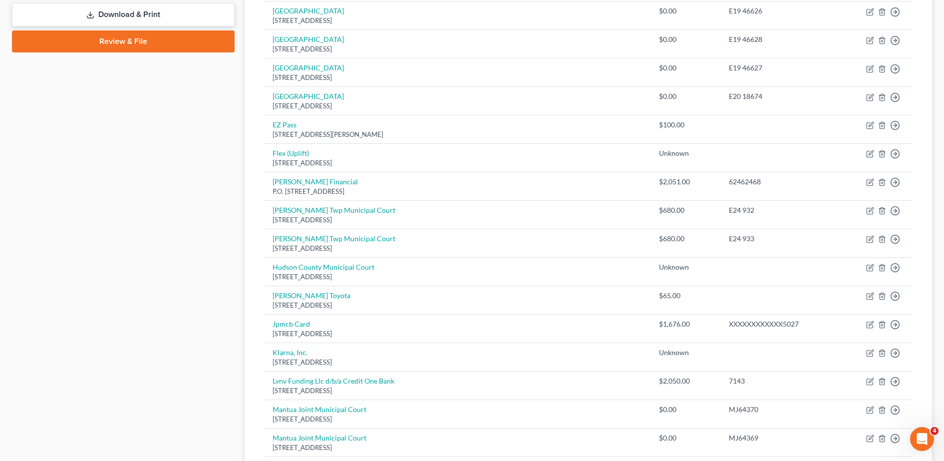
scroll to position [441, 0]
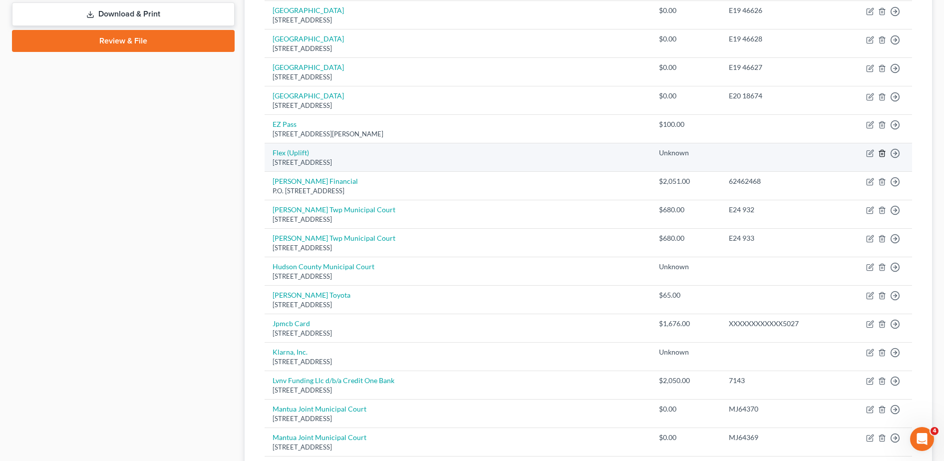
click at [880, 155] on icon "button" at bounding box center [882, 153] width 4 height 6
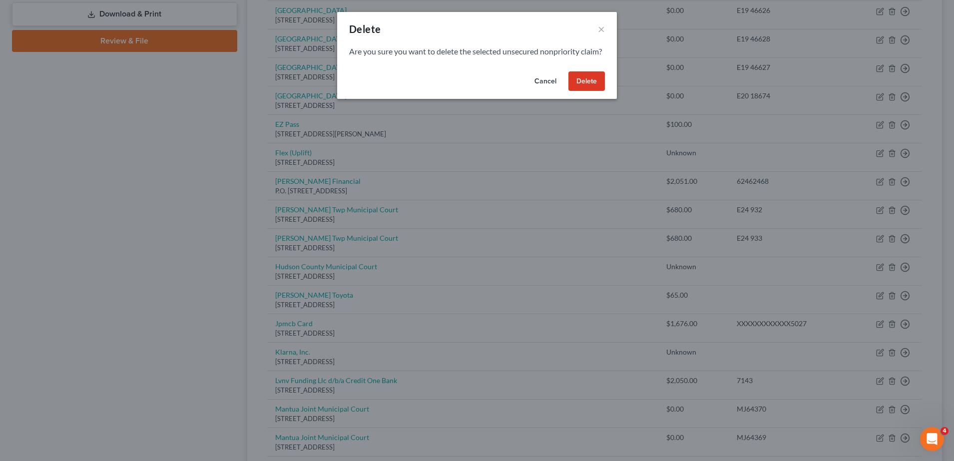
click at [581, 88] on button "Delete" at bounding box center [586, 81] width 36 height 20
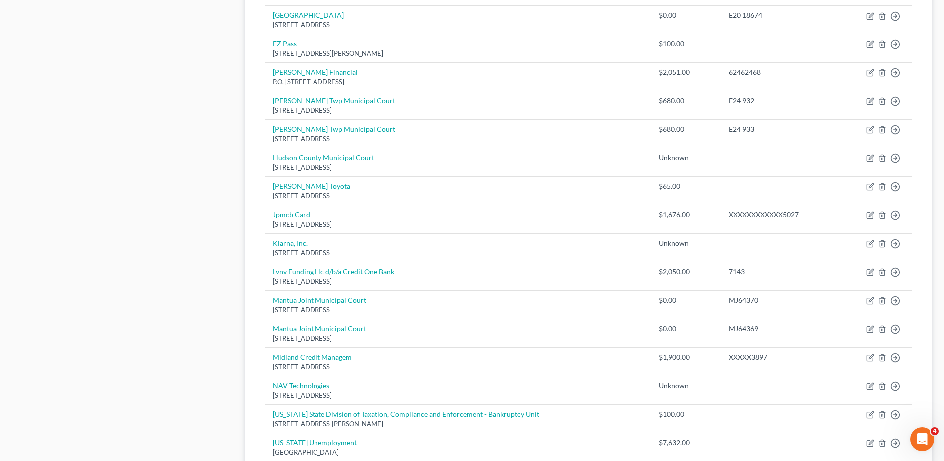
scroll to position [664, 0]
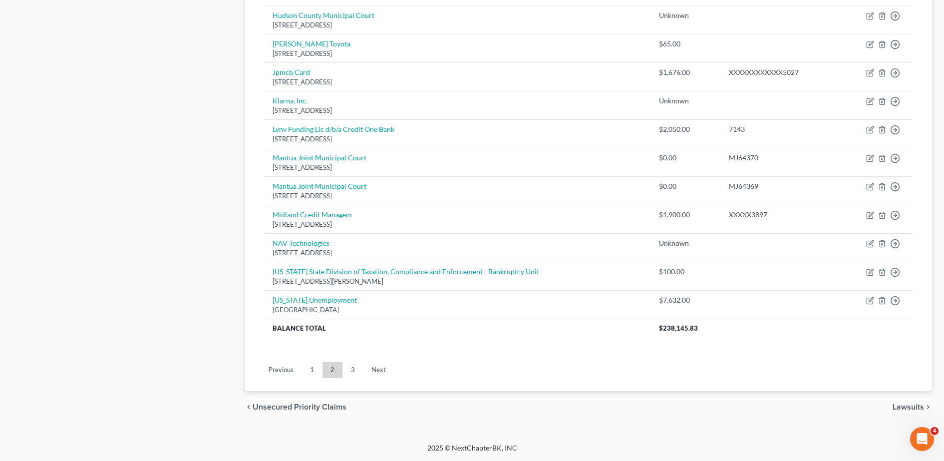
click at [309, 378] on ul "Previous 1 2 3 Next" at bounding box center [589, 370] width 664 height 26
click at [309, 372] on link "1" at bounding box center [312, 370] width 20 height 16
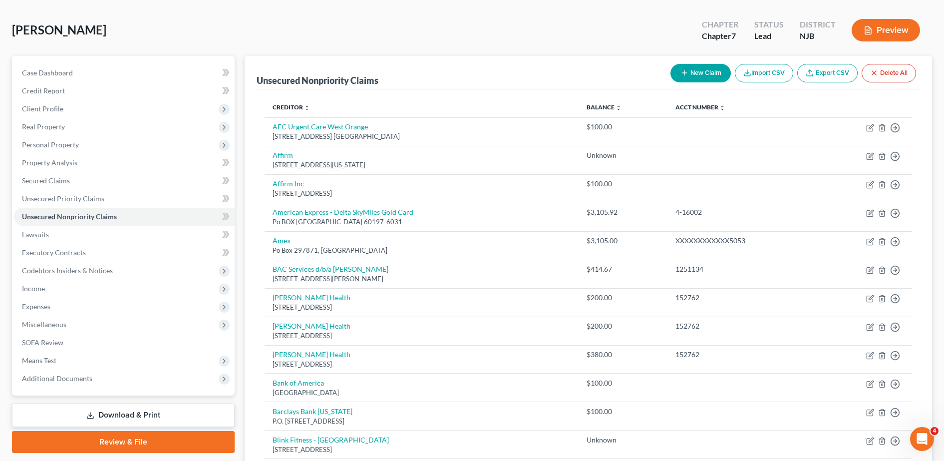
scroll to position [38, 0]
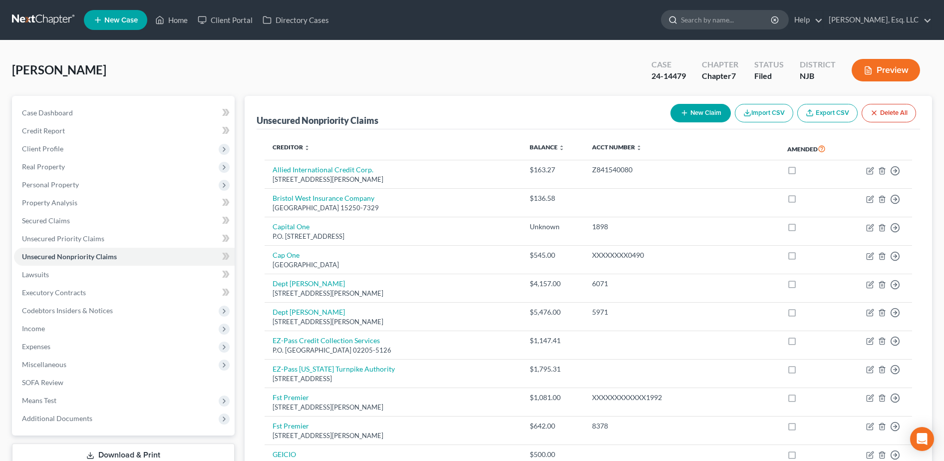
click at [743, 18] on input "search" at bounding box center [726, 19] width 91 height 18
type input "F"
type input "[PERSON_NAME]"
click at [695, 18] on input "search" at bounding box center [726, 19] width 91 height 18
type input "FIELDS"
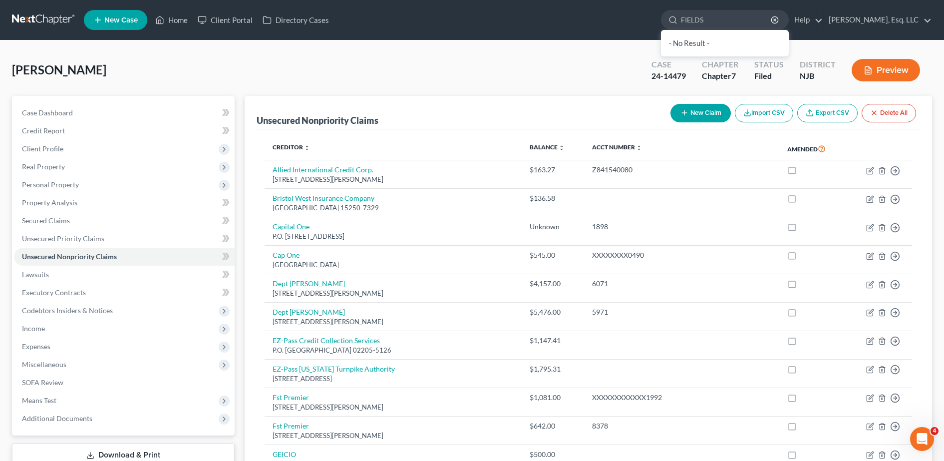
click at [227, 31] on ul "New Case Home Client Portal Directory Cases FIELDS - No Result - See all result…" at bounding box center [508, 20] width 849 height 26
click at [226, 26] on link "Client Portal" at bounding box center [225, 20] width 65 height 18
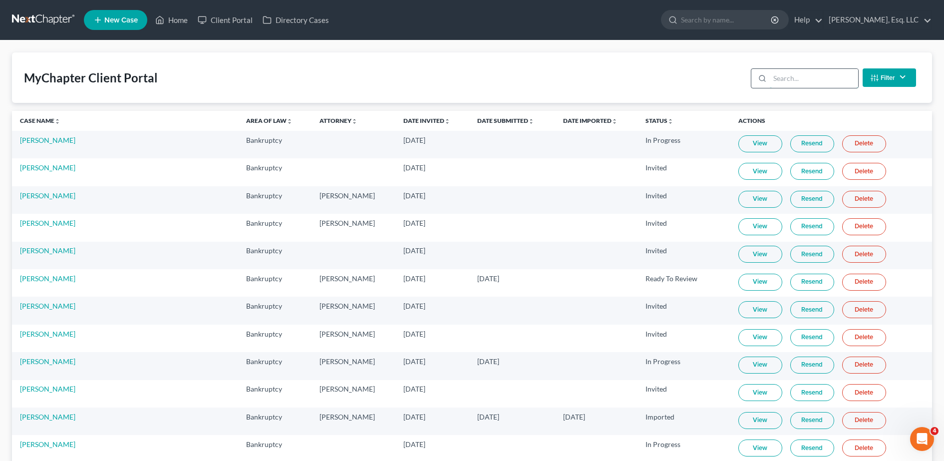
click at [797, 80] on input "search" at bounding box center [814, 78] width 88 height 19
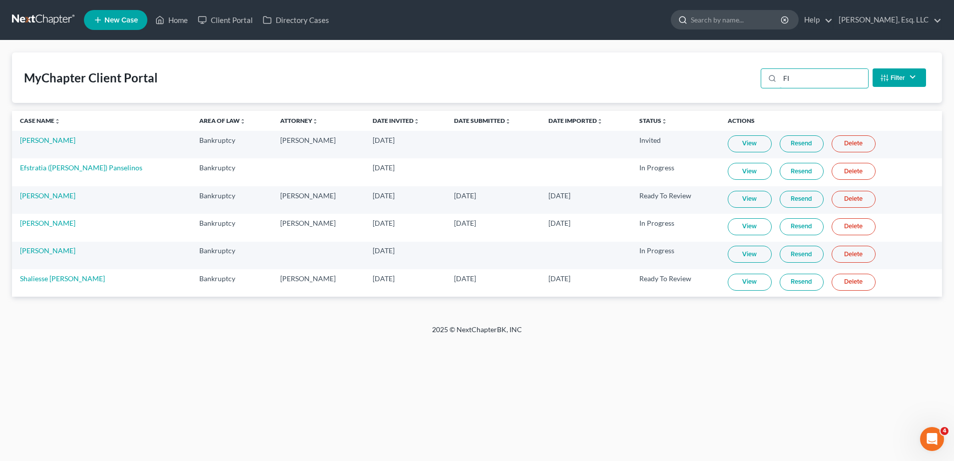
type input "FI"
click at [732, 22] on input "search" at bounding box center [736, 19] width 91 height 18
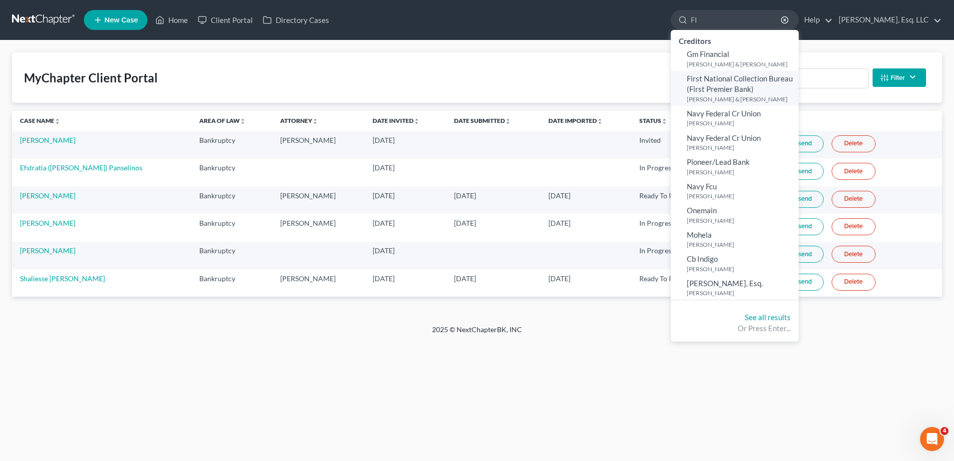
type input "F"
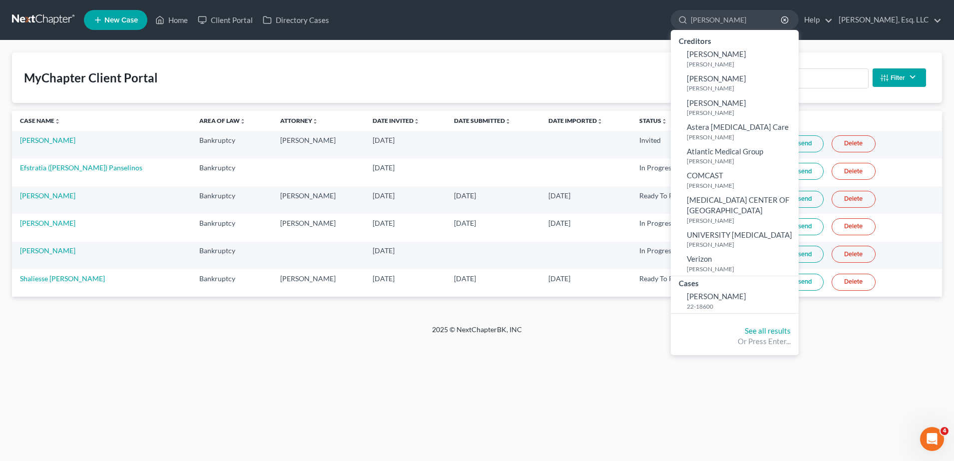
type input "[PERSON_NAME]"
click at [547, 61] on div "MyChapter Client Portal FI Filter Status Filter... Invited In Progress Ready To…" at bounding box center [477, 77] width 930 height 50
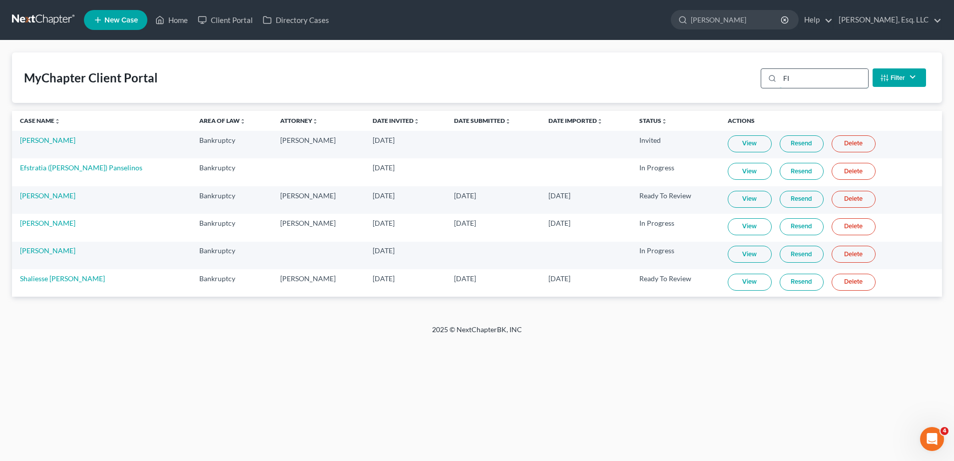
click at [796, 75] on input "FI" at bounding box center [824, 78] width 88 height 19
type input "F"
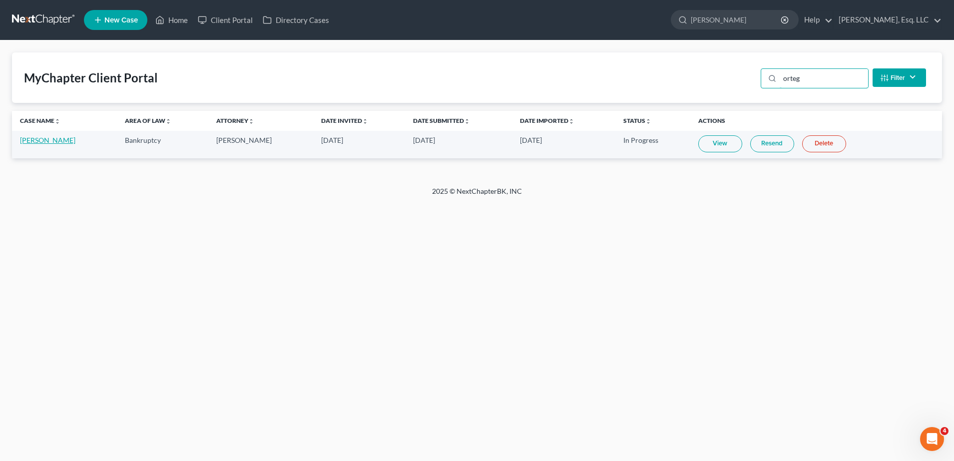
type input "orteg"
click at [64, 138] on link "[PERSON_NAME]" at bounding box center [47, 140] width 55 height 8
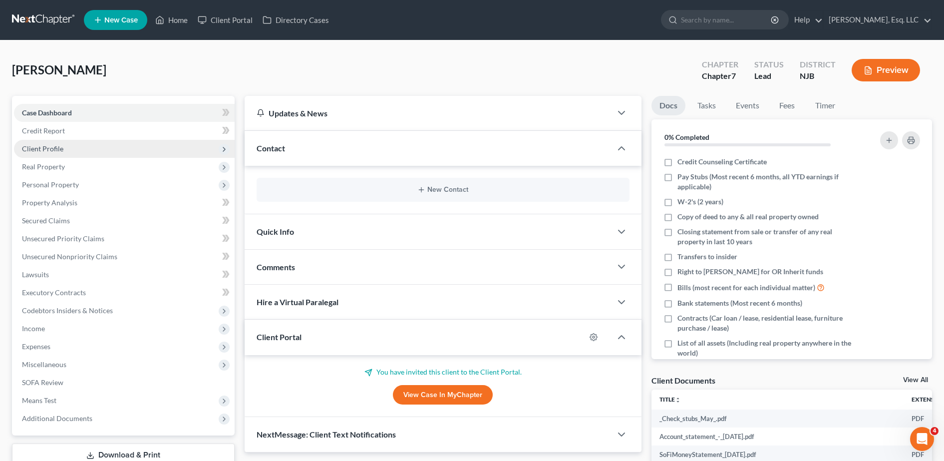
click at [124, 147] on span "Client Profile" at bounding box center [124, 149] width 221 height 18
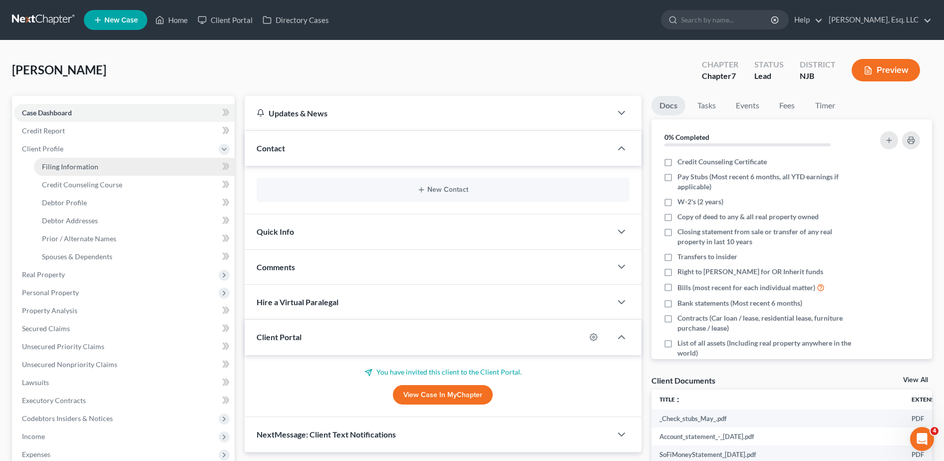
click at [86, 163] on span "Filing Information" at bounding box center [70, 166] width 56 height 8
select select "1"
select select "0"
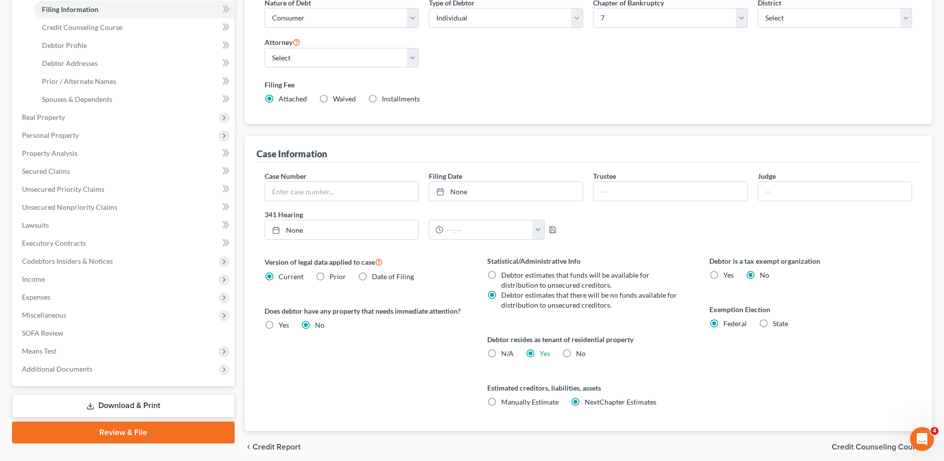
scroll to position [158, 0]
click at [128, 29] on link "Credit Counseling Course" at bounding box center [134, 27] width 201 height 18
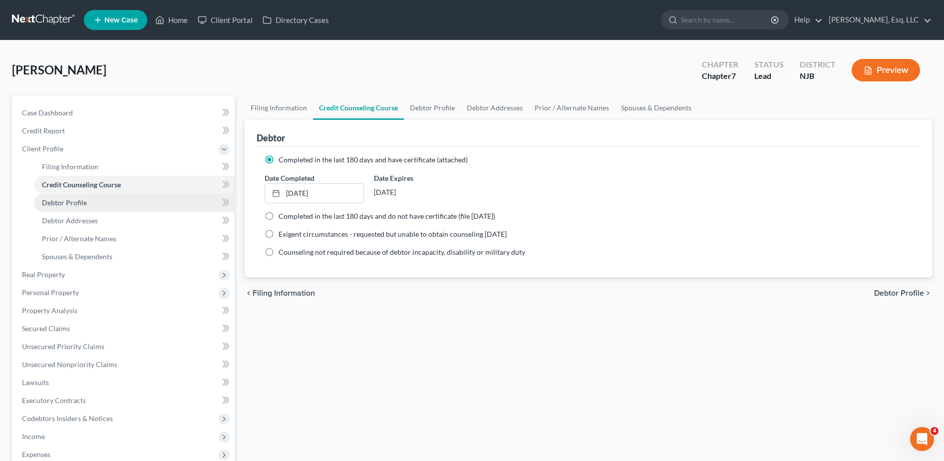
click at [134, 204] on link "Debtor Profile" at bounding box center [134, 203] width 201 height 18
select select "1"
select select "7"
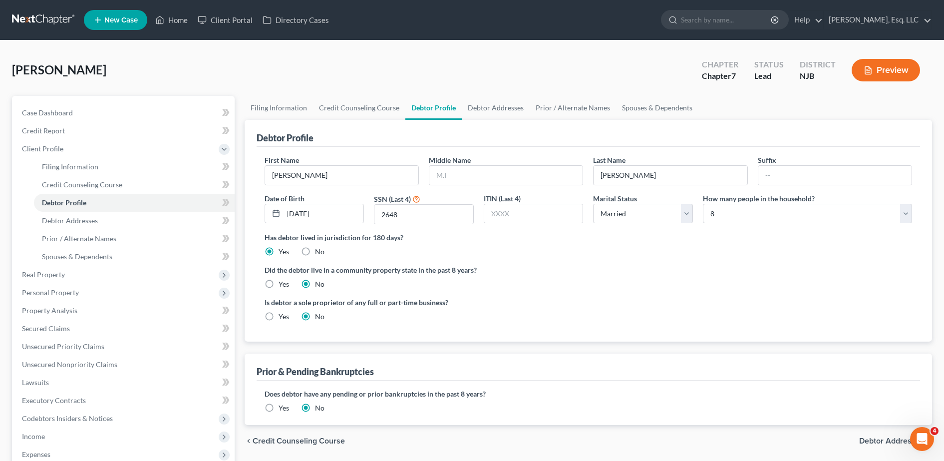
click at [694, 415] on div "Does debtor have any pending or prior bankruptcies in the past 8 years? Are any…" at bounding box center [589, 403] width 664 height 44
click at [151, 218] on link "Debtor Addresses" at bounding box center [134, 221] width 201 height 18
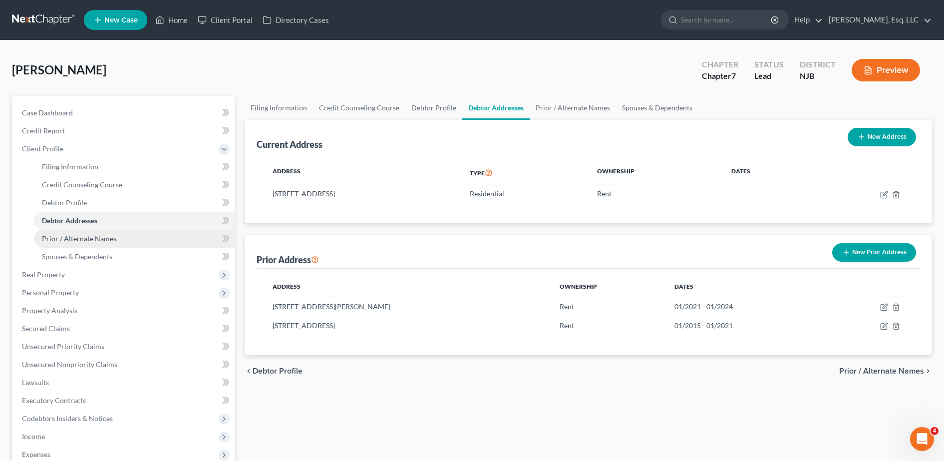
click at [135, 237] on link "Prior / Alternate Names" at bounding box center [134, 239] width 201 height 18
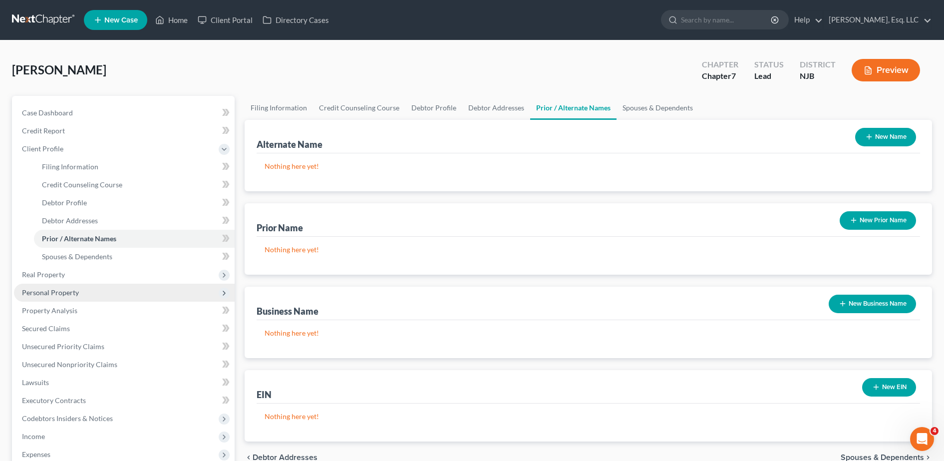
click at [114, 287] on span "Personal Property" at bounding box center [124, 293] width 221 height 18
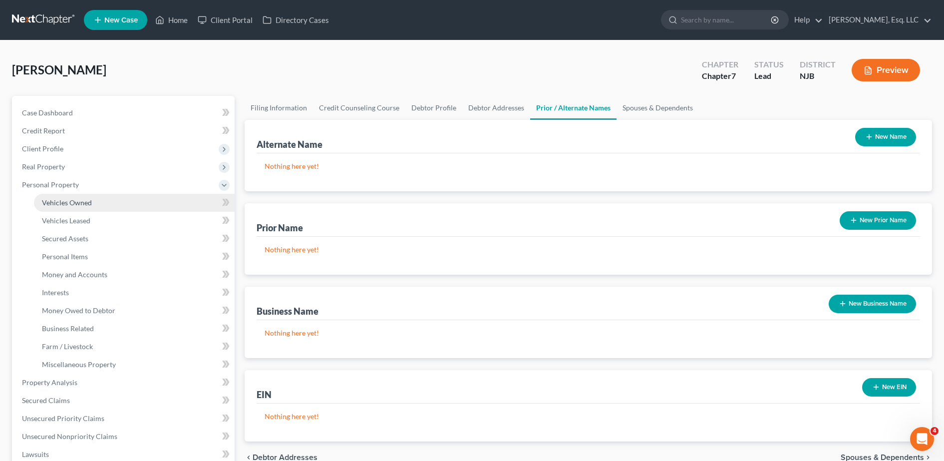
click at [117, 198] on link "Vehicles Owned" at bounding box center [134, 203] width 201 height 18
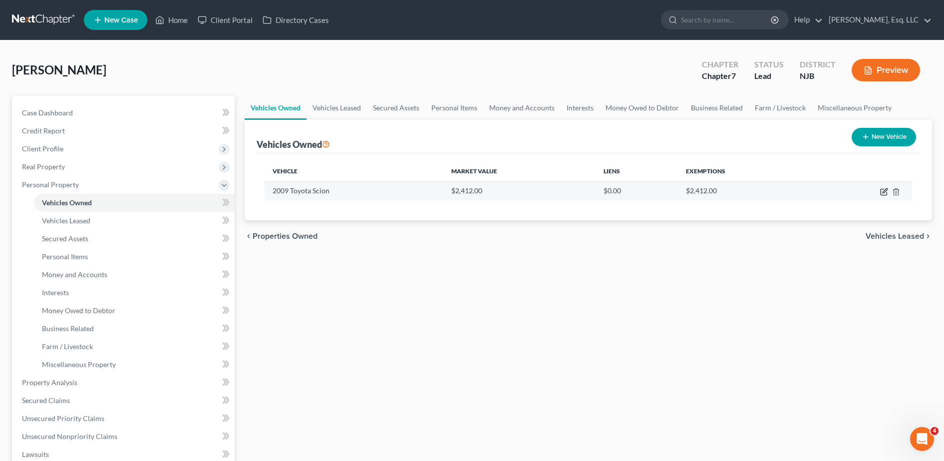
click at [885, 193] on icon "button" at bounding box center [884, 192] width 8 height 8
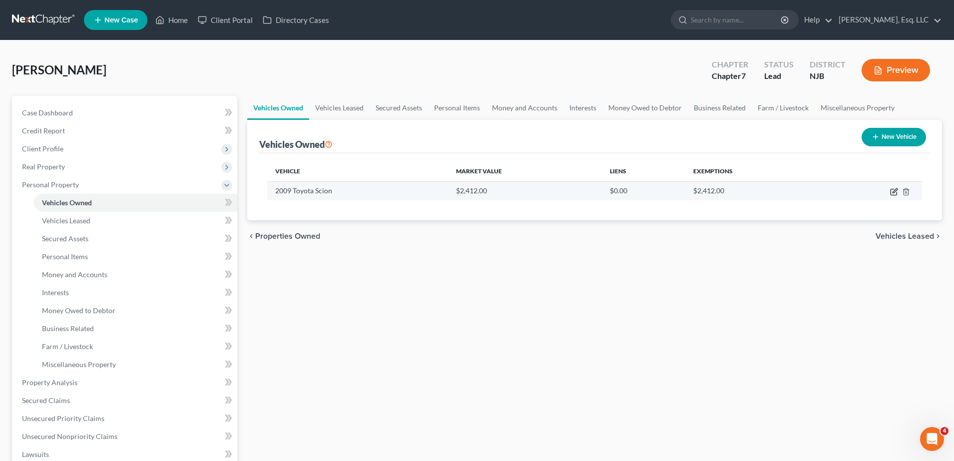
select select "0"
select select "17"
select select "3"
select select "0"
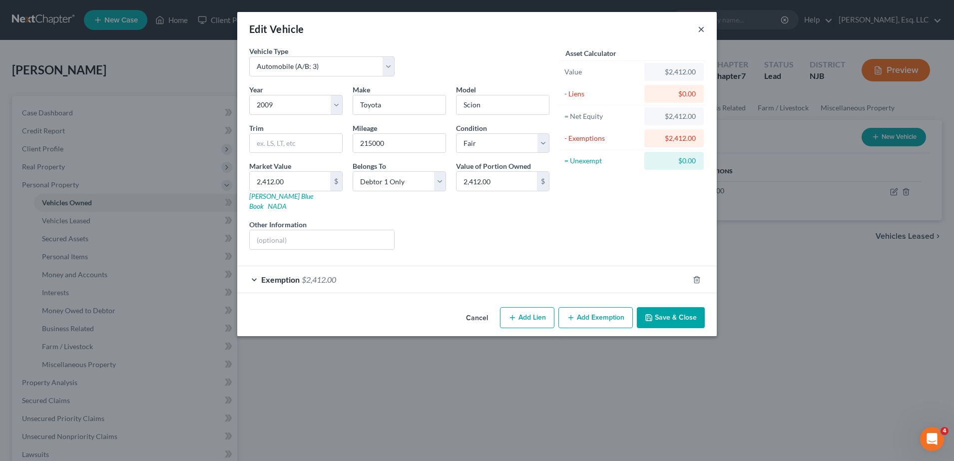
click at [702, 28] on button "×" at bounding box center [701, 29] width 7 height 12
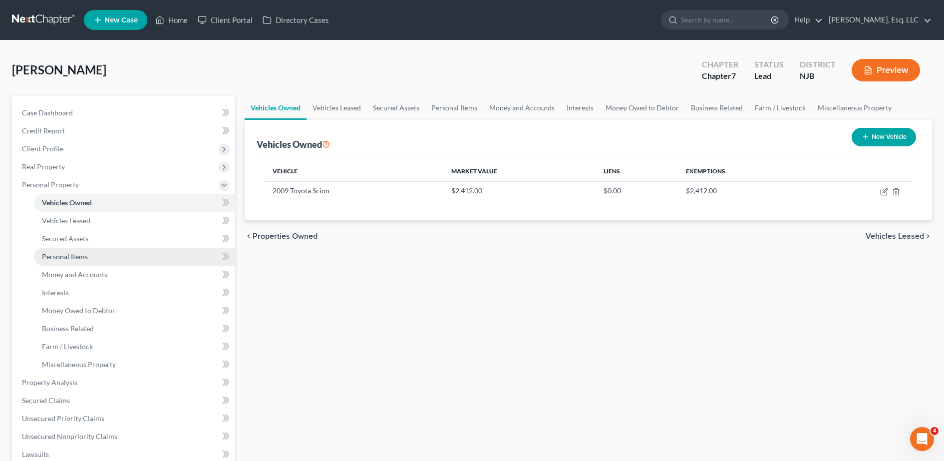
click at [140, 254] on link "Personal Items" at bounding box center [134, 257] width 201 height 18
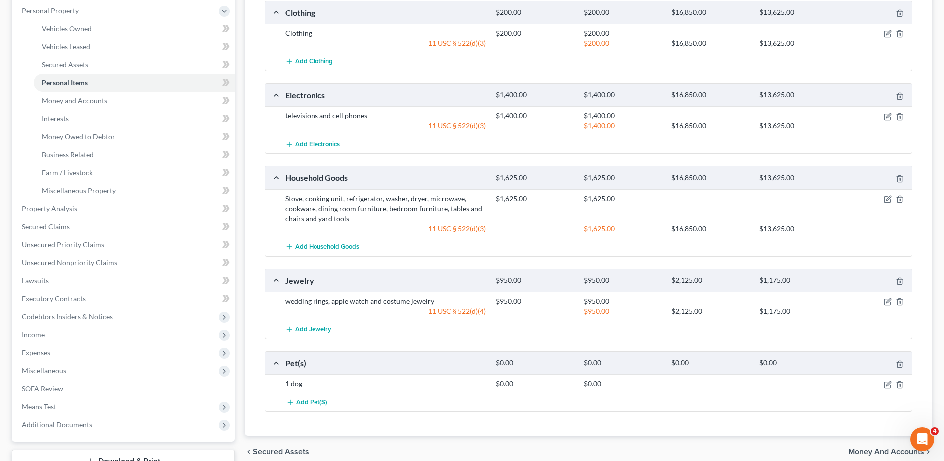
scroll to position [177, 0]
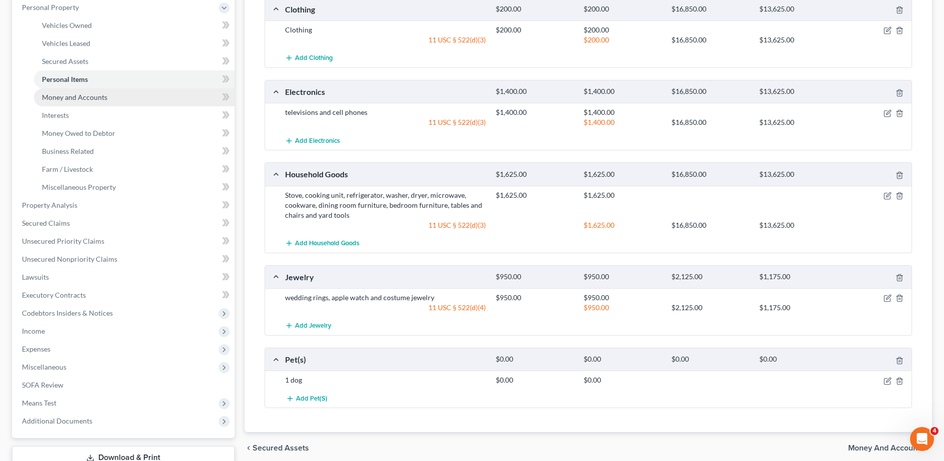
click at [54, 93] on span "Money and Accounts" at bounding box center [74, 97] width 65 height 8
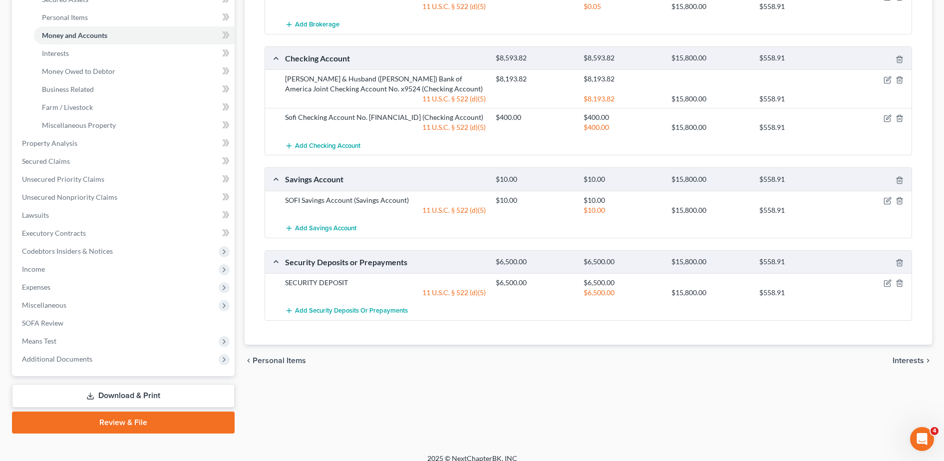
scroll to position [240, 0]
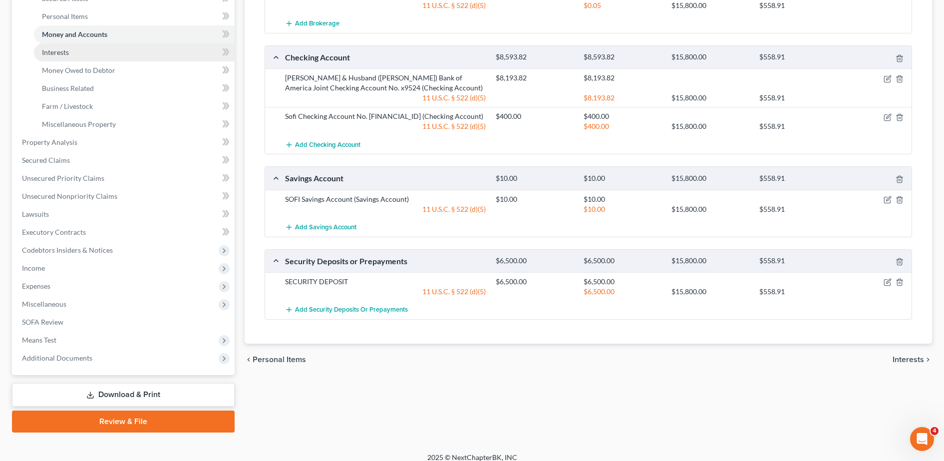
click at [76, 56] on link "Interests" at bounding box center [134, 52] width 201 height 18
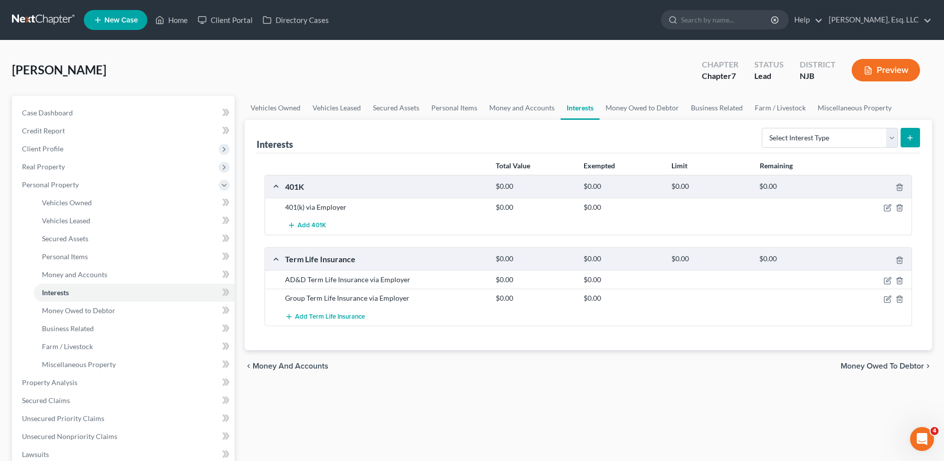
click at [314, 64] on div "[PERSON_NAME] Upgraded Chapter Chapter 7 Status [GEOGRAPHIC_DATA] [GEOGRAPHIC_D…" at bounding box center [472, 73] width 920 height 43
click at [458, 430] on div "Vehicles Owned Vehicles Leased Secured Assets Personal Items Money and Accounts…" at bounding box center [589, 384] width 698 height 577
click at [86, 279] on link "Money and Accounts" at bounding box center [134, 275] width 201 height 18
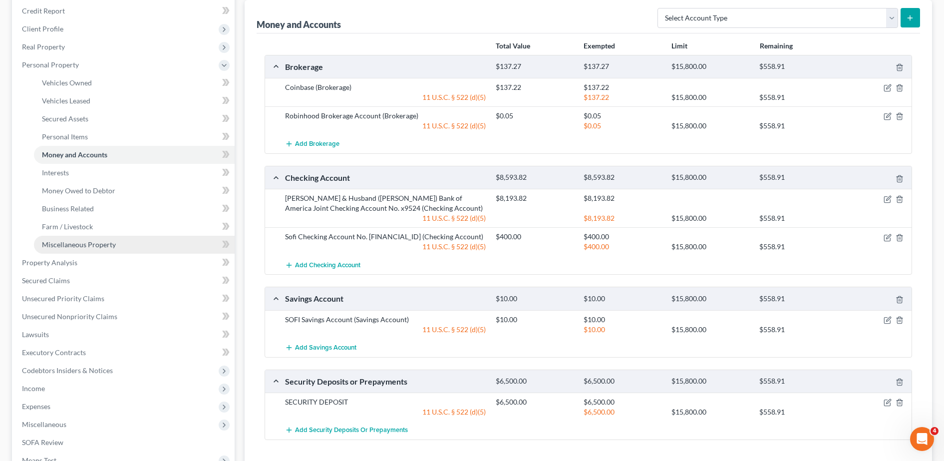
scroll to position [122, 0]
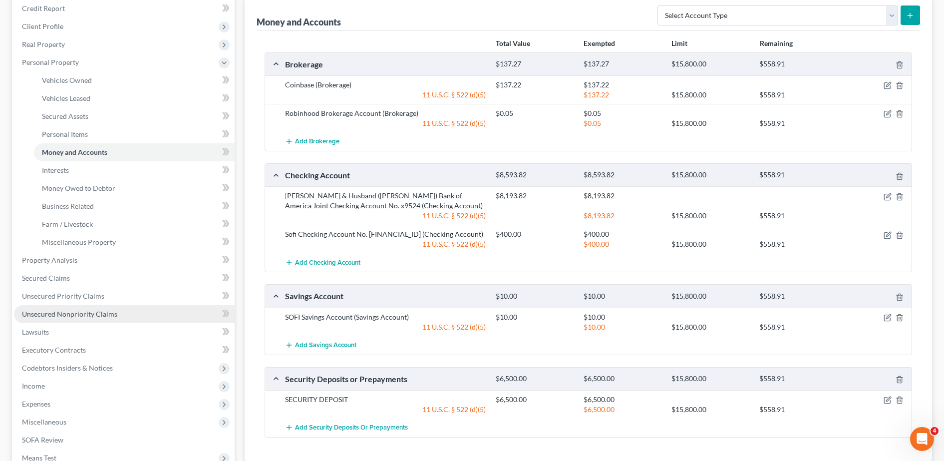
click at [94, 310] on span "Unsecured Nonpriority Claims" at bounding box center [69, 314] width 95 height 8
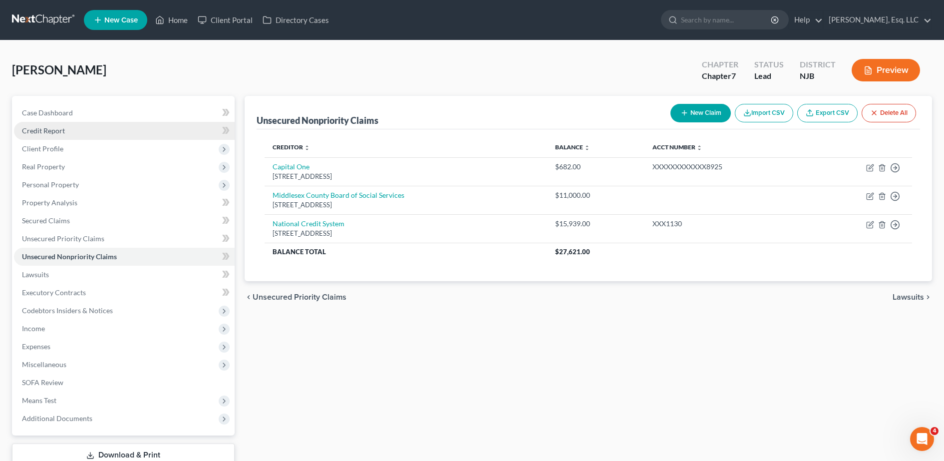
click at [77, 124] on link "Credit Report" at bounding box center [124, 131] width 221 height 18
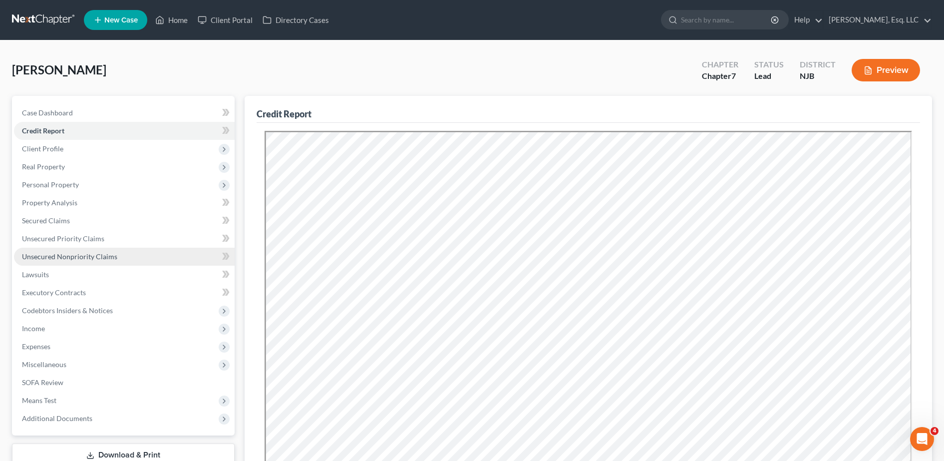
click at [72, 255] on span "Unsecured Nonpriority Claims" at bounding box center [69, 256] width 95 height 8
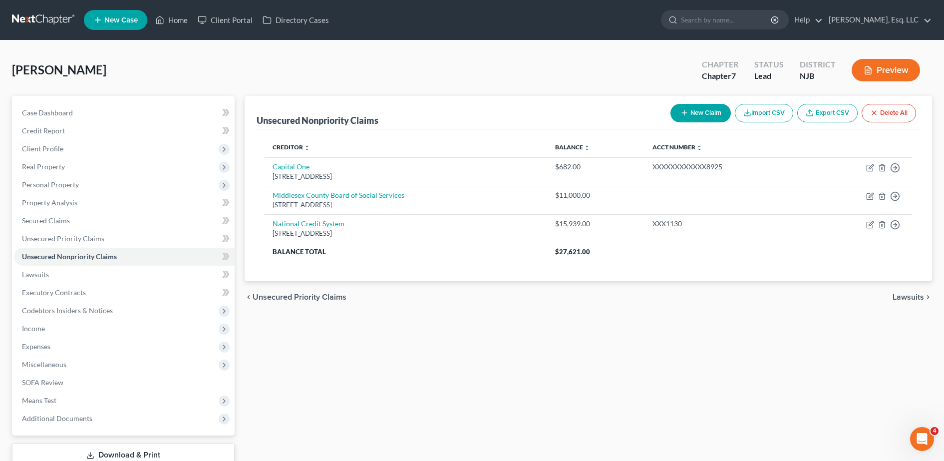
click at [350, 57] on div "[PERSON_NAME] Upgraded Chapter Chapter 7 Status [GEOGRAPHIC_DATA] [GEOGRAPHIC_D…" at bounding box center [472, 73] width 920 height 43
click at [150, 274] on link "Lawsuits" at bounding box center [124, 275] width 221 height 18
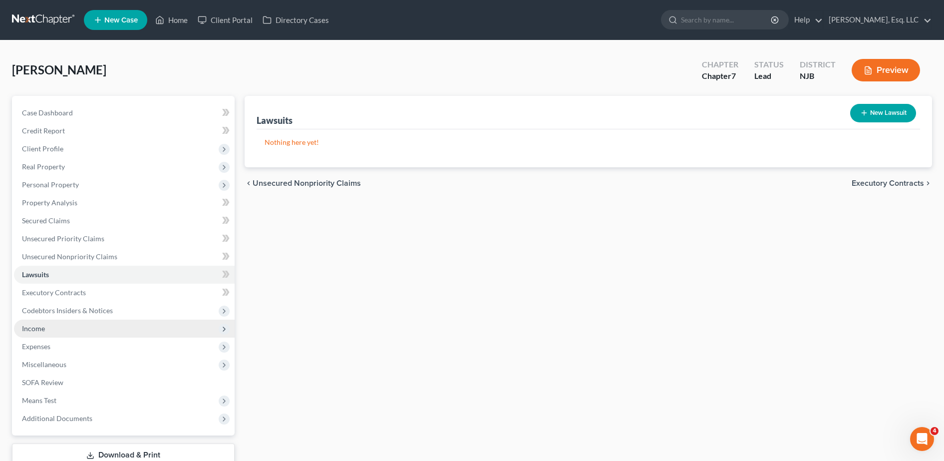
scroll to position [24, 0]
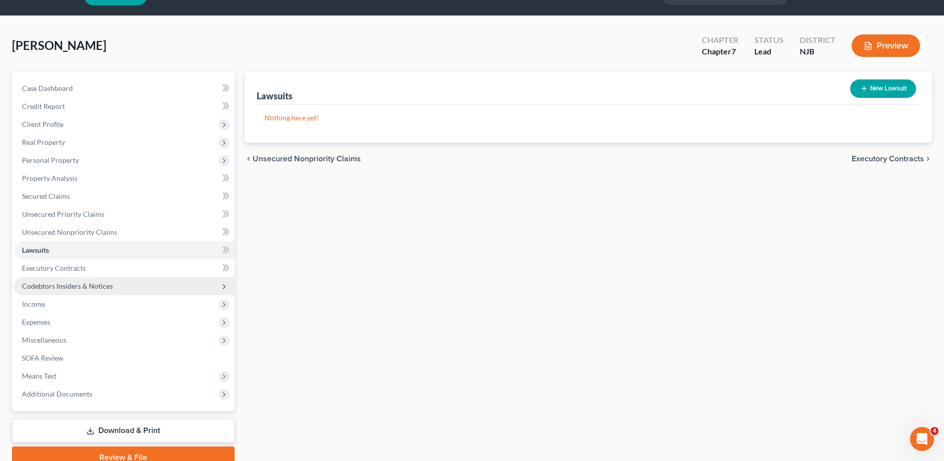
click at [81, 277] on span "Codebtors Insiders & Notices" at bounding box center [124, 286] width 221 height 18
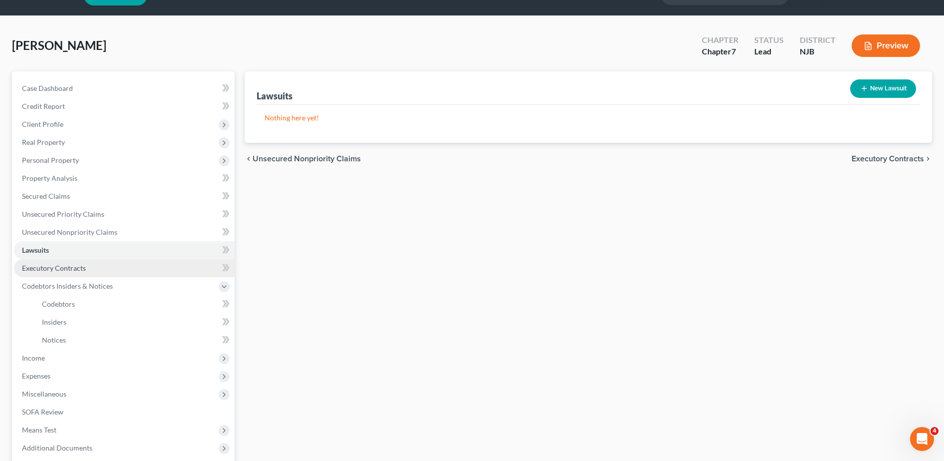
click at [87, 261] on link "Executory Contracts" at bounding box center [124, 268] width 221 height 18
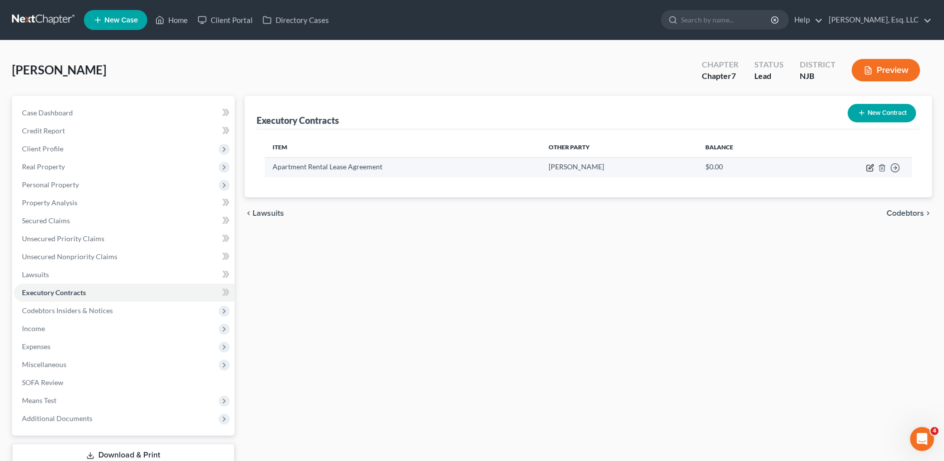
click at [870, 169] on icon "button" at bounding box center [870, 168] width 8 height 8
select select "3"
select select "33"
select select "3"
select select "0"
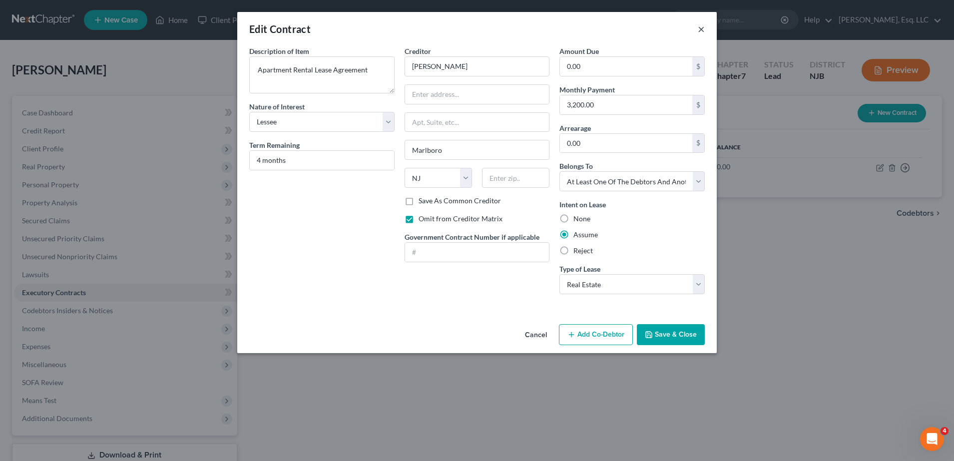
click at [700, 32] on button "×" at bounding box center [701, 29] width 7 height 12
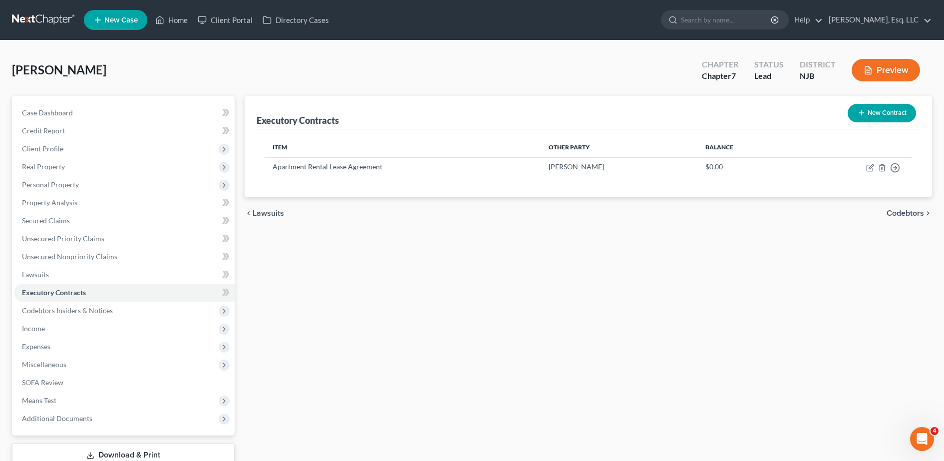
scroll to position [70, 0]
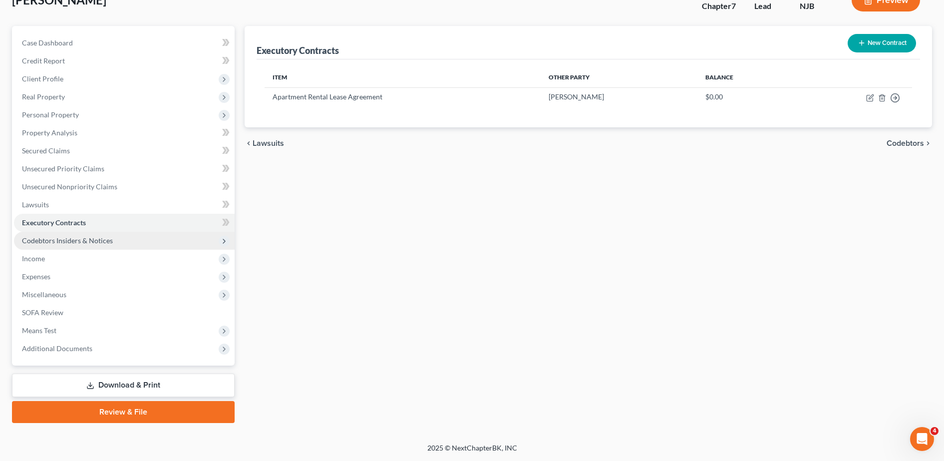
click at [134, 237] on span "Codebtors Insiders & Notices" at bounding box center [124, 241] width 221 height 18
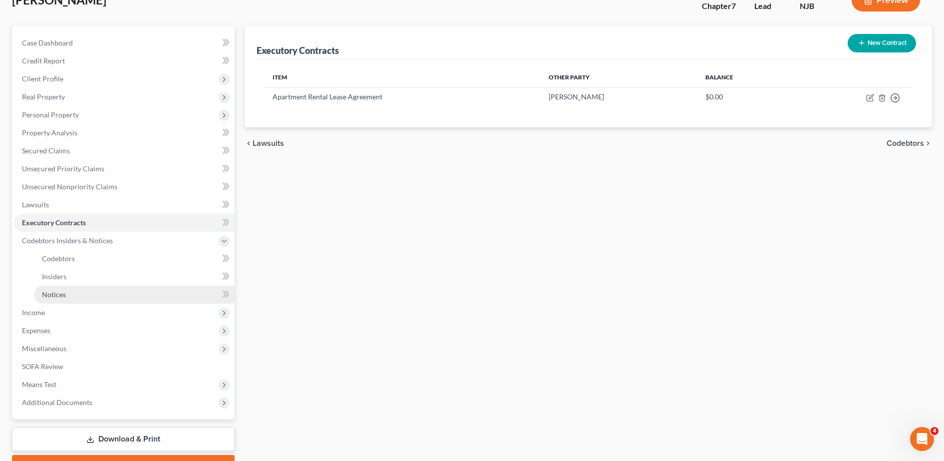
click at [120, 293] on link "Notices" at bounding box center [134, 295] width 201 height 18
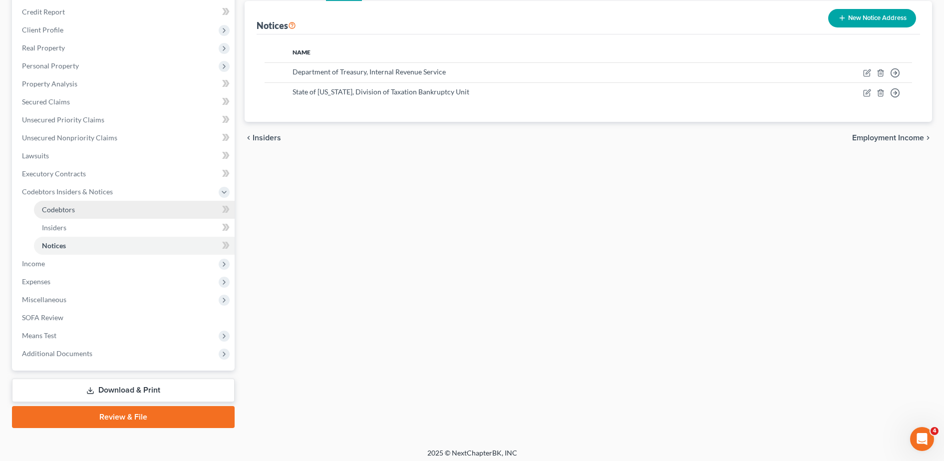
scroll to position [124, 0]
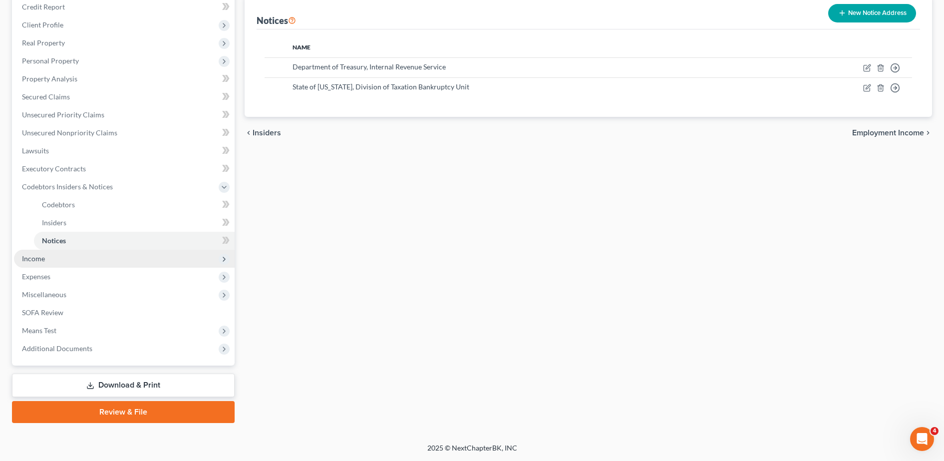
click at [43, 255] on span "Income" at bounding box center [33, 258] width 23 height 8
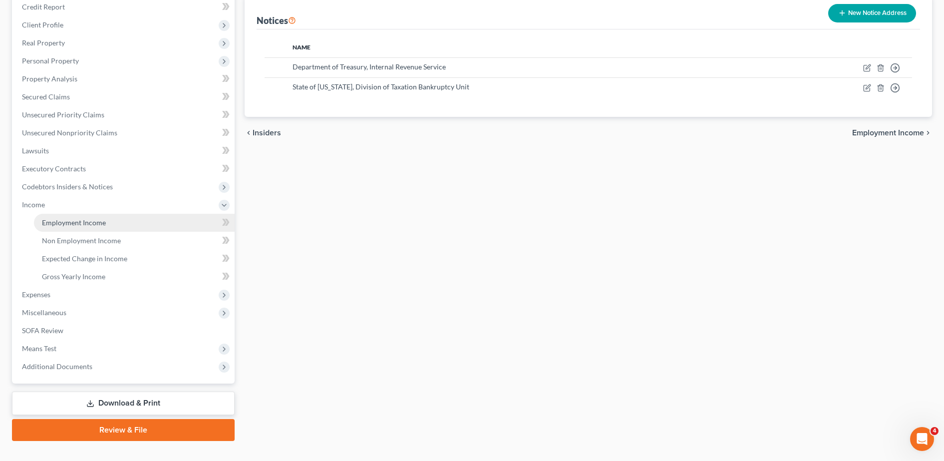
click at [81, 226] on span "Employment Income" at bounding box center [74, 222] width 64 height 8
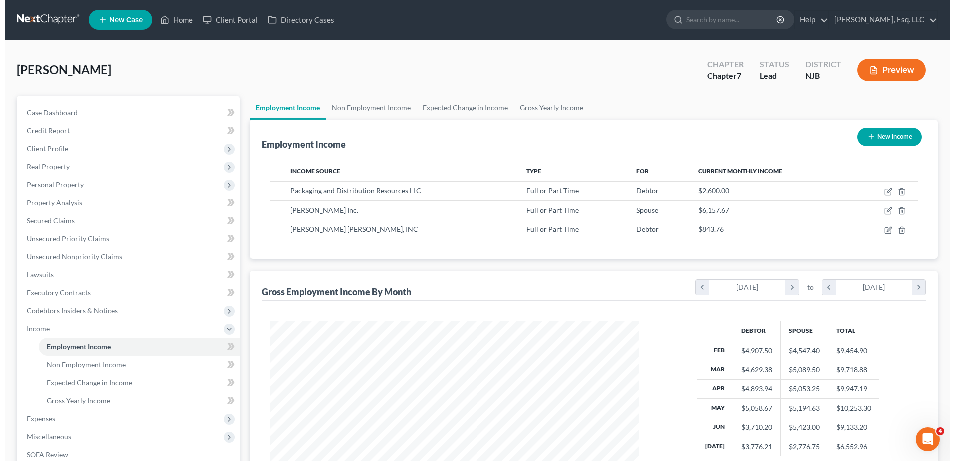
scroll to position [185, 390]
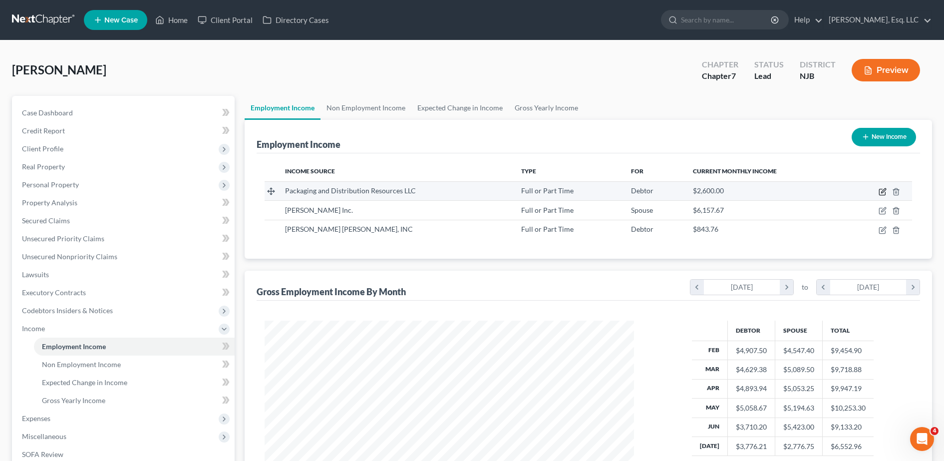
click at [884, 195] on icon "button" at bounding box center [883, 192] width 8 height 8
select select "0"
select select "33"
select select "2"
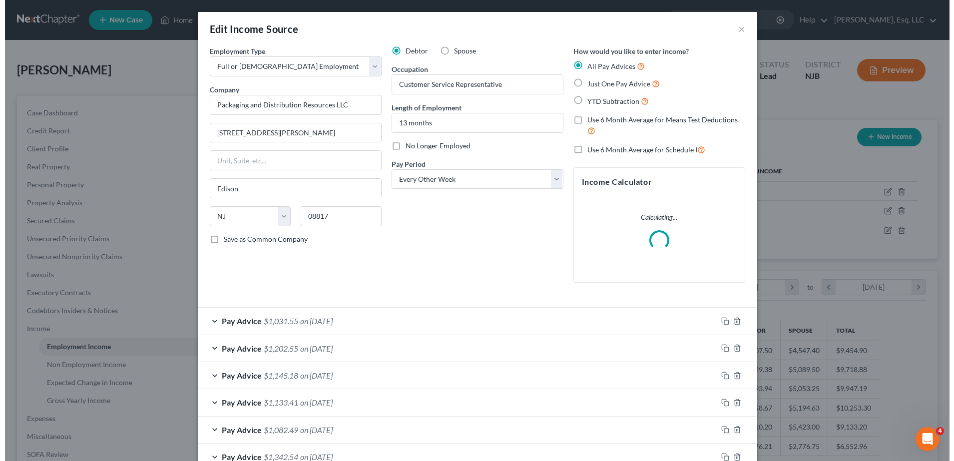
scroll to position [187, 394]
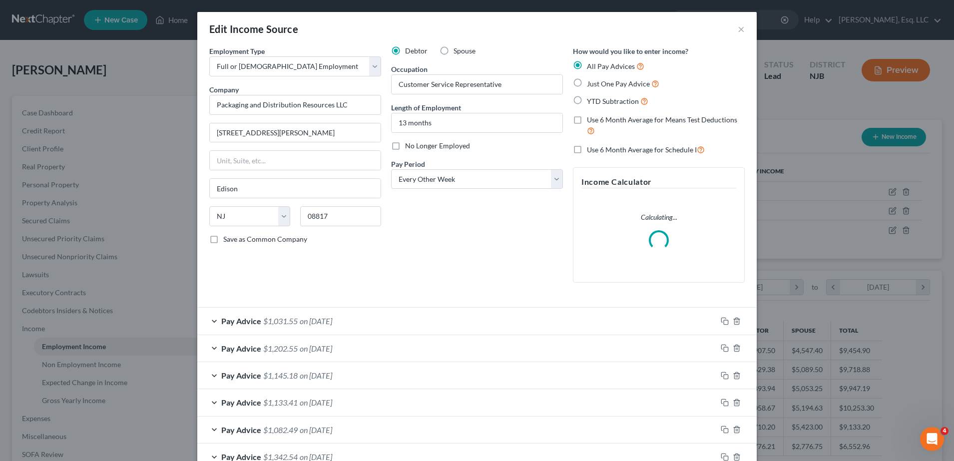
click at [445, 329] on div "Pay Advice $1,031.55 on [DATE]" at bounding box center [456, 321] width 519 height 26
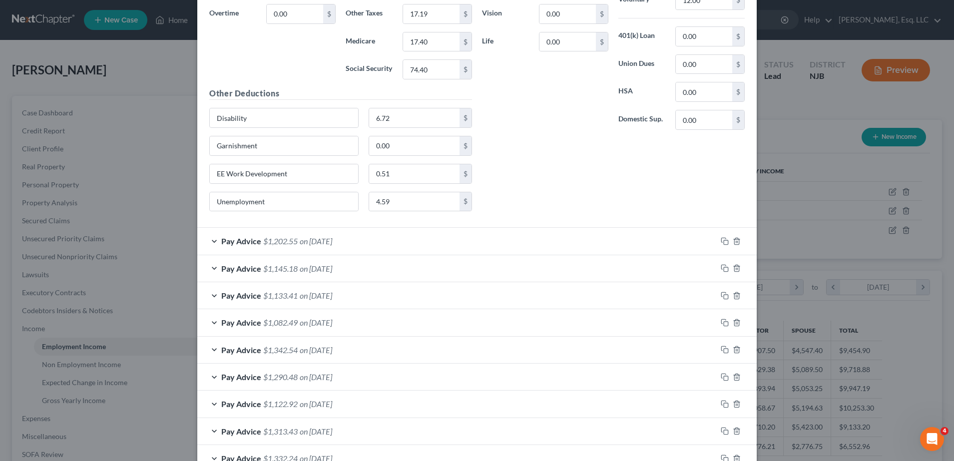
scroll to position [539, 0]
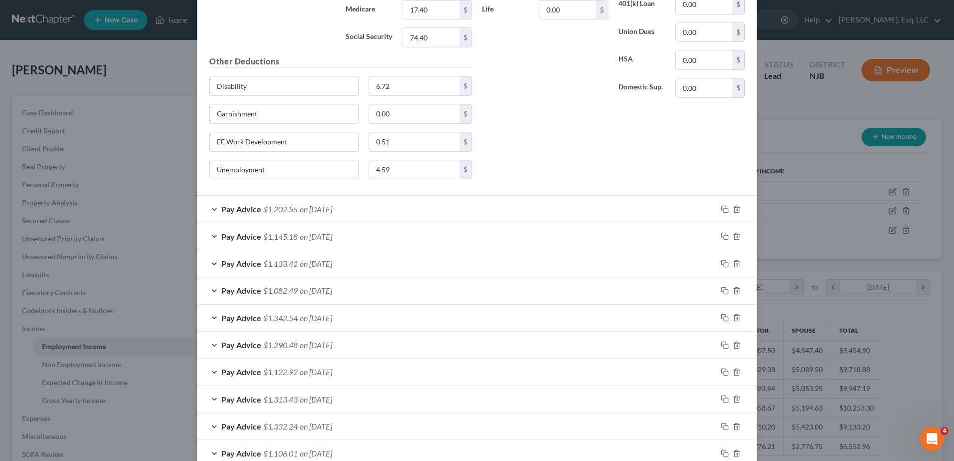
click at [420, 217] on div "Pay Advice $1,202.55 on [DATE]" at bounding box center [456, 209] width 519 height 26
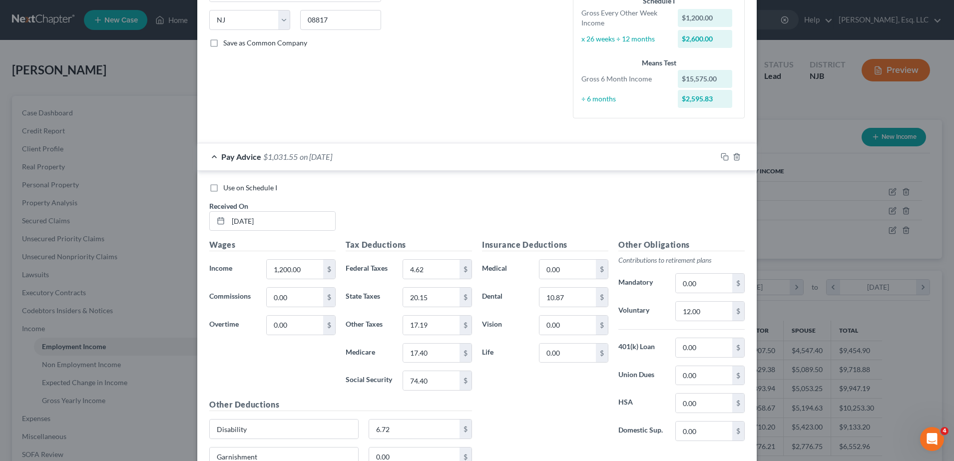
scroll to position [192, 0]
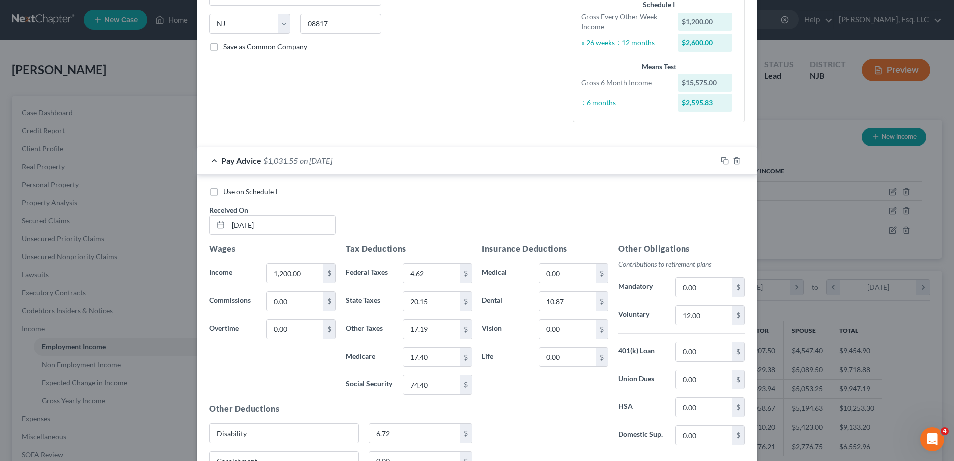
click at [359, 164] on div "Pay Advice $1,031.55 on [DATE]" at bounding box center [456, 160] width 519 height 26
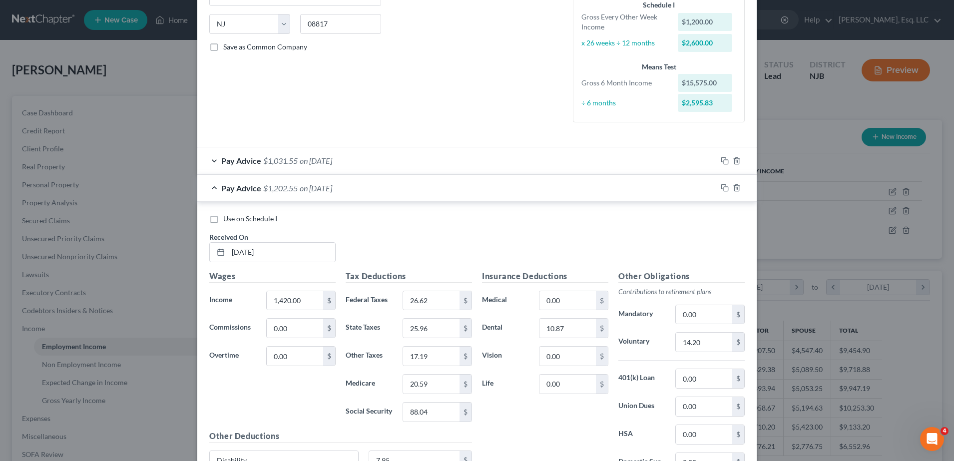
scroll to position [220, 0]
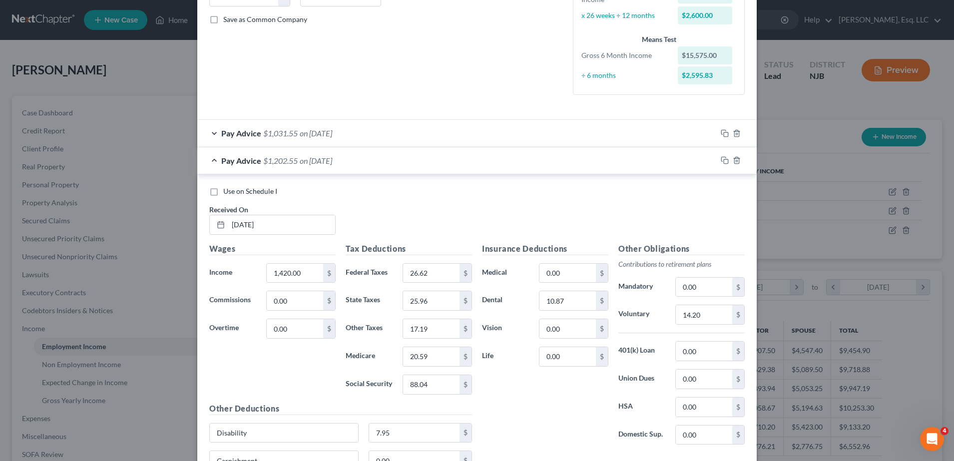
click at [359, 164] on div "Pay Advice $1,202.55 on [DATE]" at bounding box center [456, 160] width 519 height 26
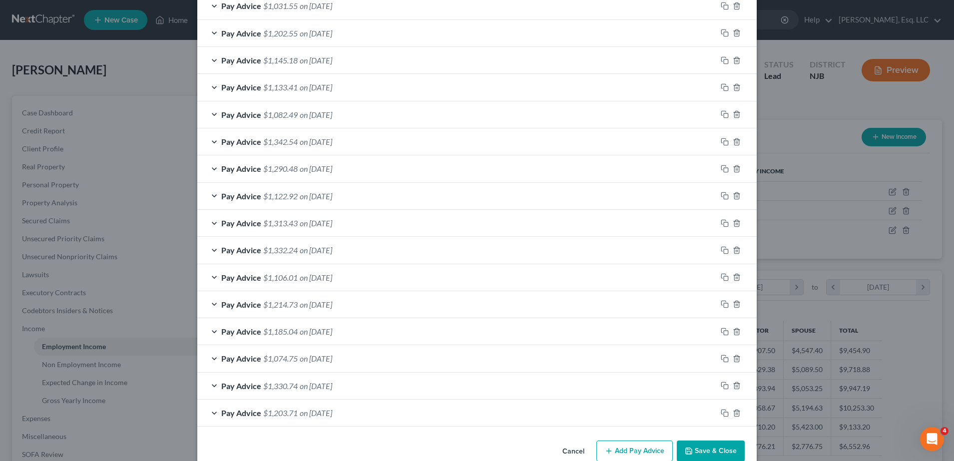
scroll to position [368, 0]
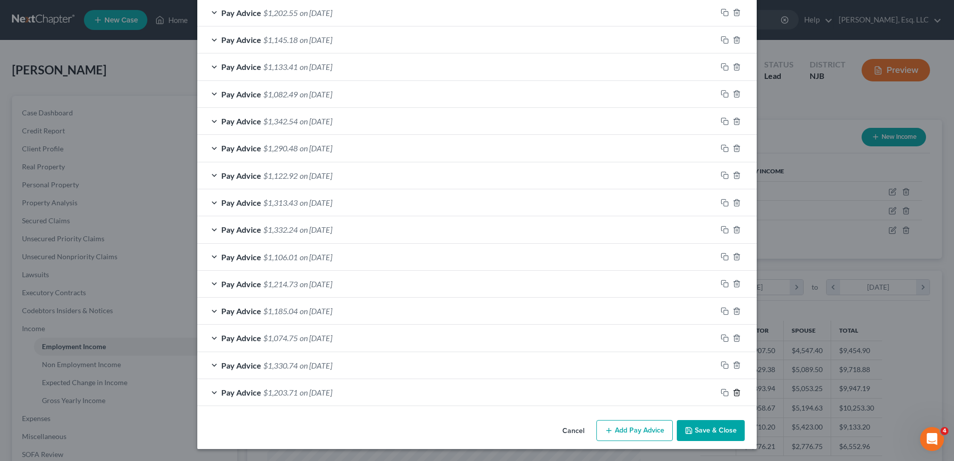
click at [734, 392] on icon "button" at bounding box center [737, 393] width 8 height 8
click at [734, 392] on icon "button" at bounding box center [737, 392] width 8 height 8
click at [734, 392] on icon "button" at bounding box center [737, 393] width 8 height 8
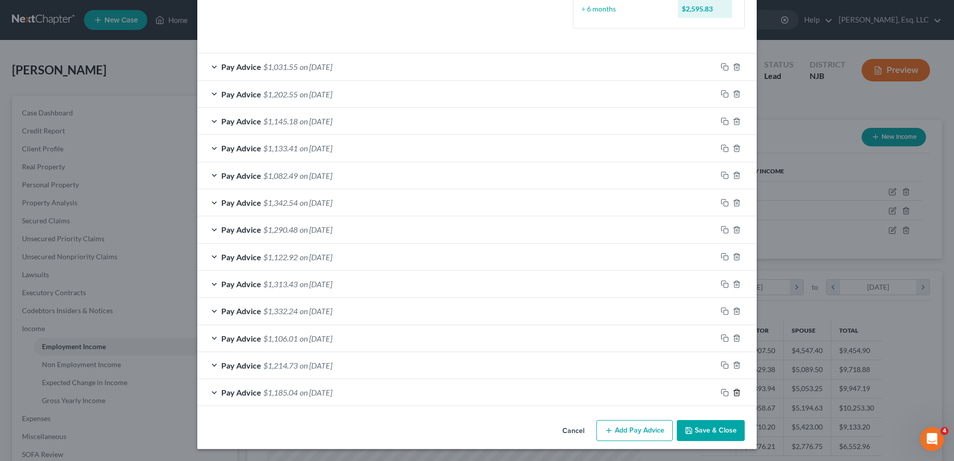
click at [734, 392] on icon "button" at bounding box center [737, 393] width 8 height 8
click at [734, 392] on icon "button" at bounding box center [737, 392] width 8 height 8
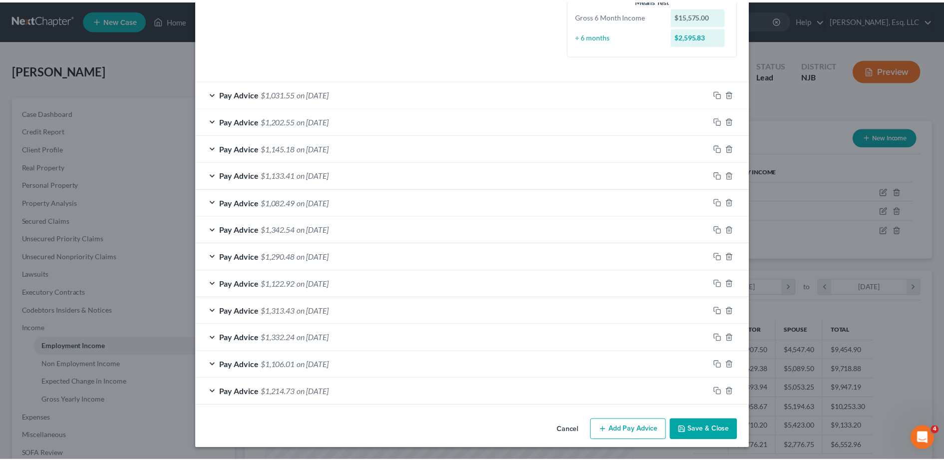
scroll to position [232, 0]
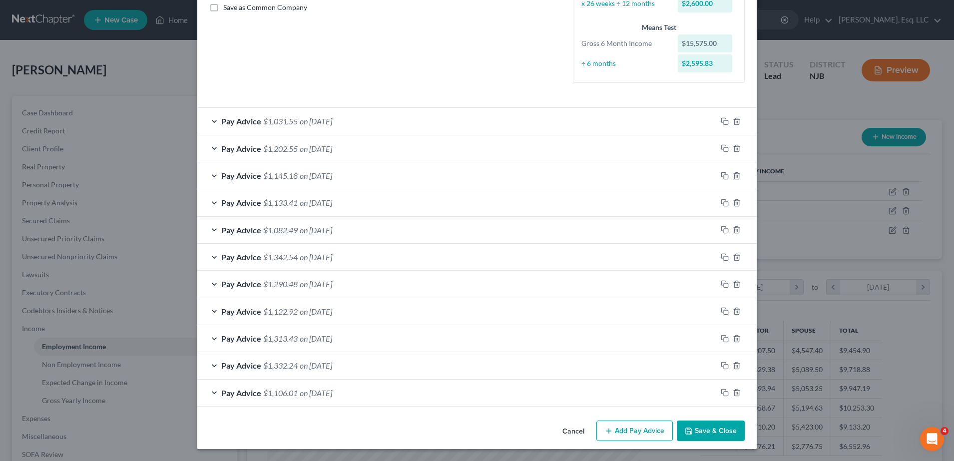
click at [708, 435] on button "Save & Close" at bounding box center [711, 431] width 68 height 21
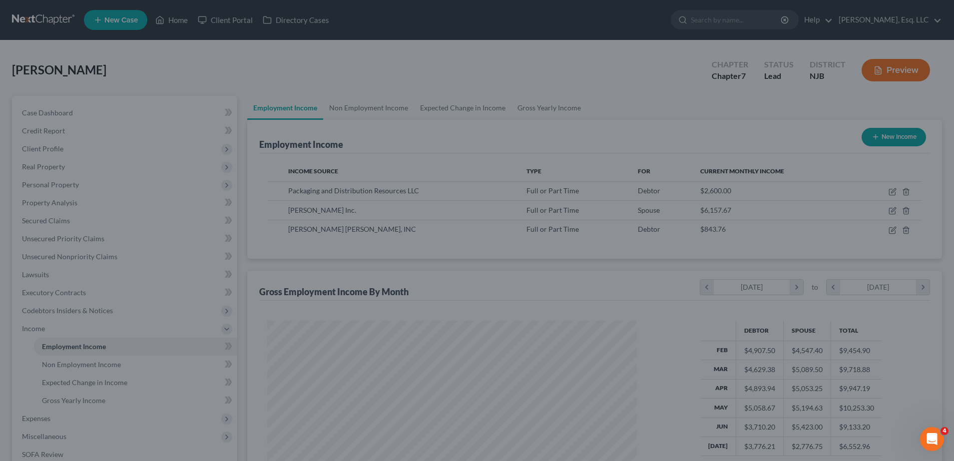
scroll to position [499236, 499031]
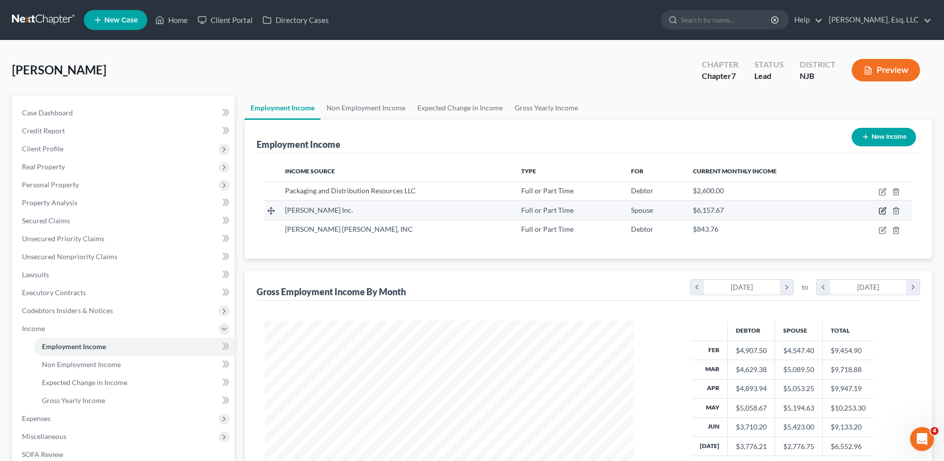
click at [881, 210] on icon "button" at bounding box center [883, 211] width 8 height 8
select select "0"
select select "3"
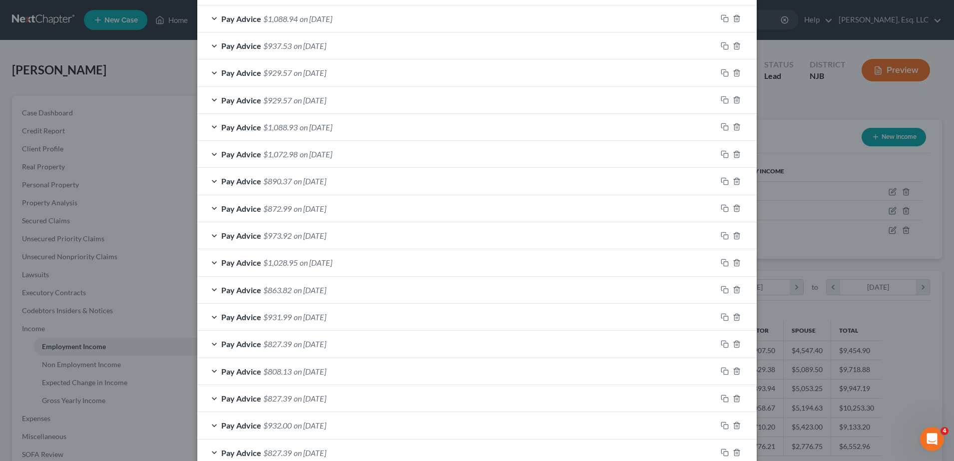
scroll to position [770, 0]
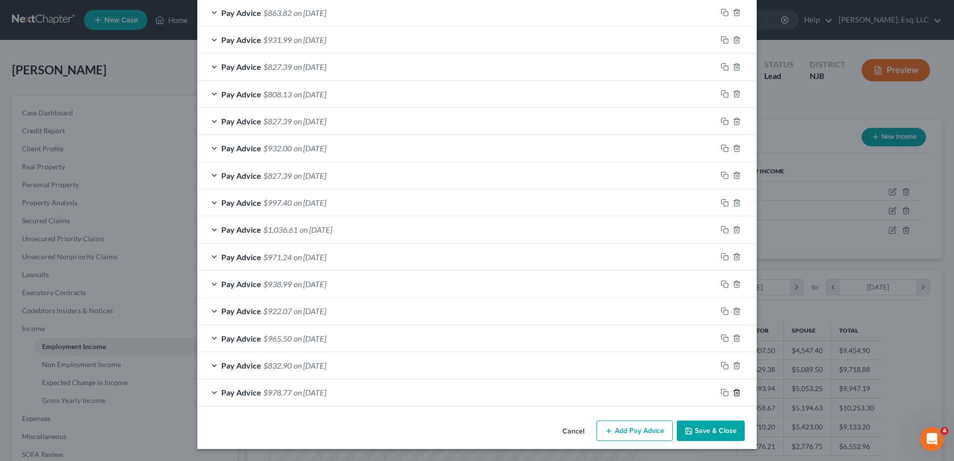
click at [737, 394] on line "button" at bounding box center [737, 393] width 0 height 2
click at [733, 394] on icon "button" at bounding box center [737, 392] width 8 height 8
click at [737, 394] on line "button" at bounding box center [737, 393] width 0 height 2
click at [733, 395] on icon "button" at bounding box center [737, 393] width 8 height 8
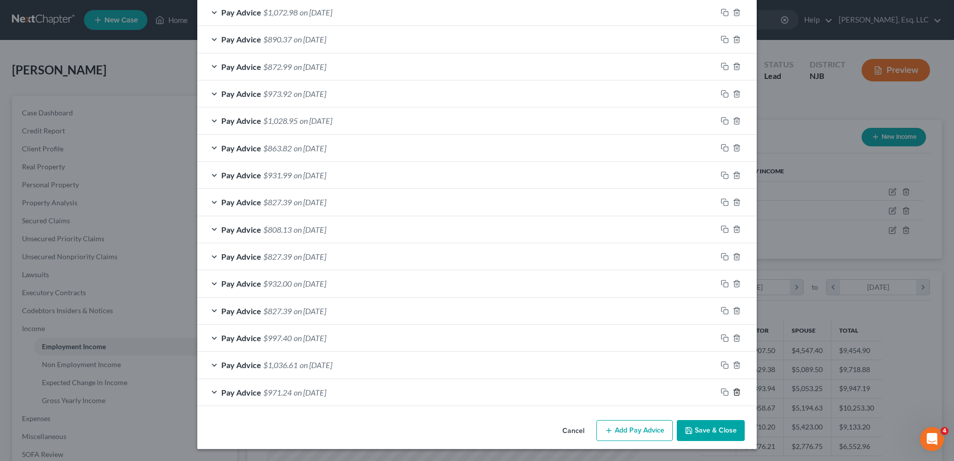
click at [733, 395] on icon "button" at bounding box center [737, 392] width 8 height 8
click at [733, 395] on icon "button" at bounding box center [737, 393] width 8 height 8
click at [733, 395] on icon "button" at bounding box center [737, 392] width 8 height 8
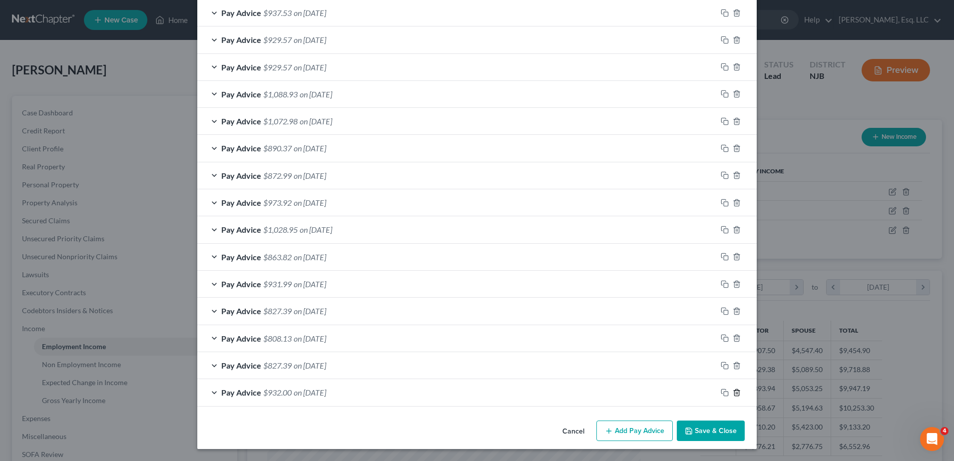
click at [733, 395] on icon "button" at bounding box center [737, 393] width 8 height 8
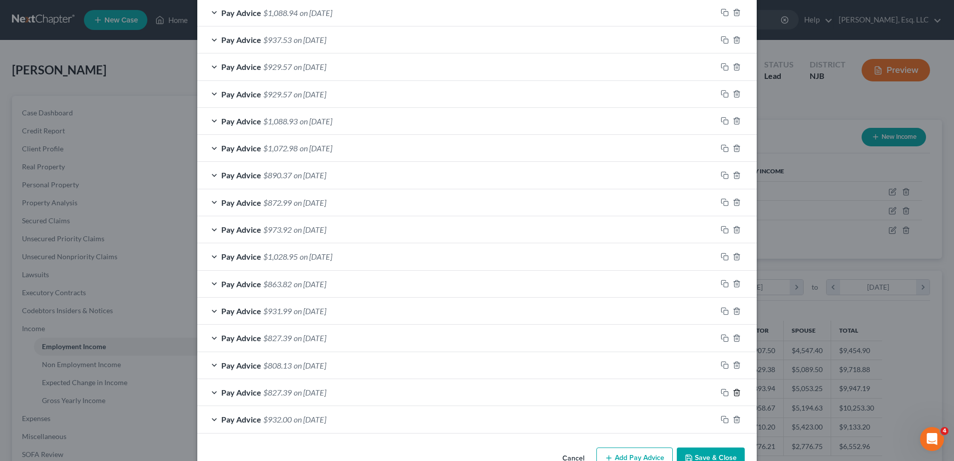
click at [733, 395] on icon "button" at bounding box center [737, 393] width 8 height 8
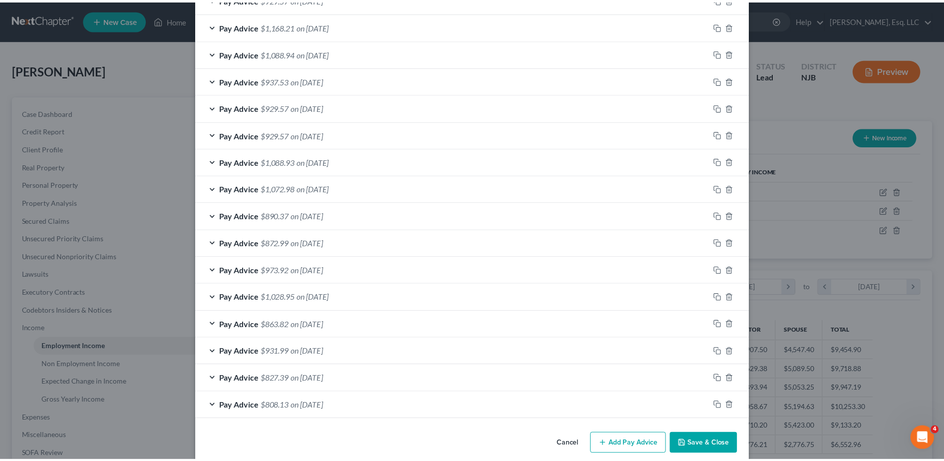
scroll to position [501, 0]
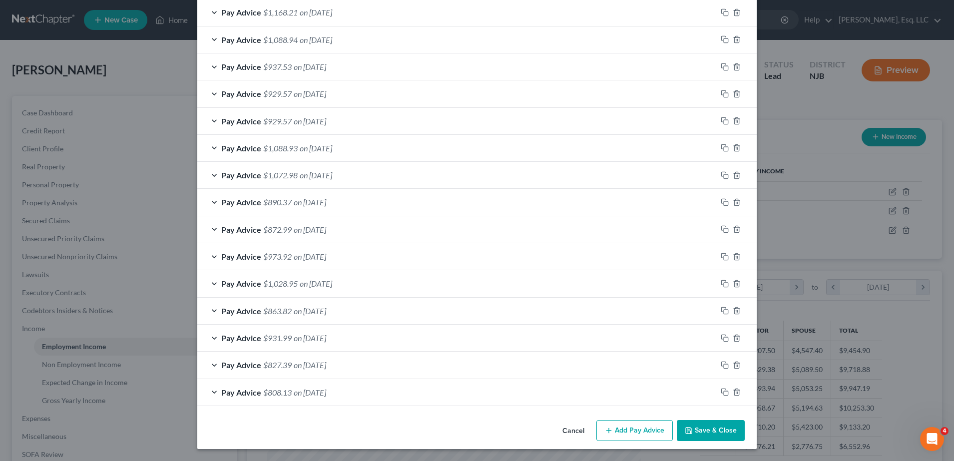
click at [566, 428] on button "Cancel" at bounding box center [573, 431] width 38 height 20
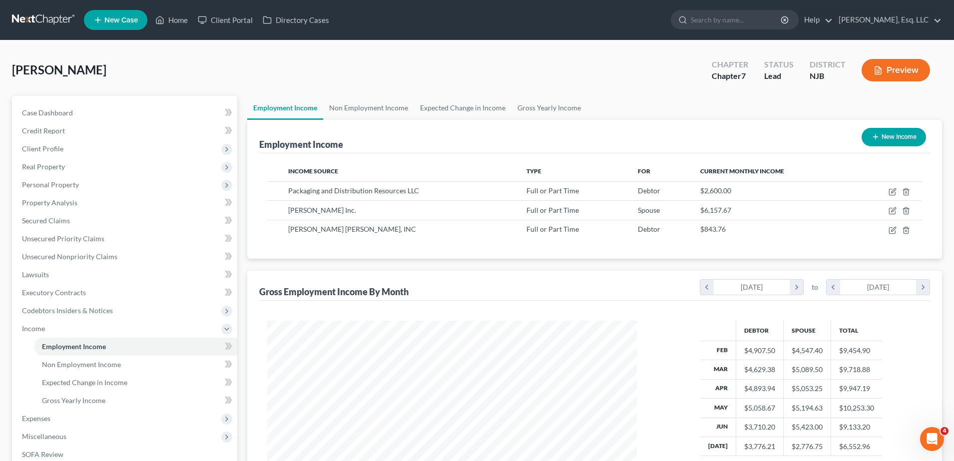
scroll to position [499236, 499031]
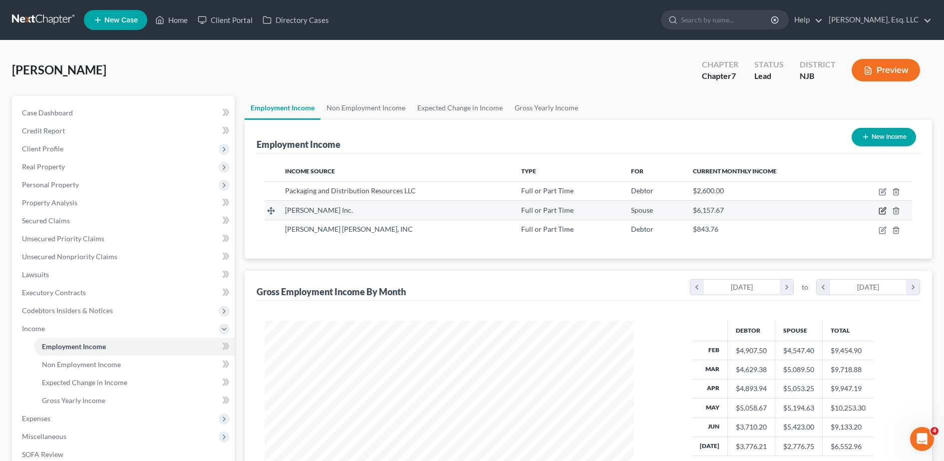
click at [880, 211] on icon "button" at bounding box center [883, 211] width 8 height 8
select select "0"
select select "3"
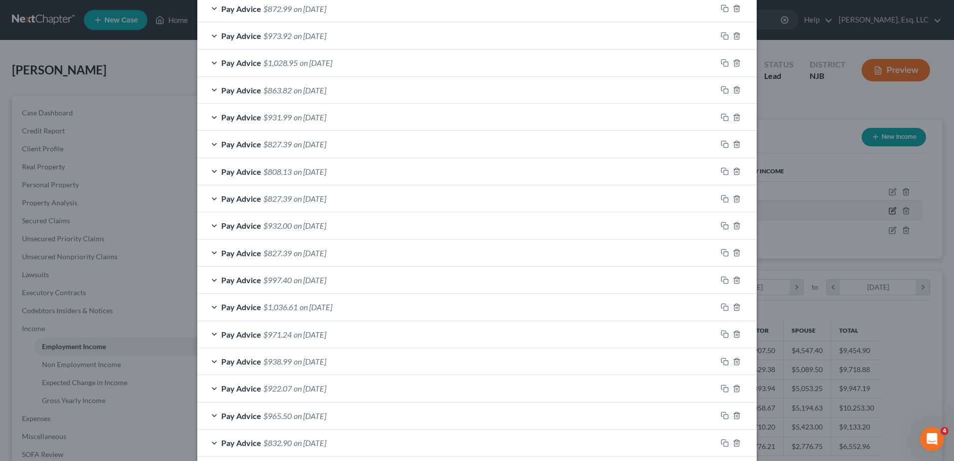
scroll to position [770, 0]
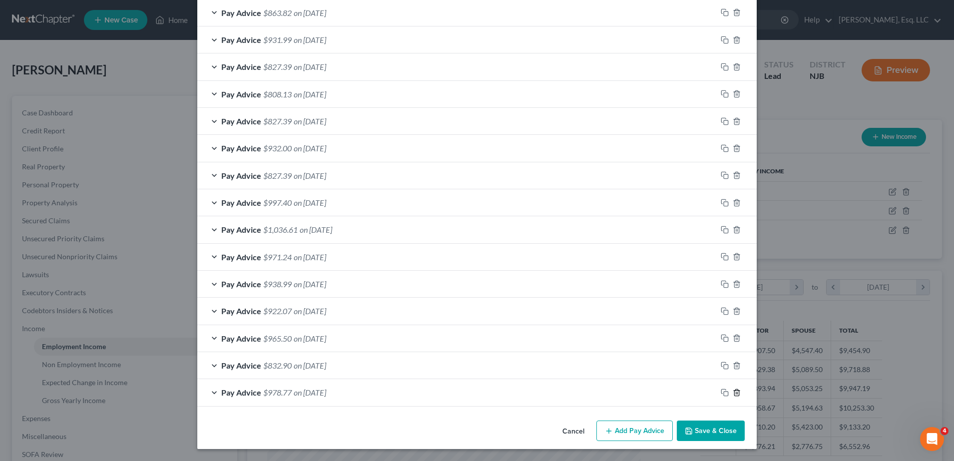
click at [734, 393] on icon "button" at bounding box center [736, 392] width 4 height 6
click at [733, 392] on icon "button" at bounding box center [737, 393] width 8 height 8
click at [733, 392] on icon "button" at bounding box center [737, 392] width 8 height 8
click at [733, 392] on icon "button" at bounding box center [737, 393] width 8 height 8
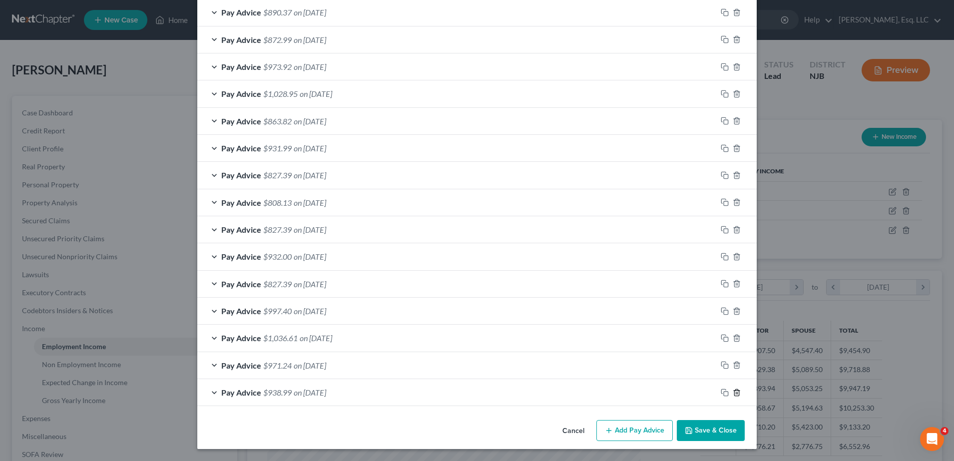
click at [733, 392] on icon "button" at bounding box center [737, 393] width 8 height 8
click at [733, 392] on icon "button" at bounding box center [737, 392] width 8 height 8
click at [733, 392] on icon "button" at bounding box center [737, 393] width 8 height 8
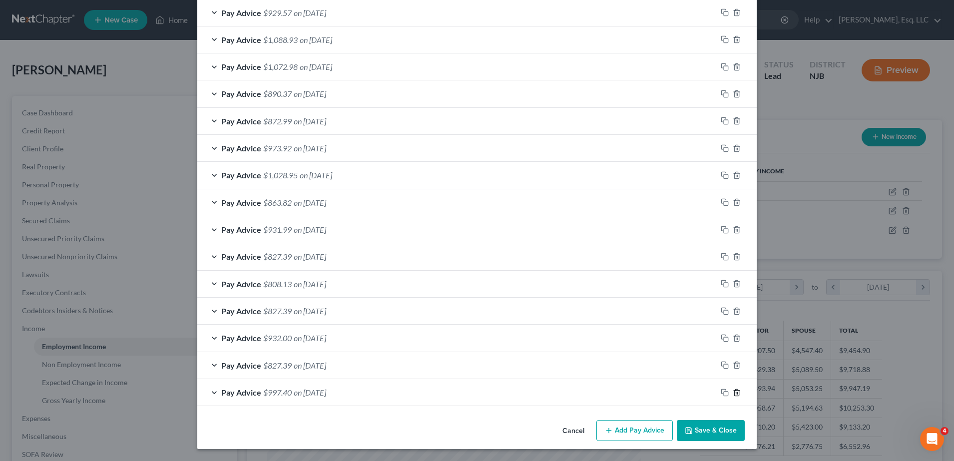
click at [733, 392] on icon "button" at bounding box center [737, 393] width 8 height 8
click at [733, 392] on icon "button" at bounding box center [737, 392] width 8 height 8
click at [733, 392] on icon "button" at bounding box center [737, 393] width 8 height 8
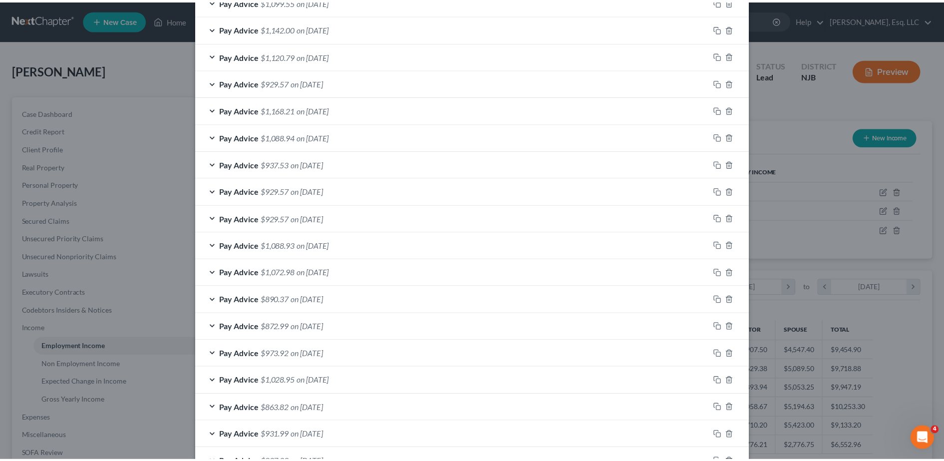
scroll to position [528, 0]
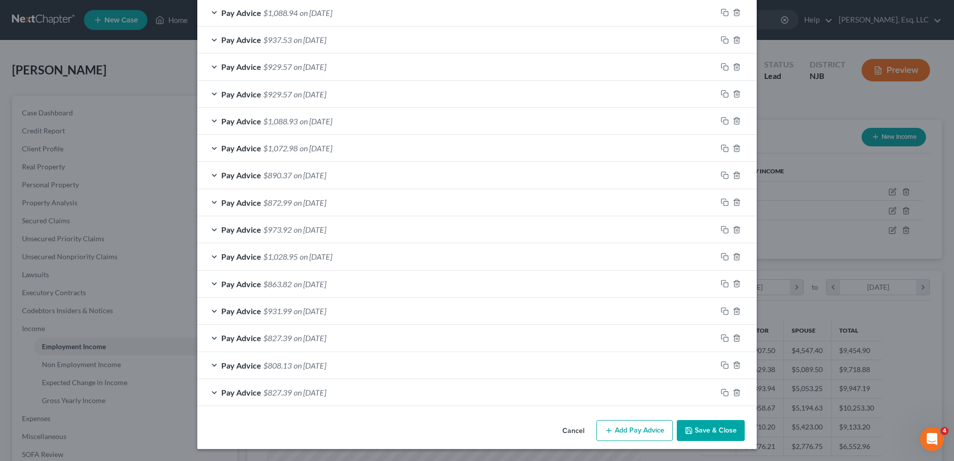
click at [703, 425] on button "Save & Close" at bounding box center [711, 430] width 68 height 21
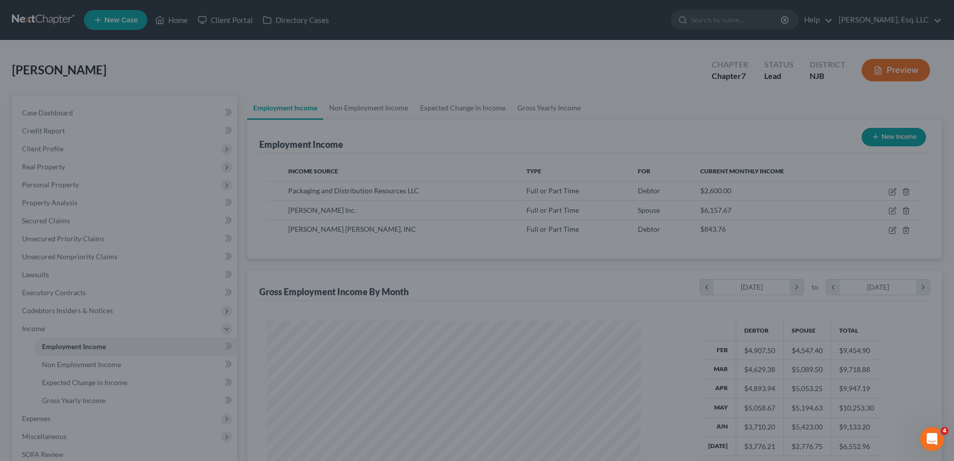
scroll to position [499236, 499031]
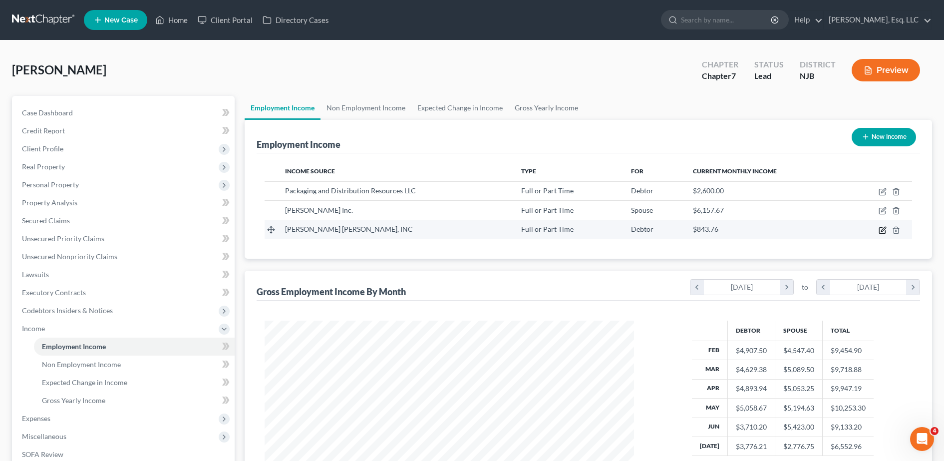
click at [884, 228] on icon "button" at bounding box center [883, 229] width 4 height 4
select select "0"
select select "48"
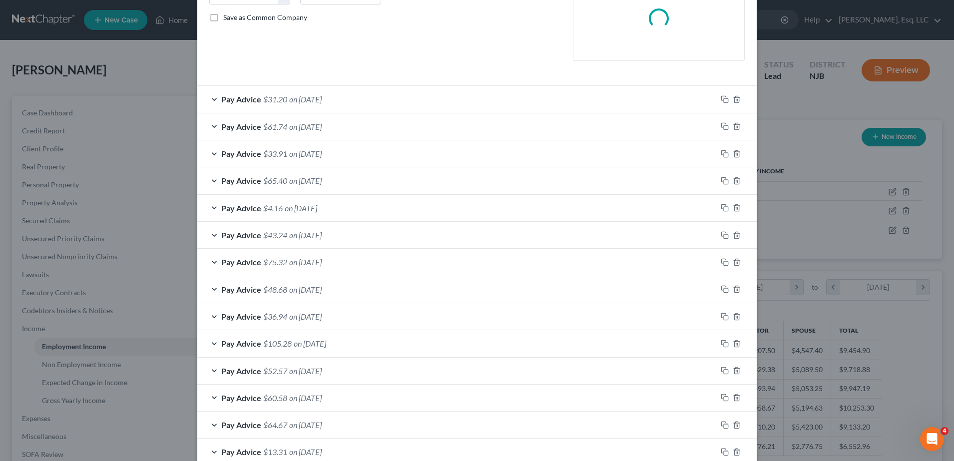
scroll to position [363, 0]
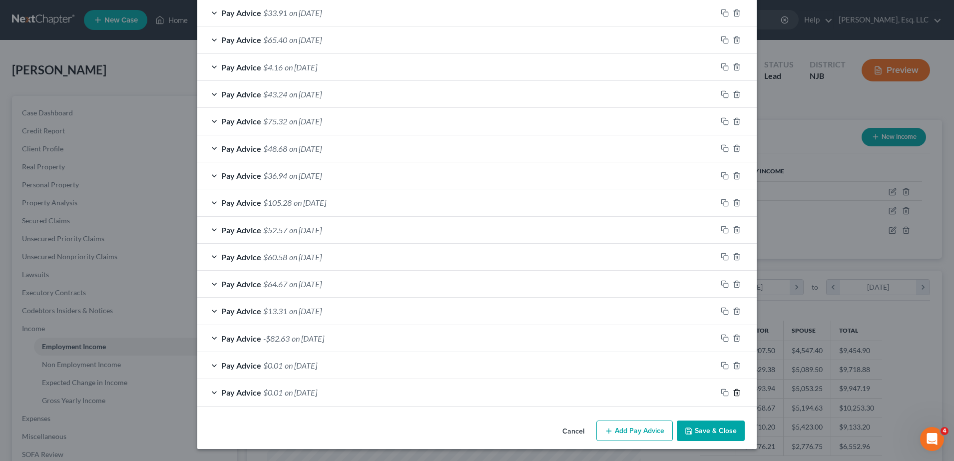
click at [733, 394] on icon "button" at bounding box center [737, 393] width 8 height 8
click at [733, 394] on icon "button" at bounding box center [737, 392] width 8 height 8
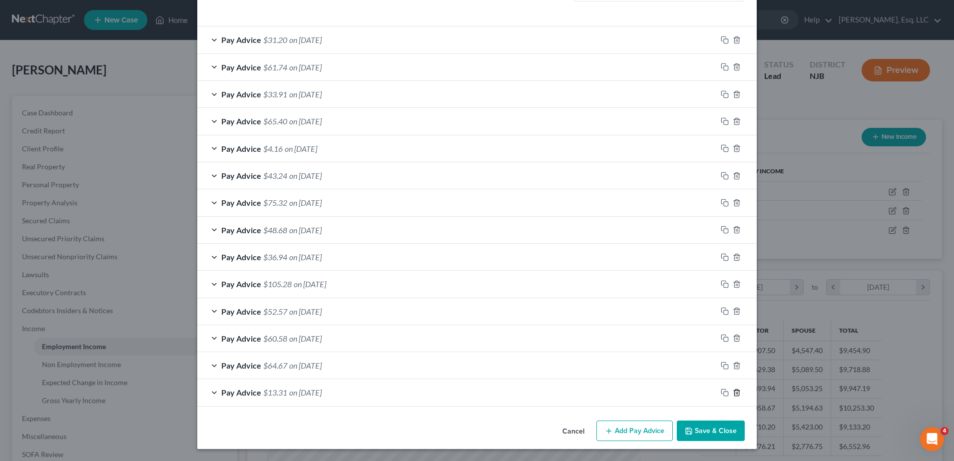
click at [733, 394] on icon "button" at bounding box center [737, 393] width 8 height 8
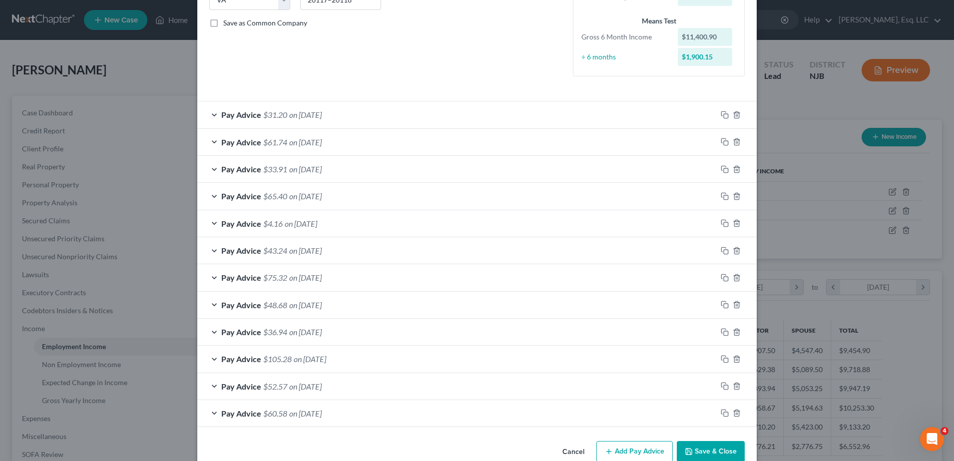
scroll to position [0, 0]
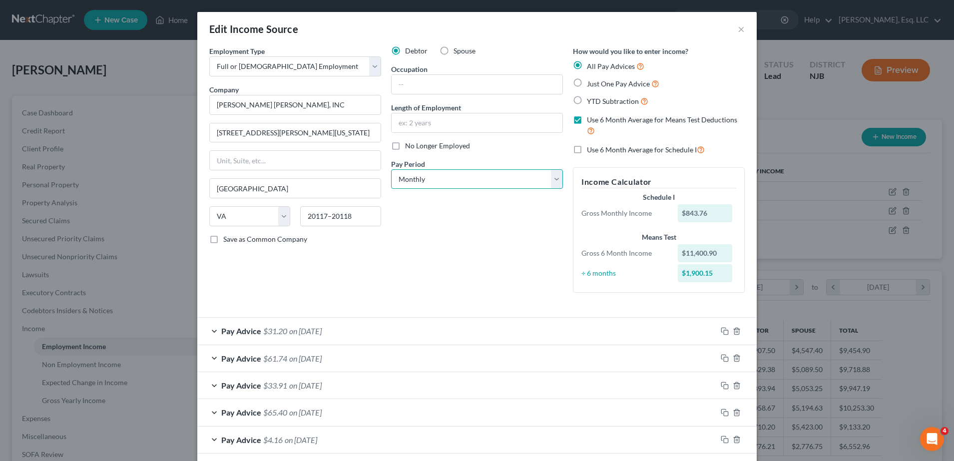
click at [468, 181] on select "Select Monthly Twice Monthly Every Other Week Weekly" at bounding box center [477, 179] width 172 height 20
select select "2"
click at [391, 169] on select "Select Monthly Twice Monthly Every Other Week Weekly" at bounding box center [477, 179] width 172 height 20
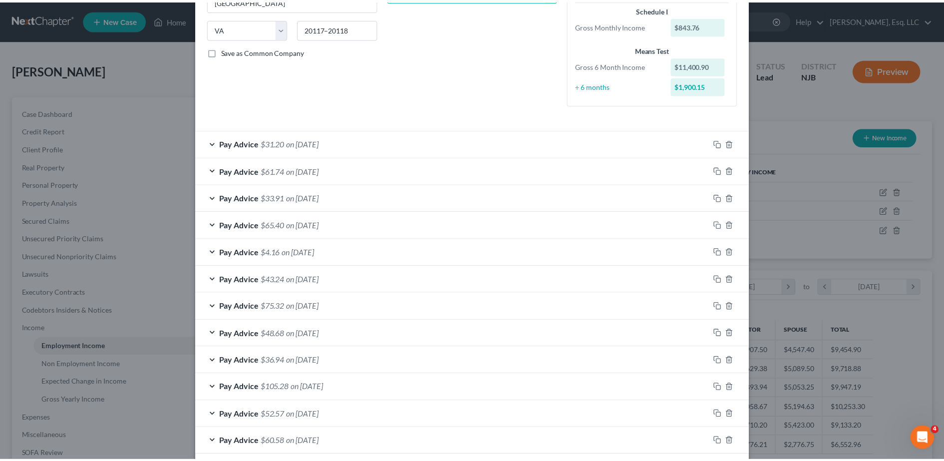
scroll to position [237, 0]
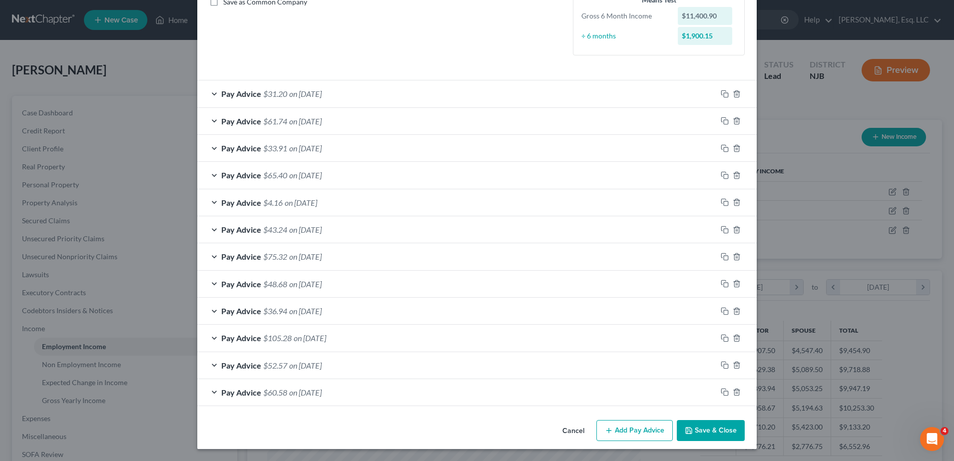
click at [687, 431] on polyline "button" at bounding box center [688, 432] width 3 height 2
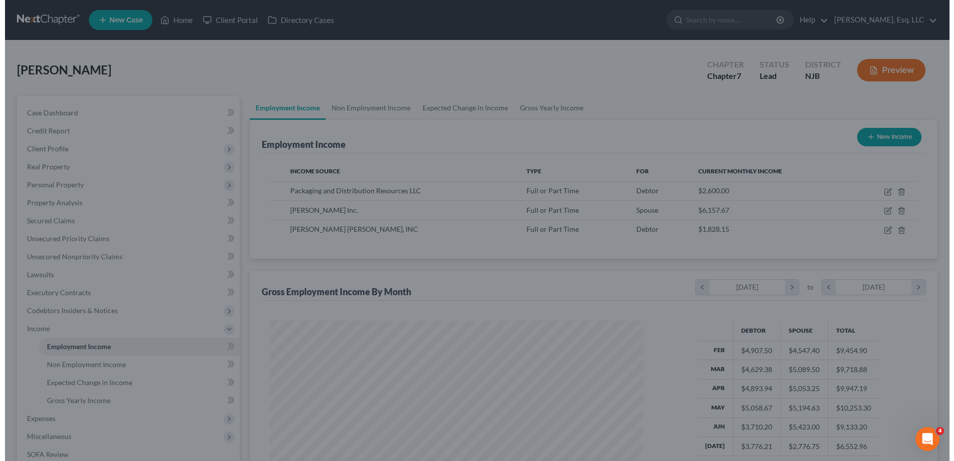
scroll to position [499236, 499031]
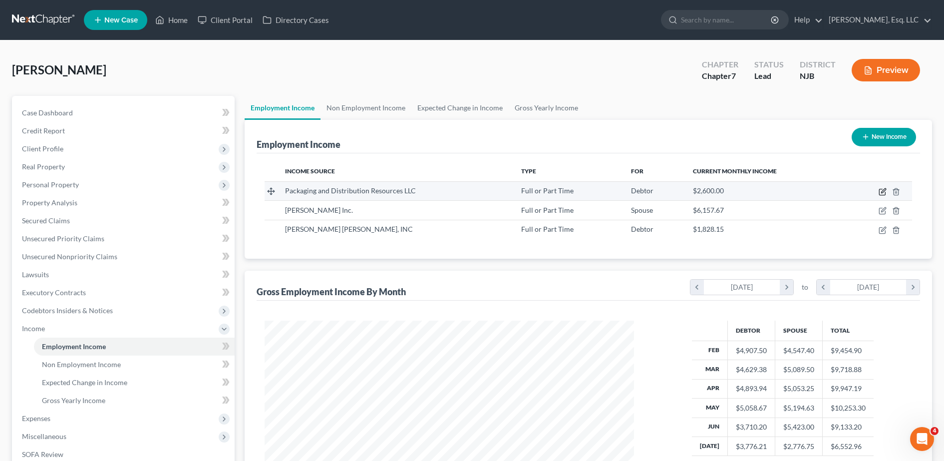
click at [886, 188] on icon "button" at bounding box center [883, 192] width 8 height 8
select select "0"
select select "33"
select select "2"
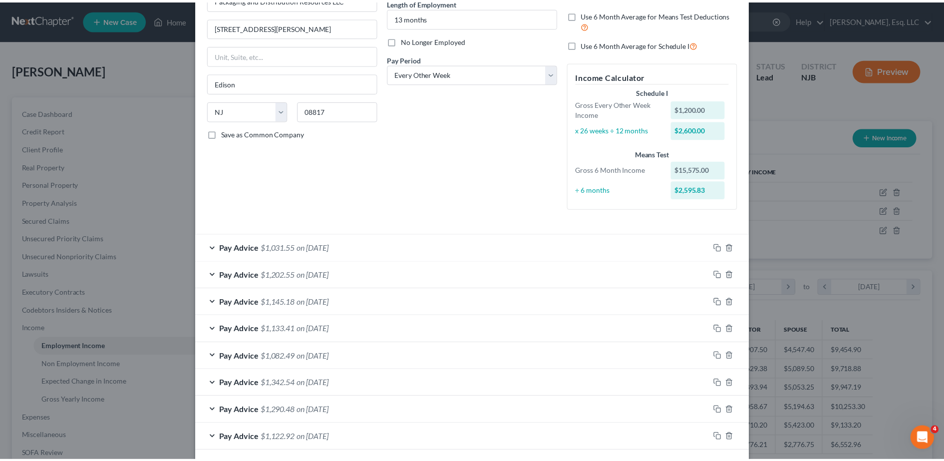
scroll to position [0, 0]
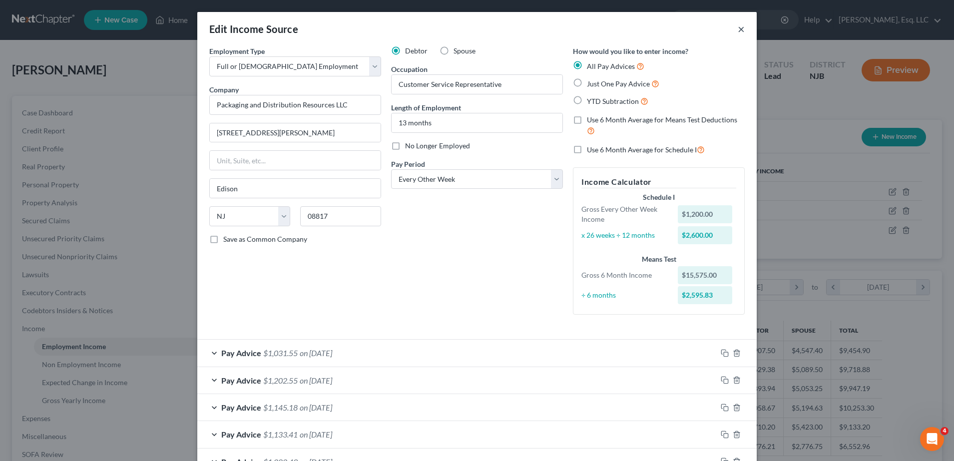
click at [738, 30] on button "×" at bounding box center [741, 29] width 7 height 12
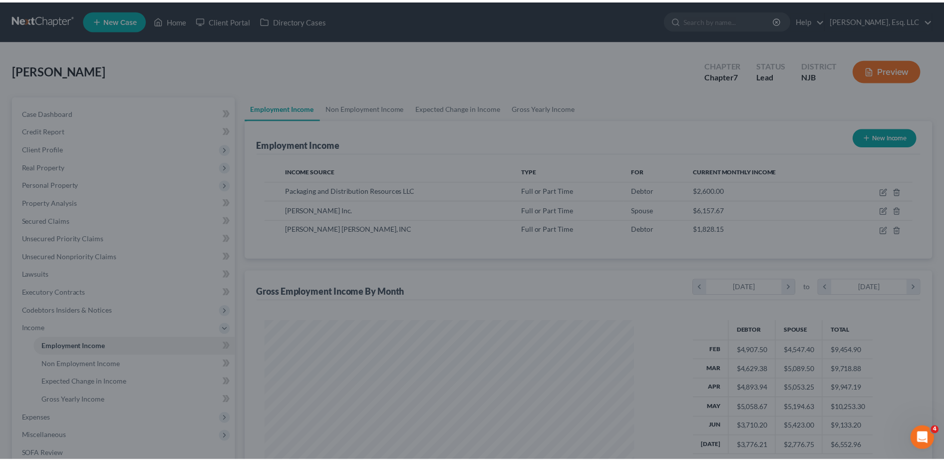
scroll to position [499236, 499031]
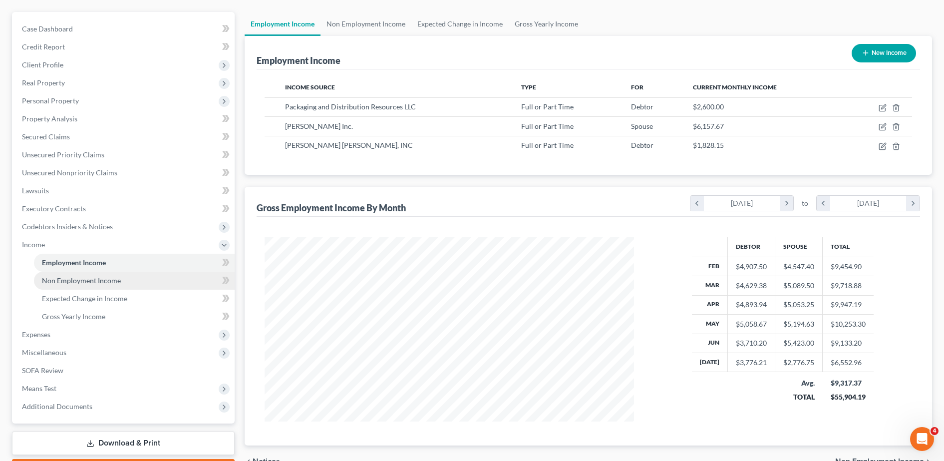
click at [83, 285] on link "Non Employment Income" at bounding box center [134, 281] width 201 height 18
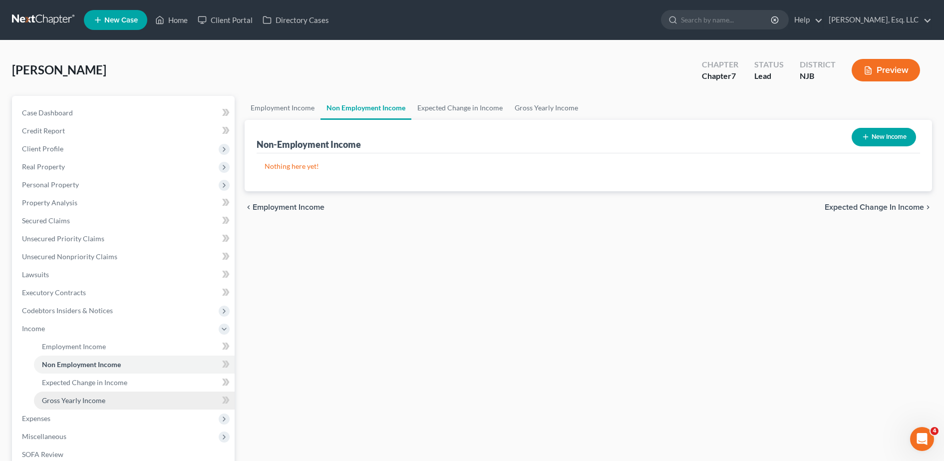
click at [60, 398] on span "Gross Yearly Income" at bounding box center [73, 400] width 63 height 8
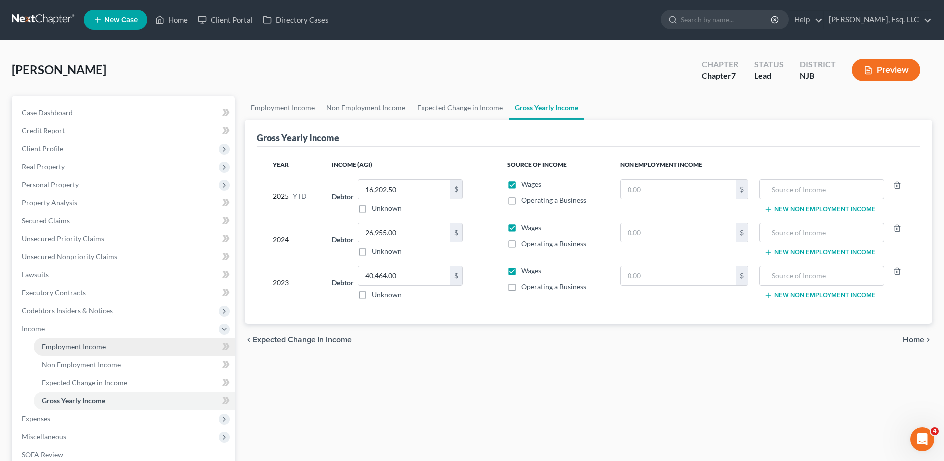
scroll to position [125, 0]
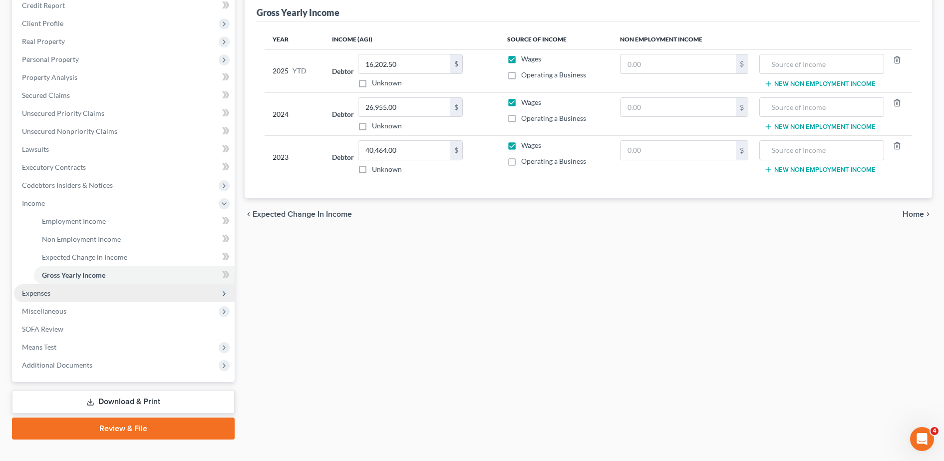
click at [130, 298] on span "Expenses" at bounding box center [124, 293] width 221 height 18
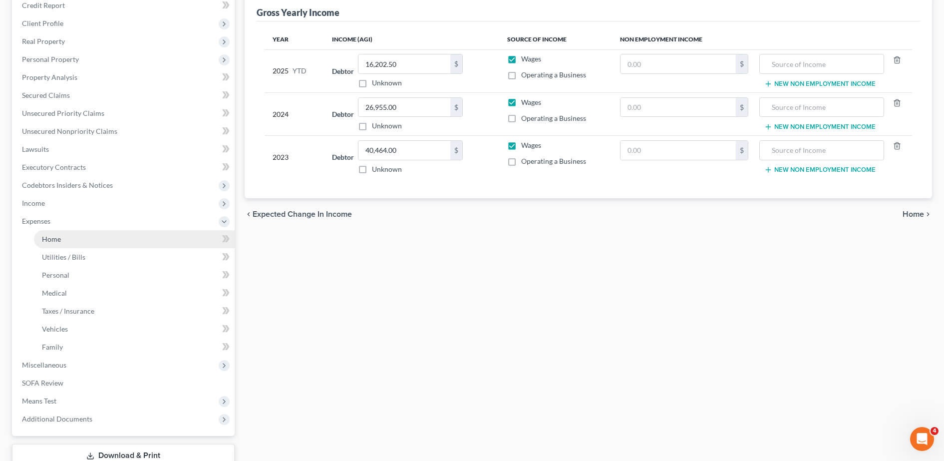
click at [110, 240] on link "Home" at bounding box center [134, 239] width 201 height 18
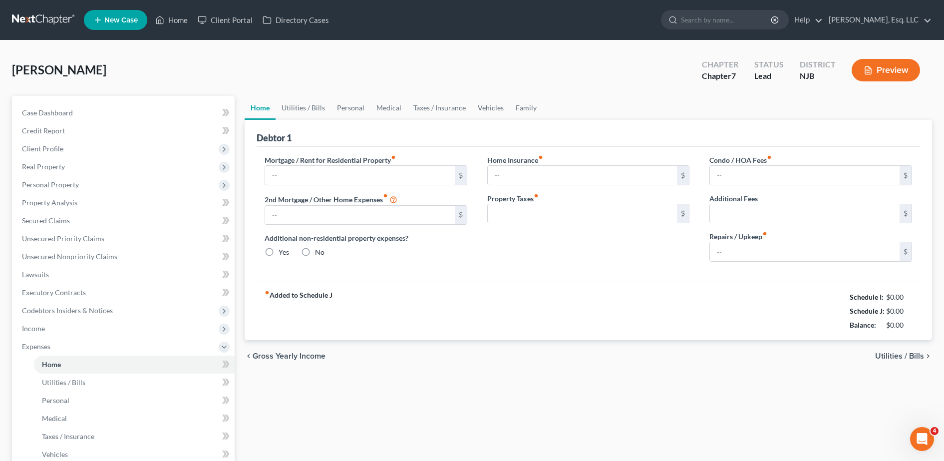
type input "1,600.00"
radio input "true"
type input "50.00"
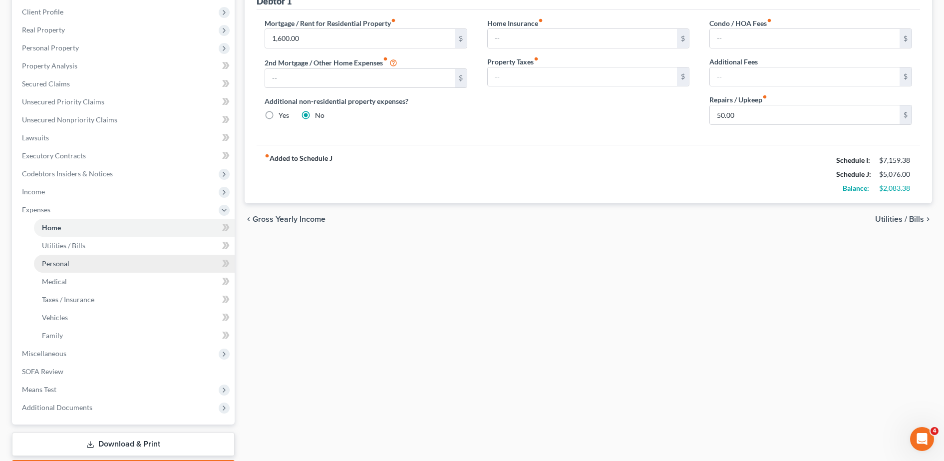
click at [121, 260] on link "Personal" at bounding box center [134, 264] width 201 height 18
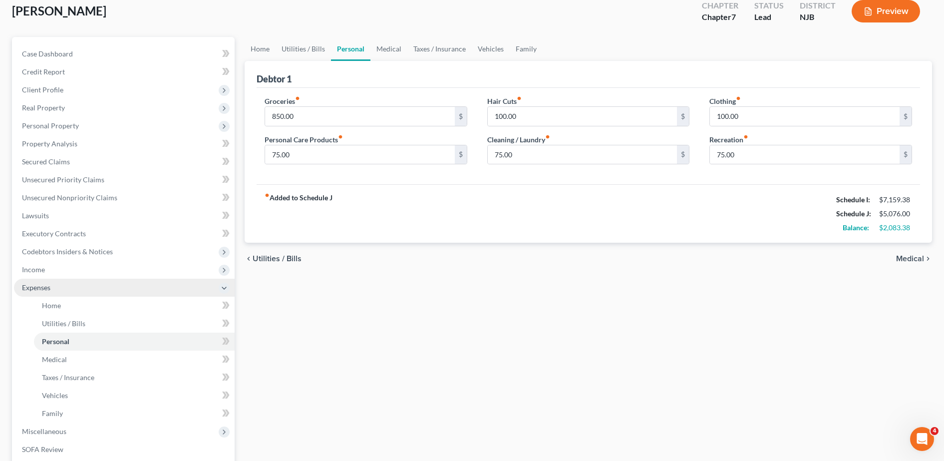
scroll to position [70, 0]
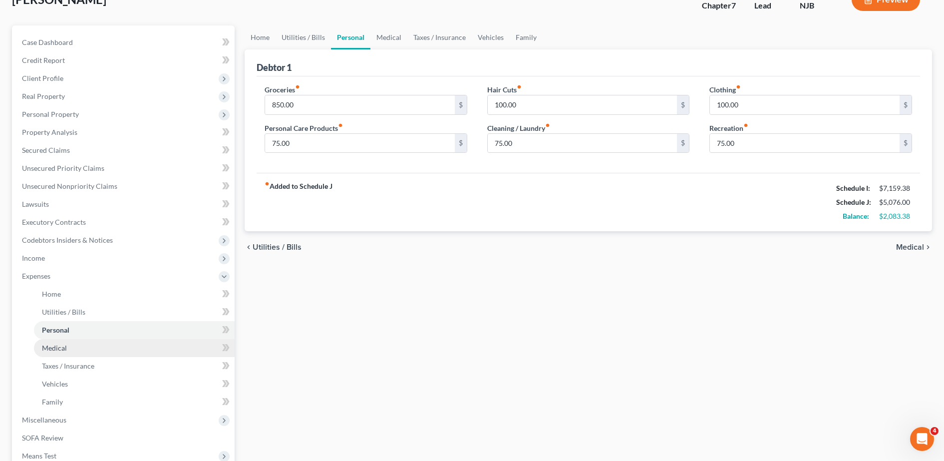
click at [112, 343] on link "Medical" at bounding box center [134, 348] width 201 height 18
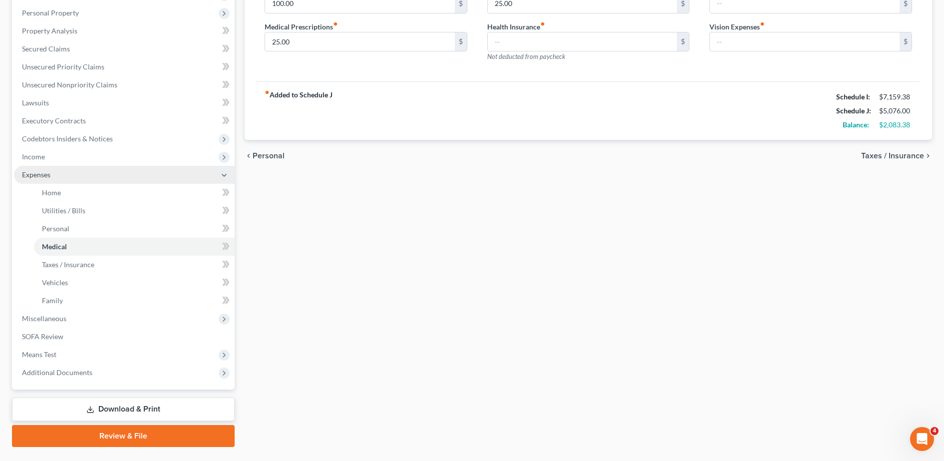
scroll to position [186, 0]
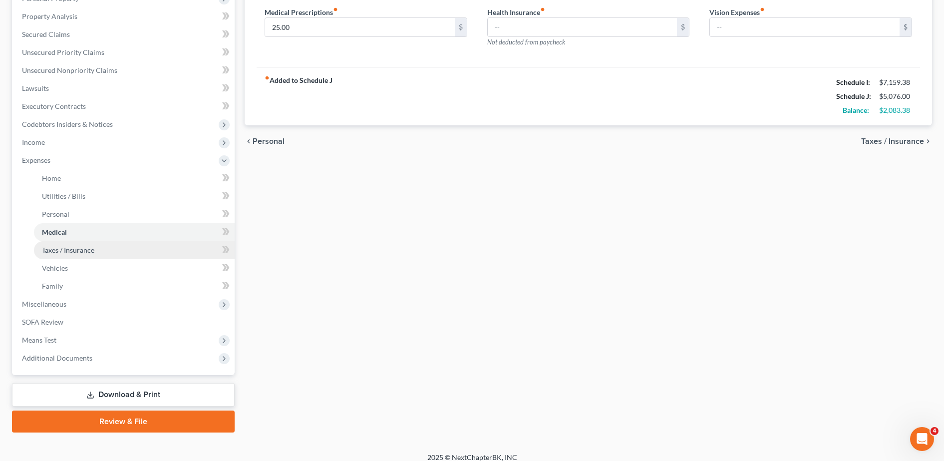
click at [142, 249] on link "Taxes / Insurance" at bounding box center [134, 250] width 201 height 18
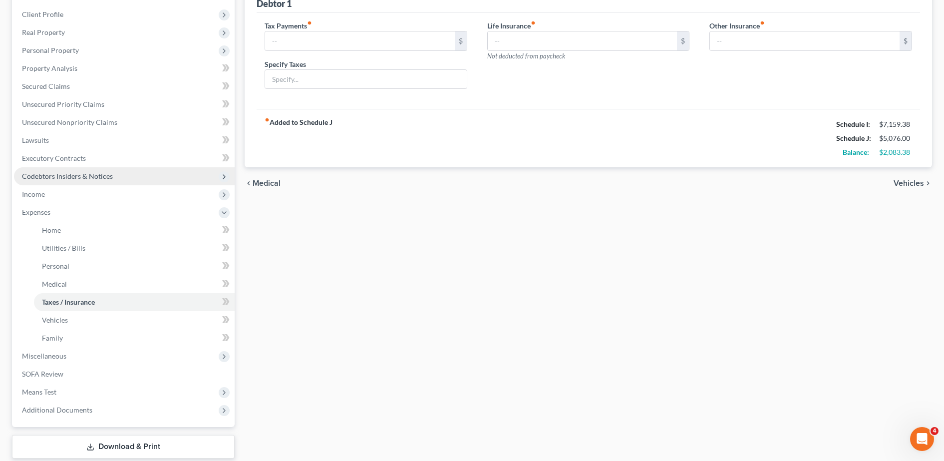
scroll to position [166, 0]
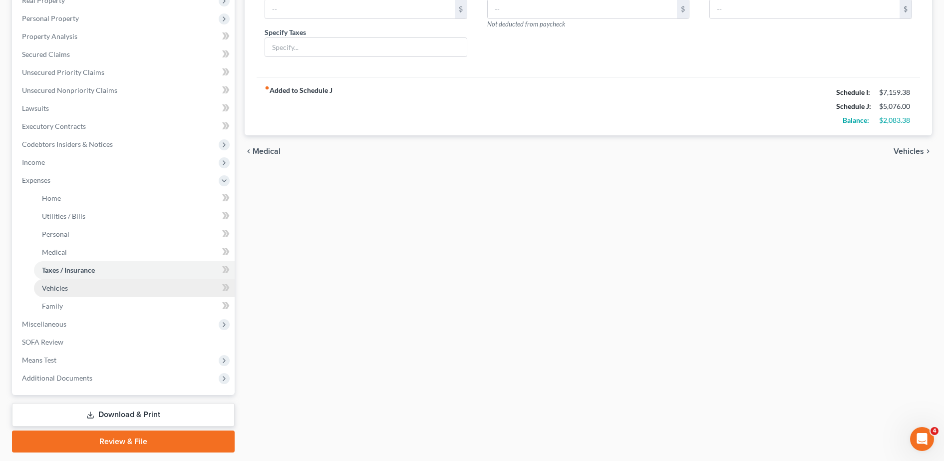
click at [117, 296] on link "Vehicles" at bounding box center [134, 288] width 201 height 18
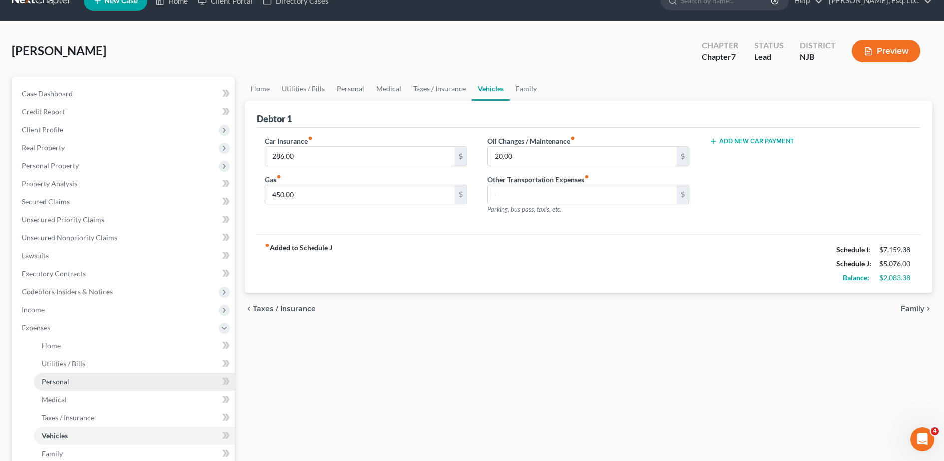
scroll to position [119, 0]
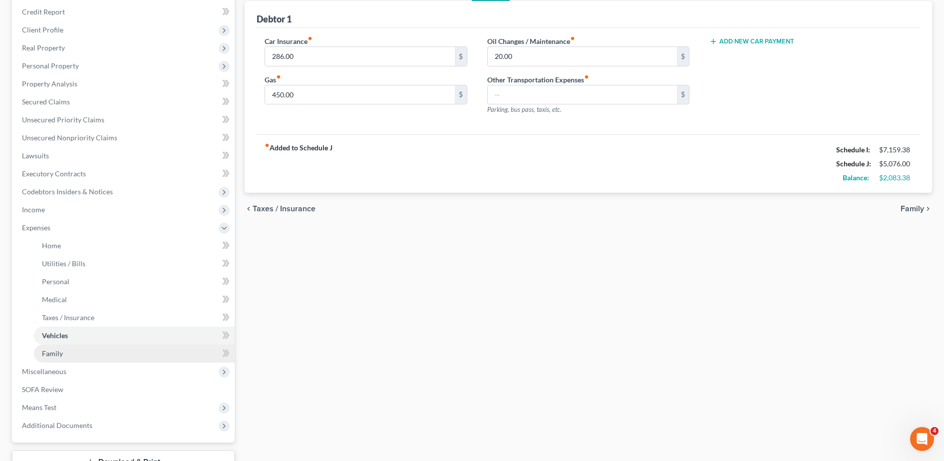
click at [157, 354] on link "Family" at bounding box center [134, 354] width 201 height 18
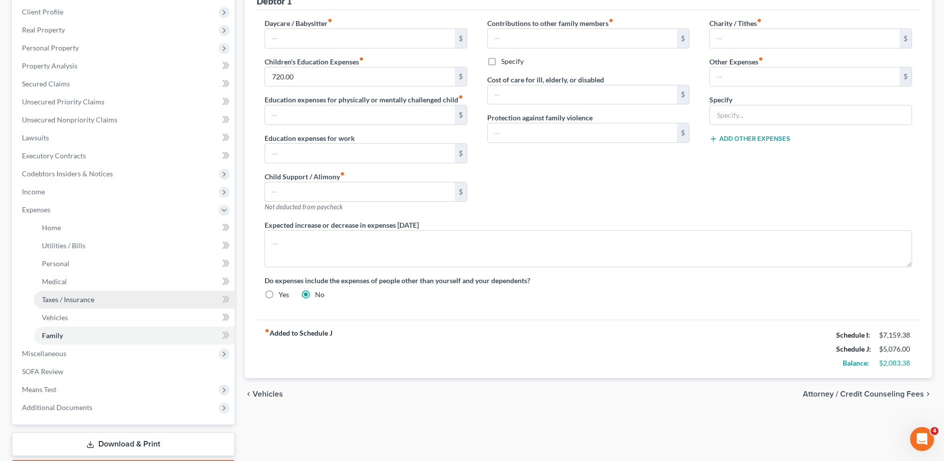
scroll to position [136, 0]
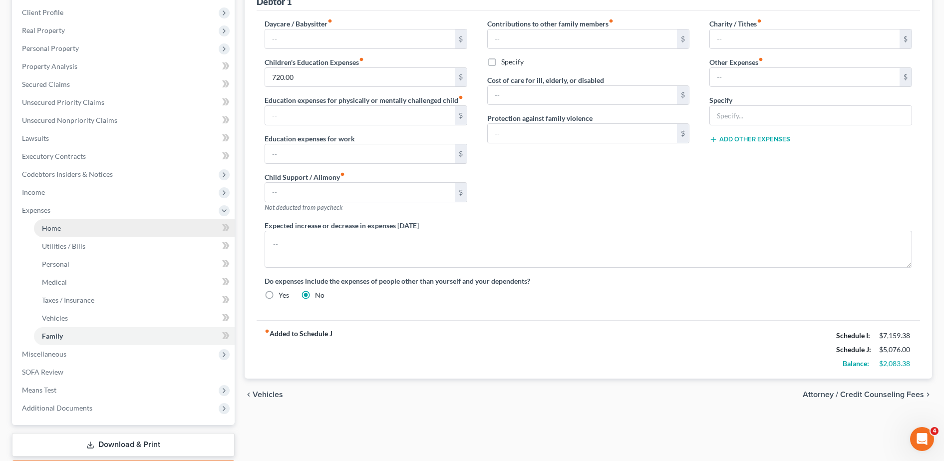
click at [118, 222] on link "Home" at bounding box center [134, 228] width 201 height 18
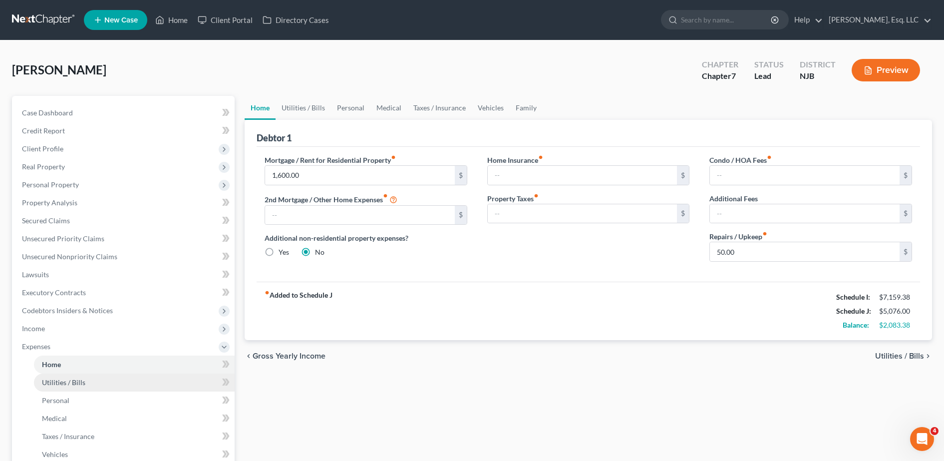
click at [123, 381] on link "Utilities / Bills" at bounding box center [134, 383] width 201 height 18
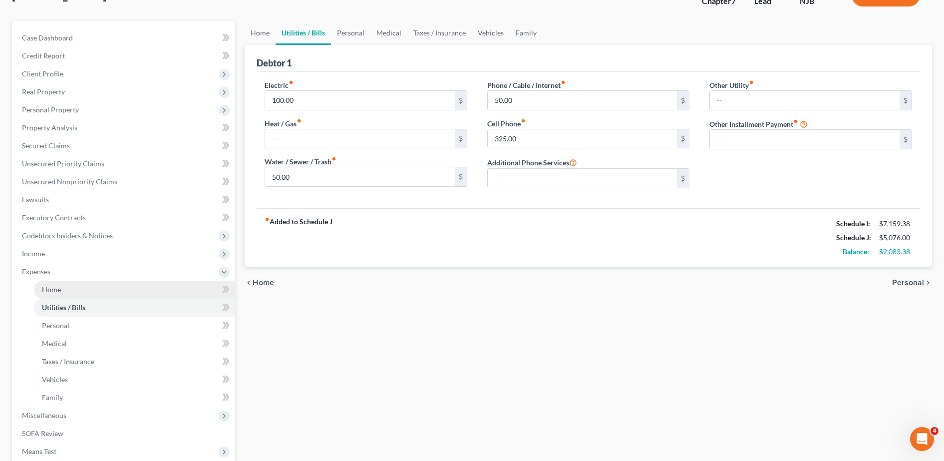
scroll to position [79, 0]
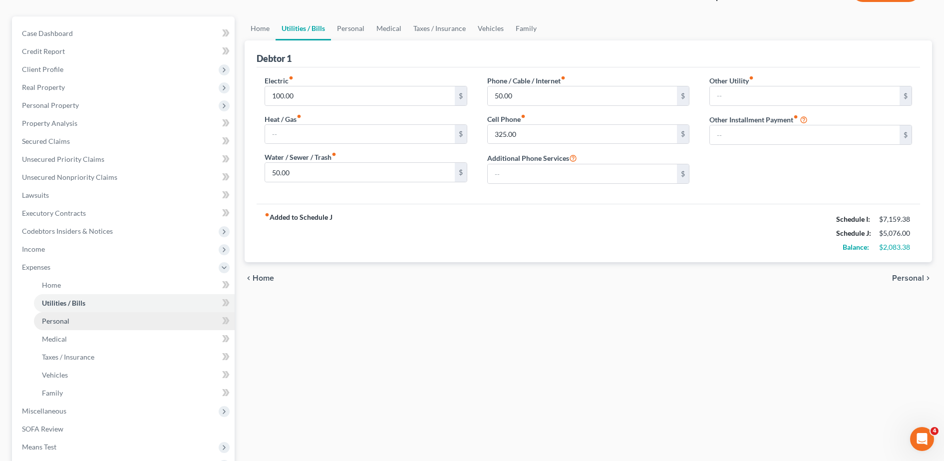
click at [104, 327] on link "Personal" at bounding box center [134, 321] width 201 height 18
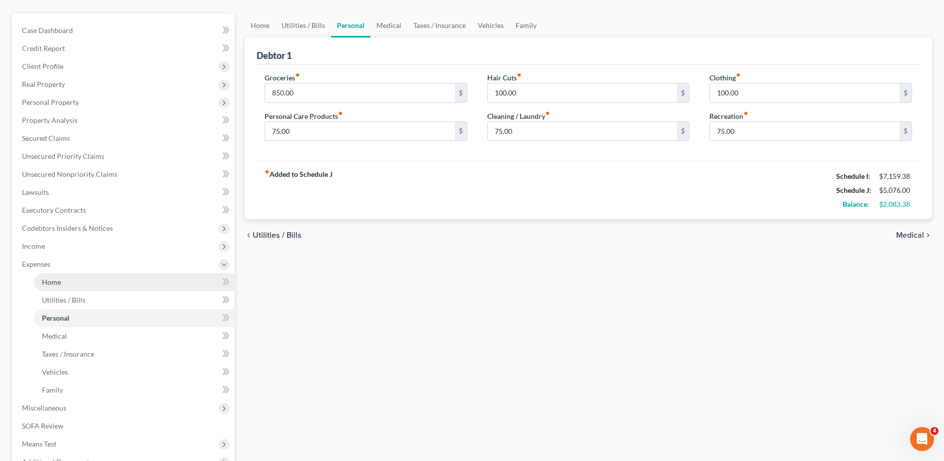
scroll to position [83, 0]
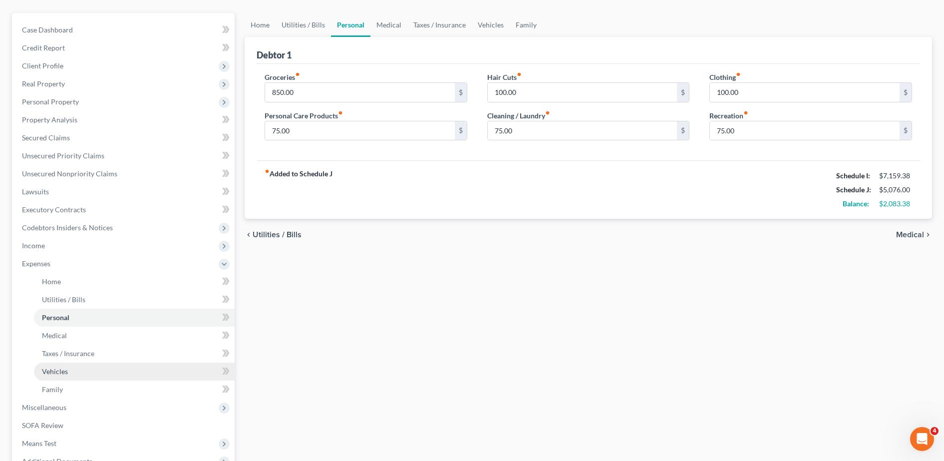
click at [113, 372] on link "Vehicles" at bounding box center [134, 372] width 201 height 18
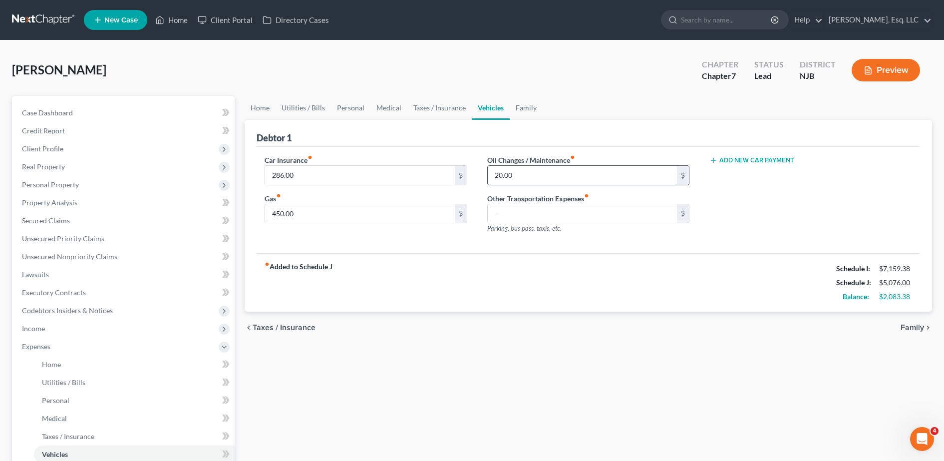
click at [522, 175] on input "20.00" at bounding box center [583, 175] width 190 height 19
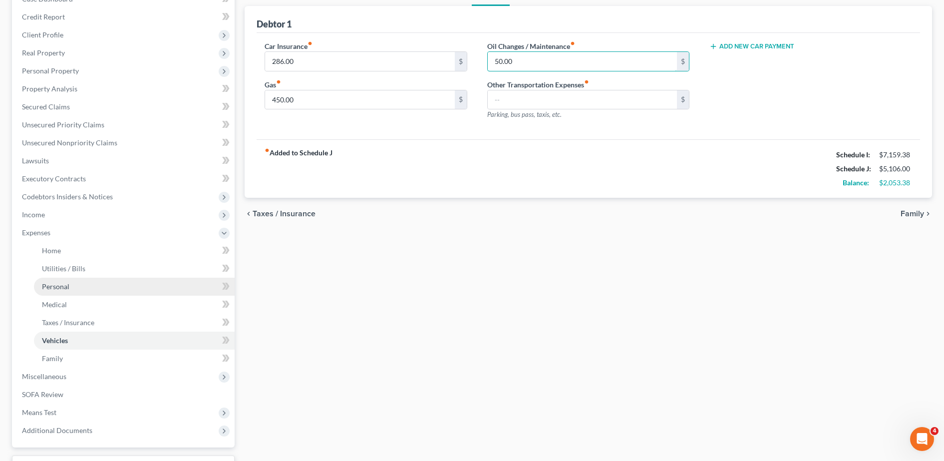
type input "50.00"
click at [135, 287] on link "Personal" at bounding box center [134, 287] width 201 height 18
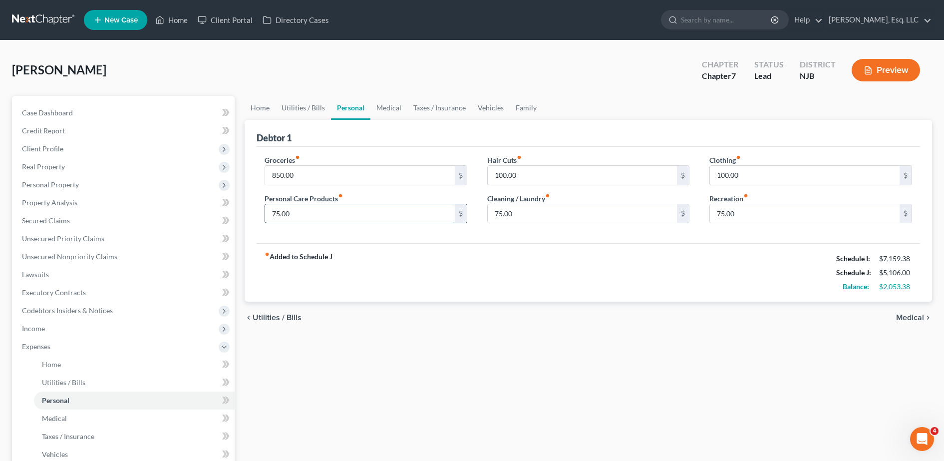
click at [316, 215] on input "75.00" at bounding box center [360, 213] width 190 height 19
type input "150.00"
click at [518, 178] on input "100.00" at bounding box center [583, 175] width 190 height 19
type input "250.00"
click at [801, 183] on input "100.00" at bounding box center [805, 175] width 190 height 19
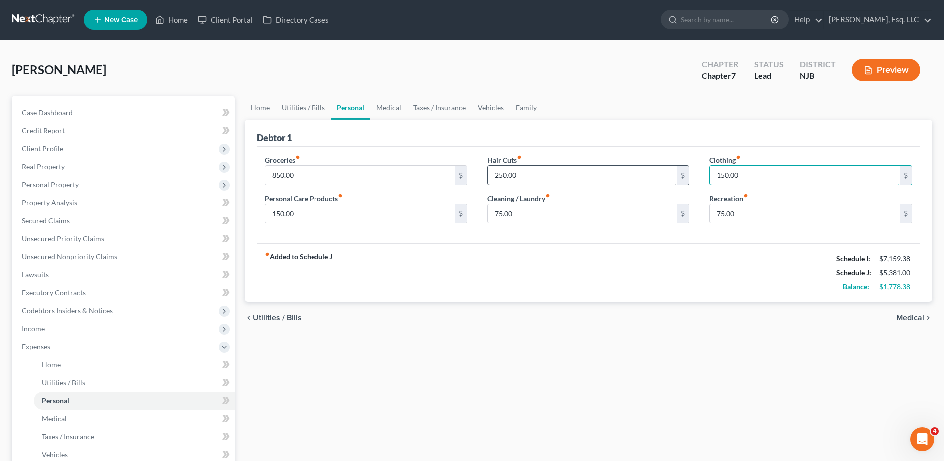
type input "150.00"
click at [549, 173] on input "250.00" at bounding box center [583, 175] width 190 height 19
type input "200.00"
click at [780, 214] on input "75.00" at bounding box center [805, 213] width 190 height 19
type input "100.00"
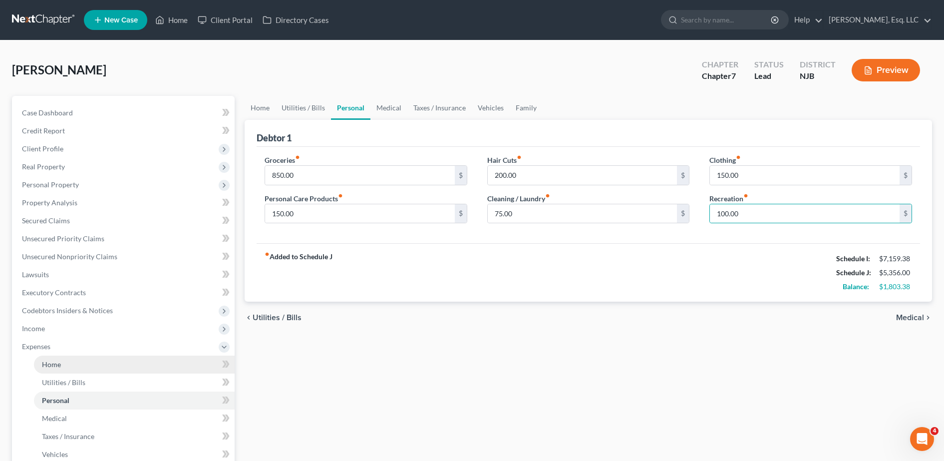
click at [146, 362] on link "Home" at bounding box center [134, 365] width 201 height 18
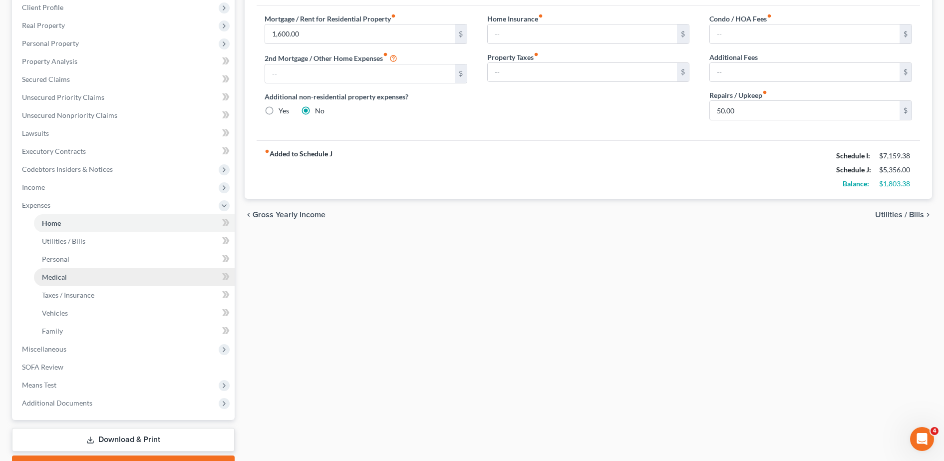
click at [157, 277] on link "Medical" at bounding box center [134, 277] width 201 height 18
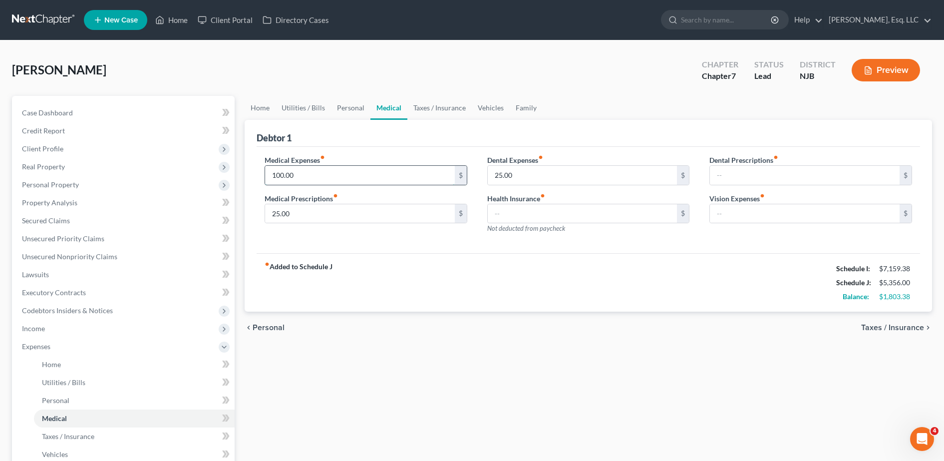
click at [328, 174] on input "100.00" at bounding box center [360, 175] width 190 height 19
click at [320, 217] on input "25.00" at bounding box center [360, 213] width 190 height 19
type input "50.00"
click at [514, 172] on input "25.00" at bounding box center [583, 175] width 190 height 19
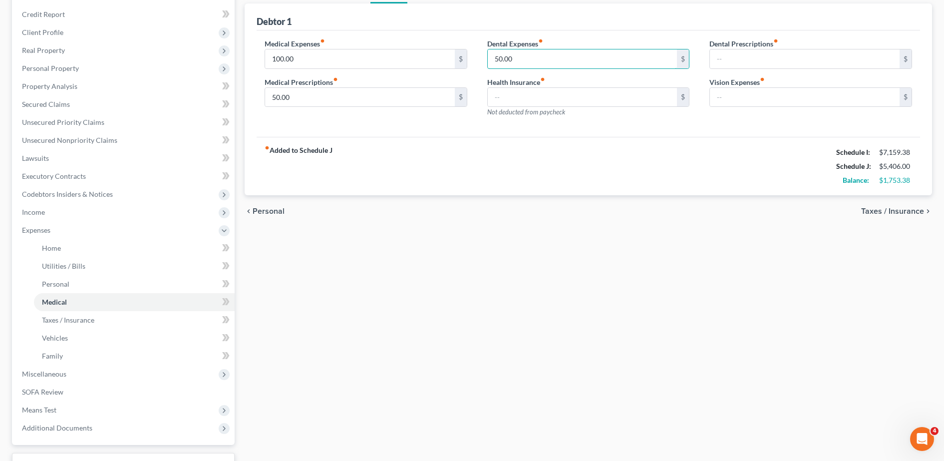
scroll to position [119, 0]
type input "50.00"
click at [133, 319] on link "Taxes / Insurance" at bounding box center [134, 318] width 201 height 18
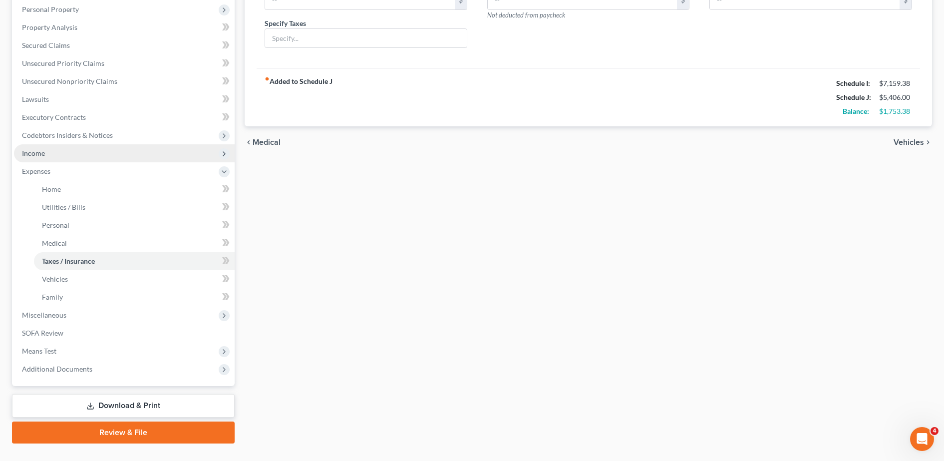
scroll to position [175, 0]
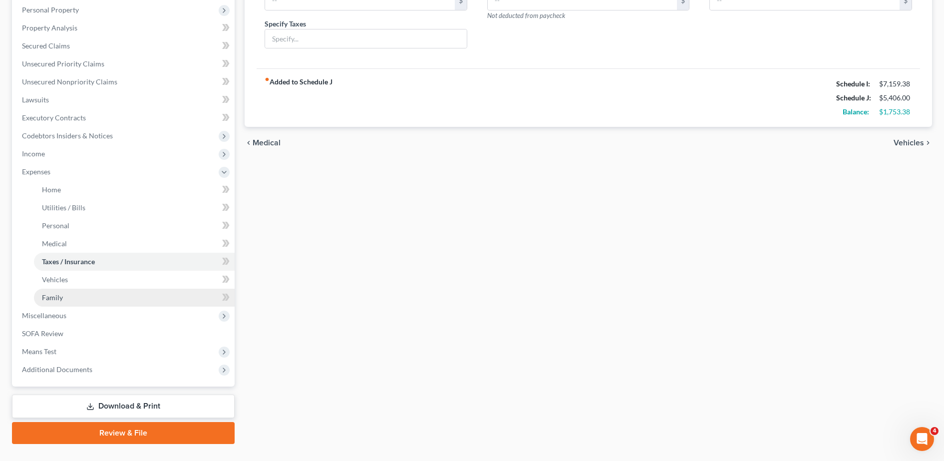
click at [83, 304] on link "Family" at bounding box center [134, 298] width 201 height 18
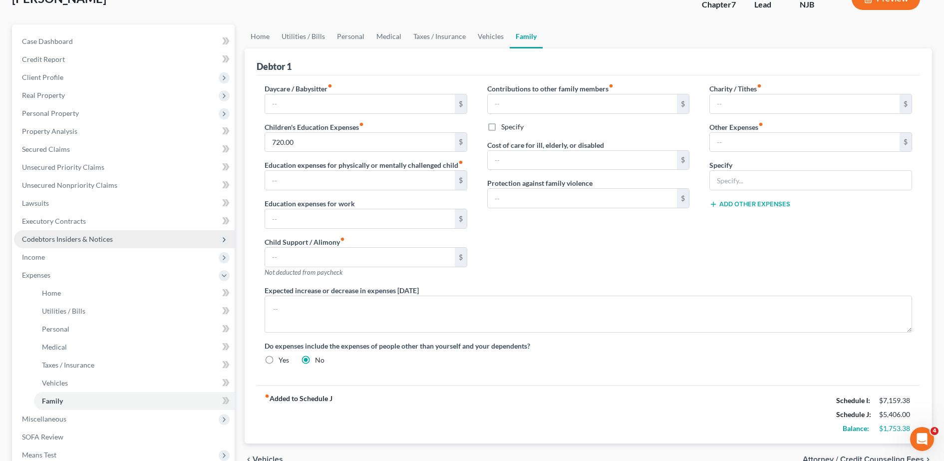
scroll to position [72, 0]
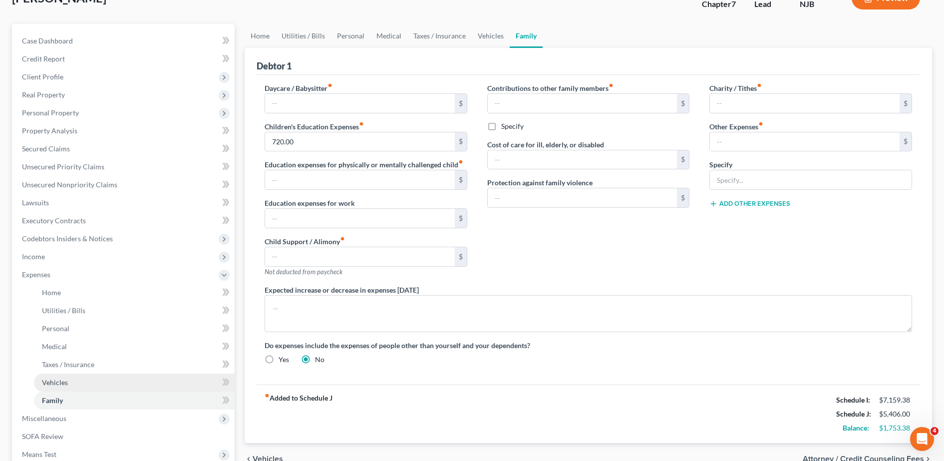
click at [102, 384] on link "Vehicles" at bounding box center [134, 383] width 201 height 18
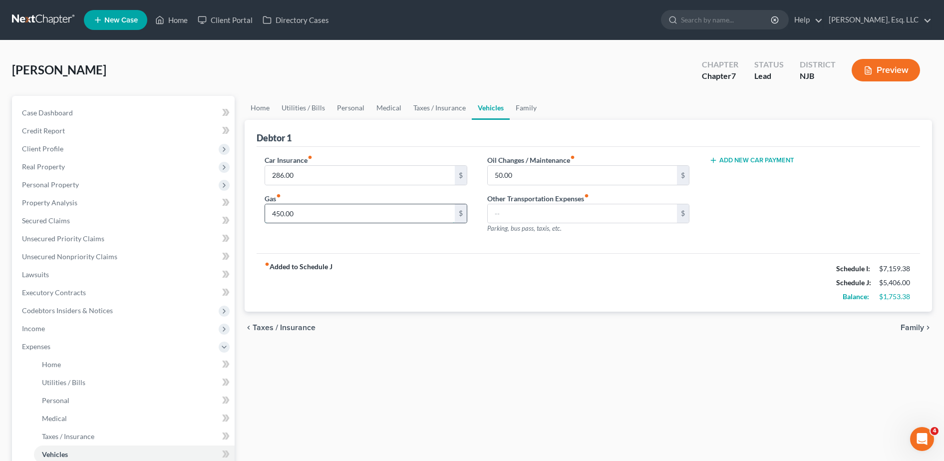
click at [335, 215] on input "450.00" at bounding box center [360, 213] width 190 height 19
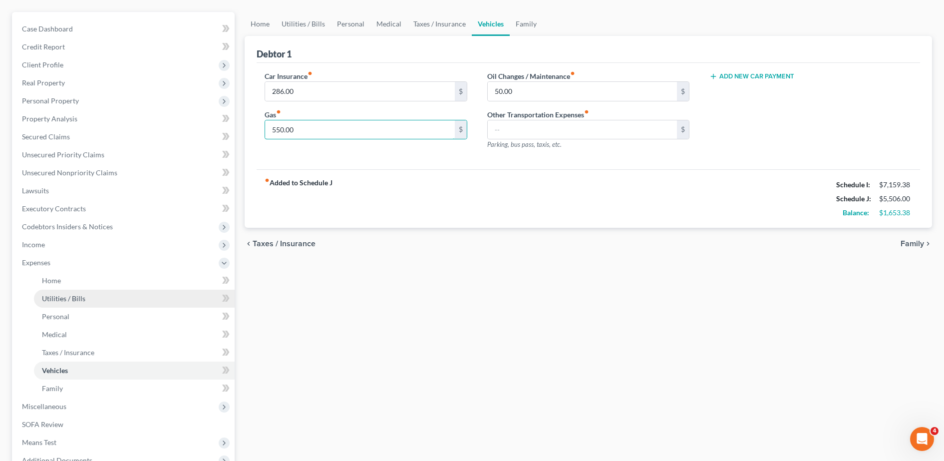
type input "550.00"
click at [117, 299] on link "Utilities / Bills" at bounding box center [134, 299] width 201 height 18
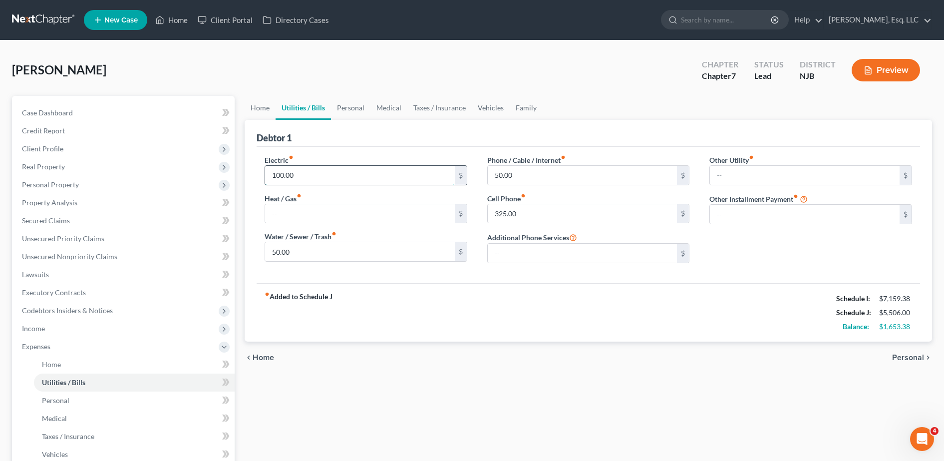
click at [317, 172] on input "100.00" at bounding box center [360, 175] width 190 height 19
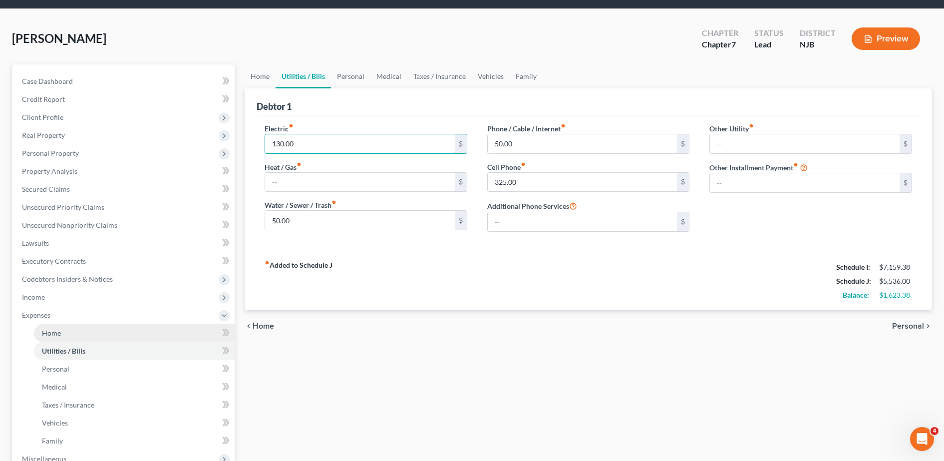
type input "130.00"
click at [162, 334] on link "Home" at bounding box center [134, 333] width 201 height 18
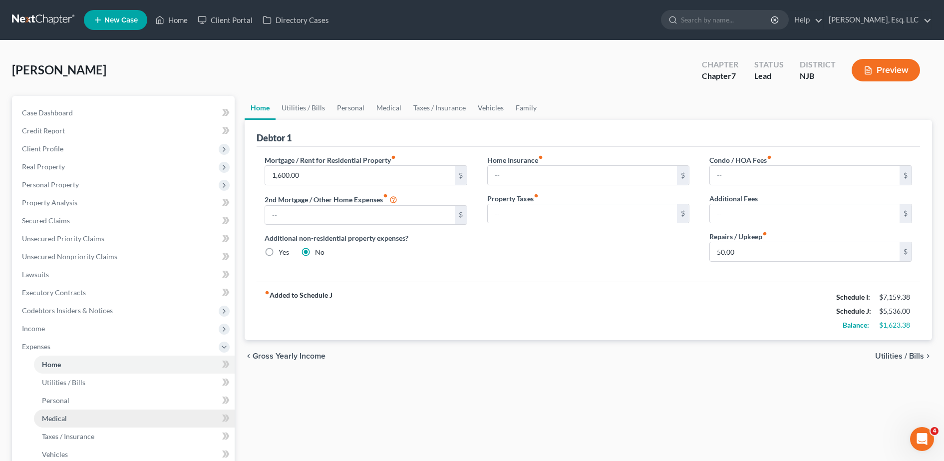
scroll to position [97, 0]
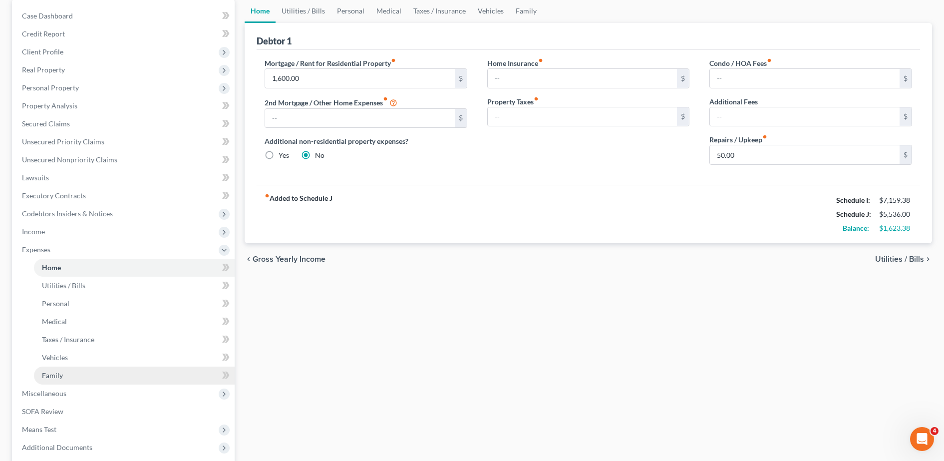
click at [75, 372] on link "Family" at bounding box center [134, 376] width 201 height 18
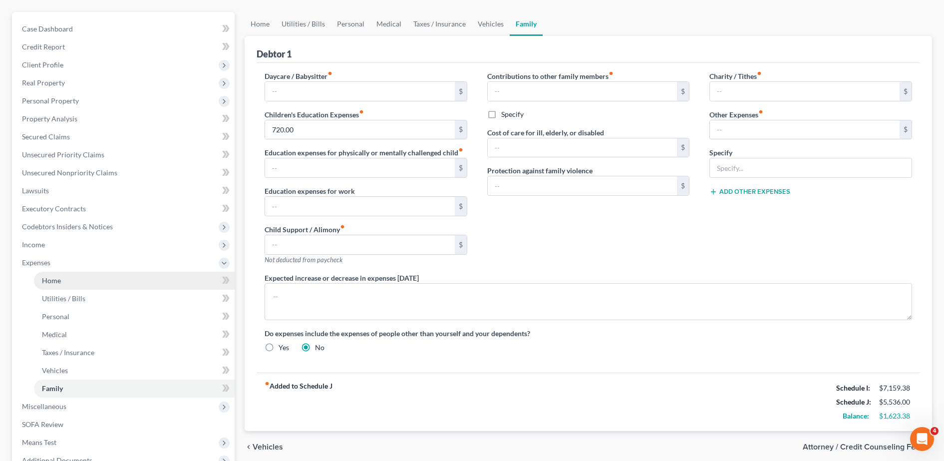
click at [154, 287] on link "Home" at bounding box center [134, 281] width 201 height 18
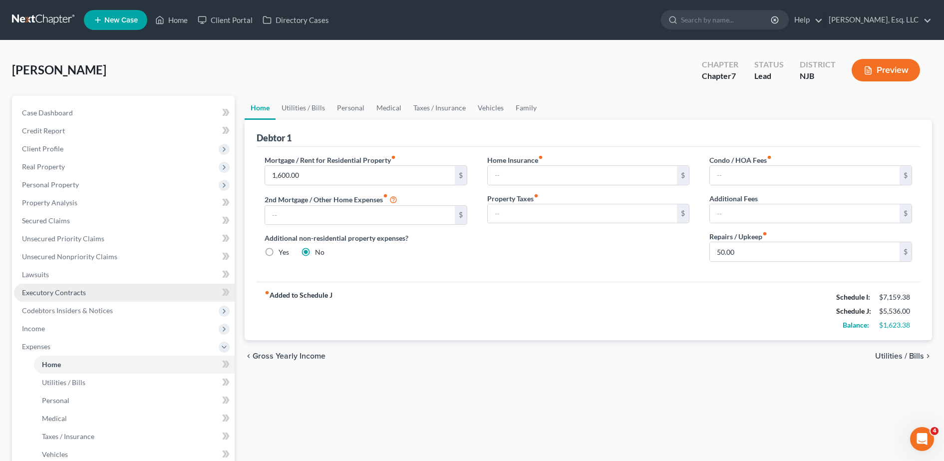
click at [154, 287] on link "Executory Contracts" at bounding box center [124, 293] width 221 height 18
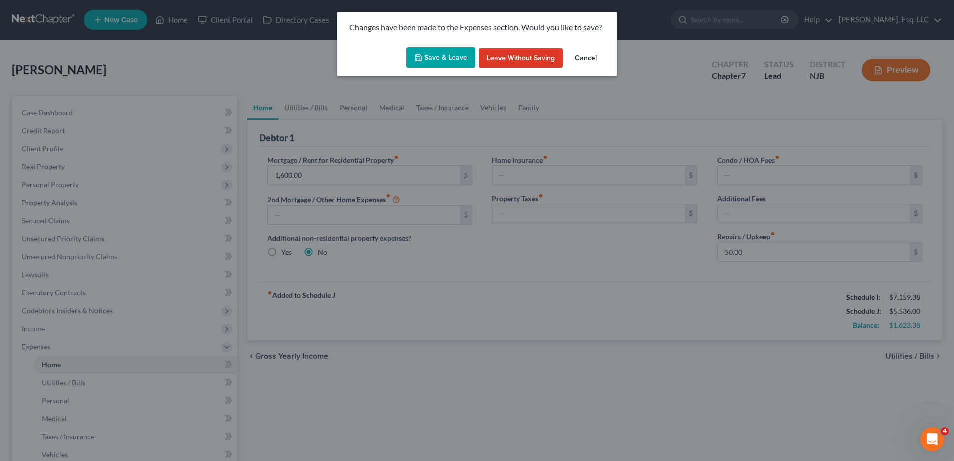
click at [592, 54] on button "Cancel" at bounding box center [586, 58] width 38 height 20
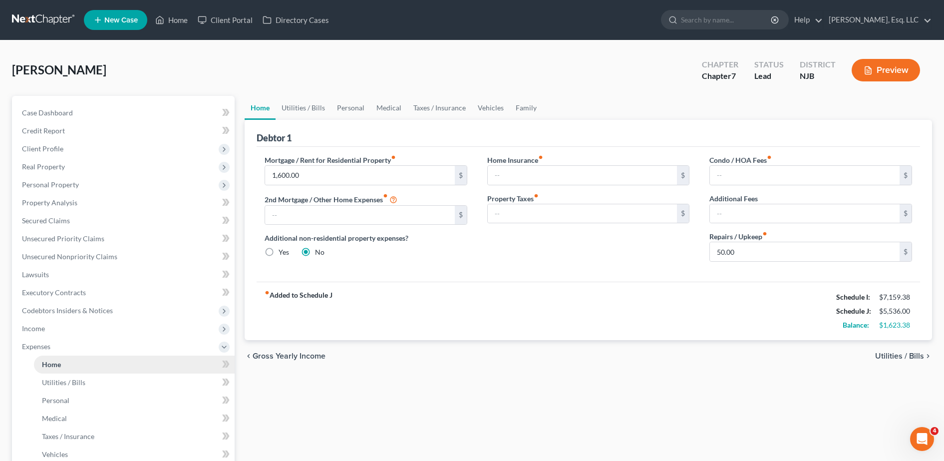
scroll to position [196, 0]
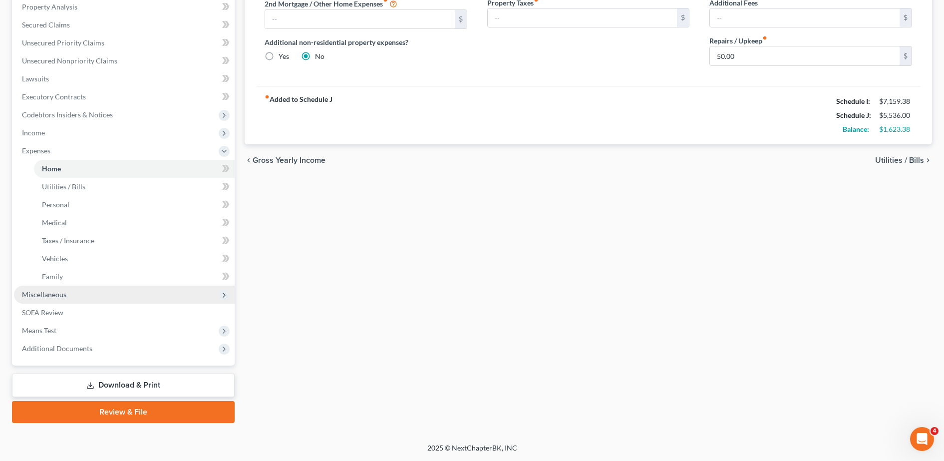
click at [138, 291] on span "Miscellaneous" at bounding box center [124, 295] width 221 height 18
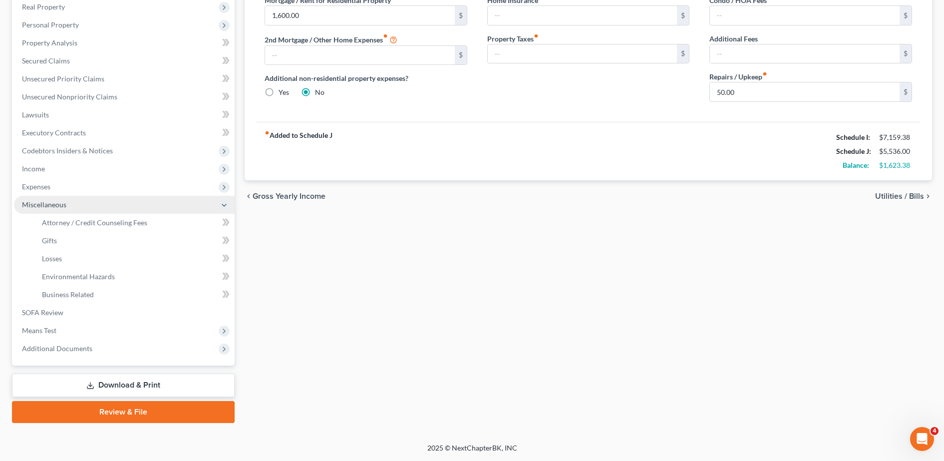
scroll to position [160, 0]
click at [136, 225] on span "Attorney / Credit Counseling Fees" at bounding box center [94, 222] width 105 height 8
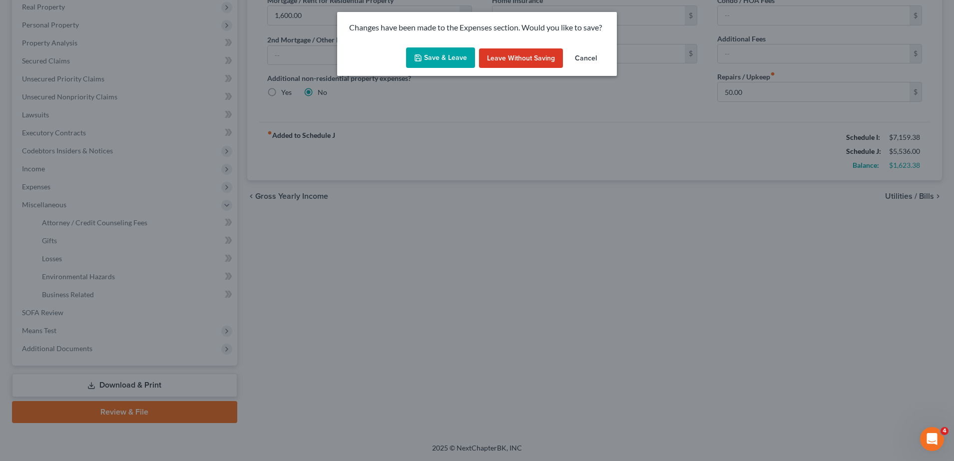
click at [435, 57] on button "Save & Leave" at bounding box center [440, 57] width 69 height 21
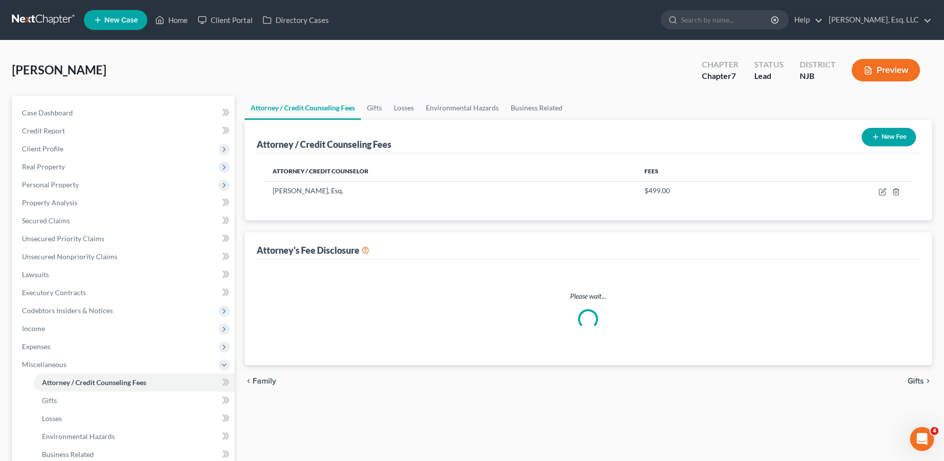
select select "0"
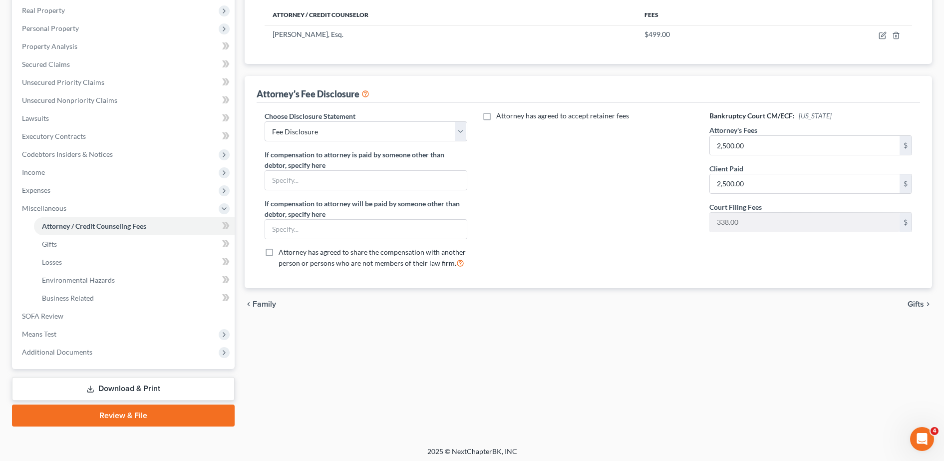
scroll to position [157, 0]
